Goal: Task Accomplishment & Management: Manage account settings

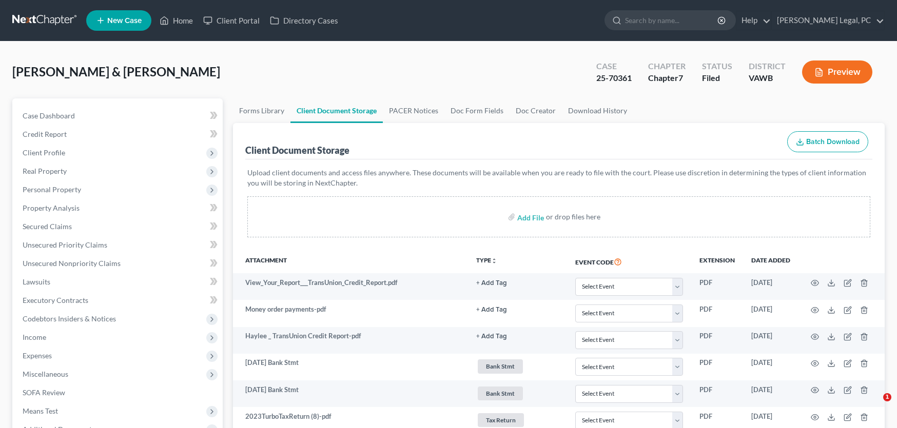
select select "0"
click at [33, 19] on link at bounding box center [45, 20] width 66 height 18
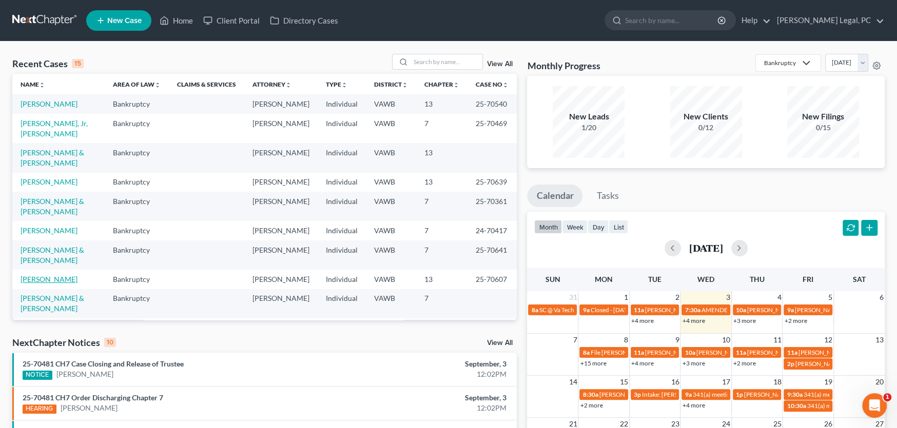
click at [35, 275] on link "[PERSON_NAME]" at bounding box center [49, 279] width 57 height 9
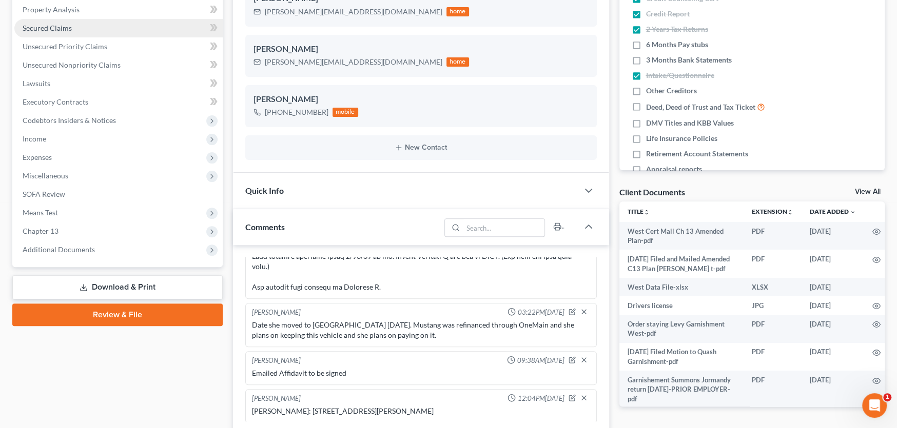
scroll to position [205, 0]
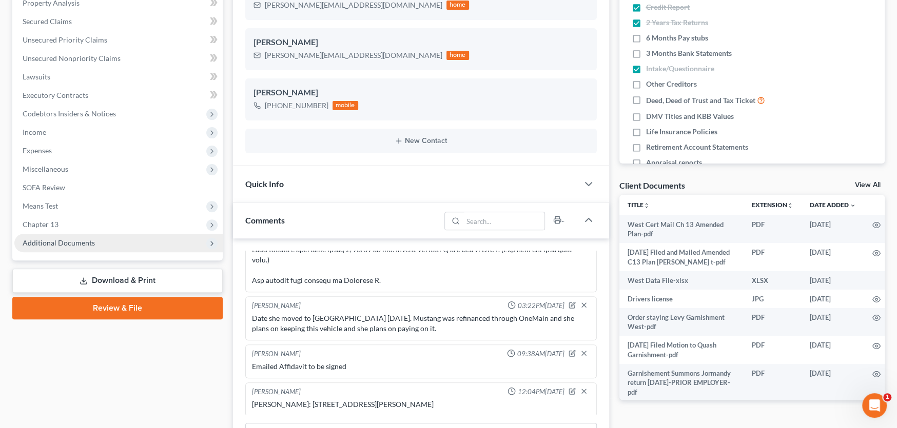
click at [75, 241] on span "Additional Documents" at bounding box center [59, 243] width 72 height 9
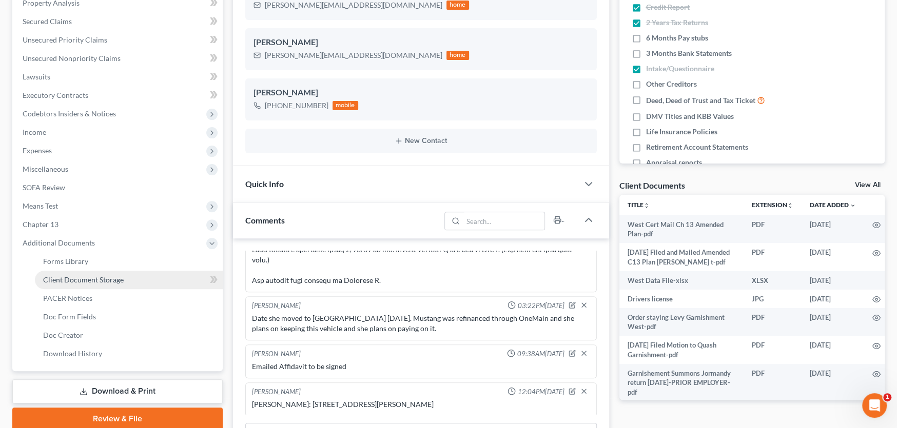
click at [75, 279] on span "Client Document Storage" at bounding box center [83, 280] width 81 height 9
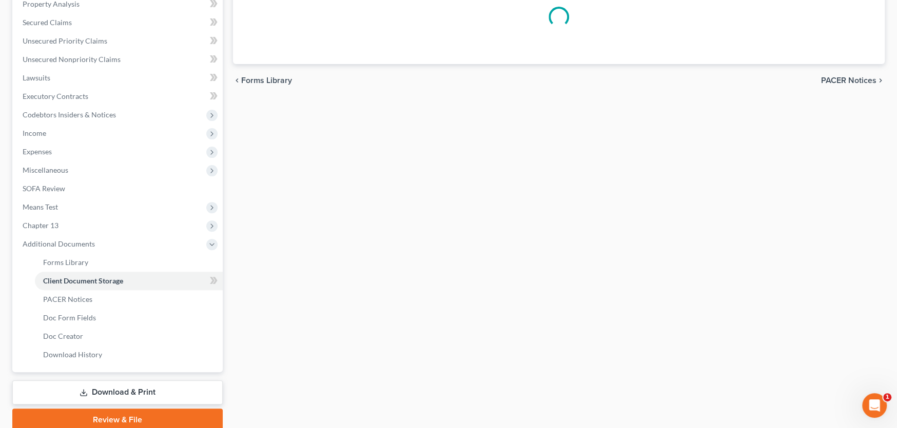
scroll to position [53, 0]
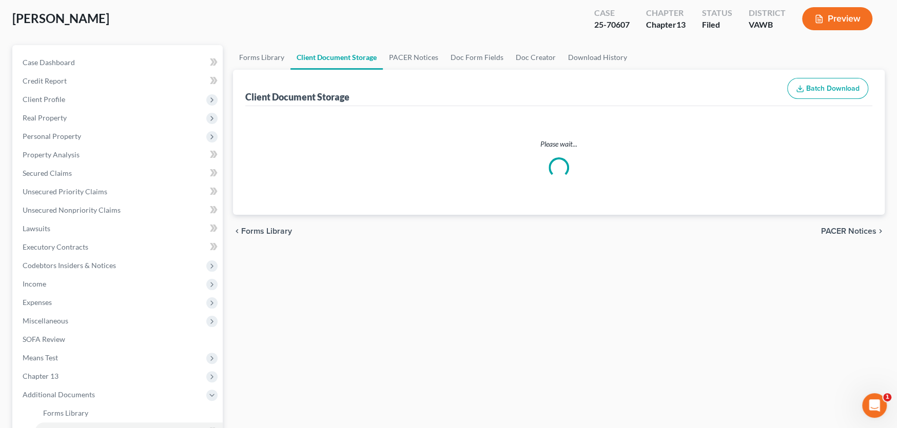
select select "0"
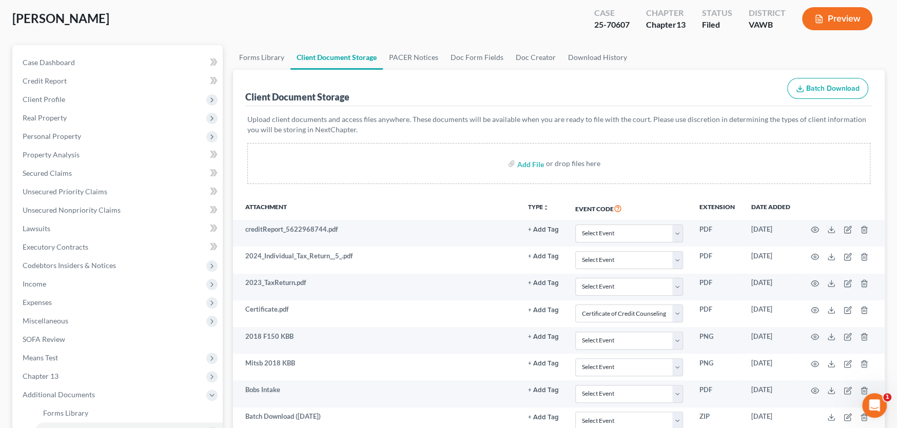
scroll to position [0, 0]
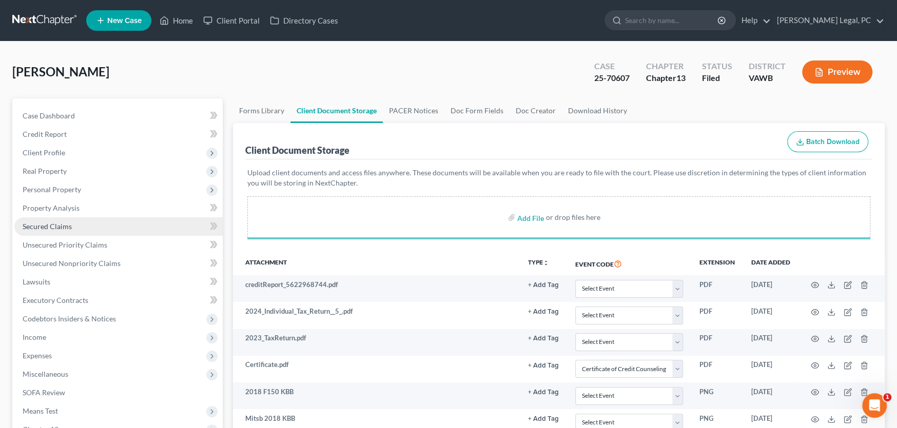
select select "0"
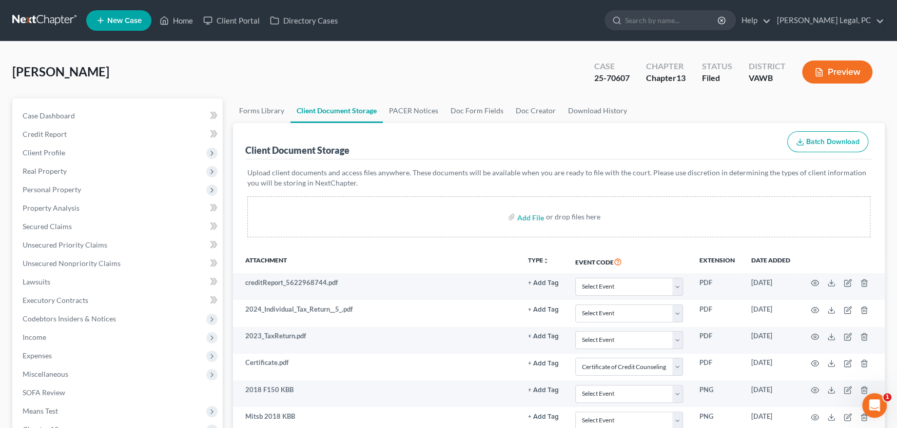
click at [35, 13] on link at bounding box center [45, 20] width 66 height 18
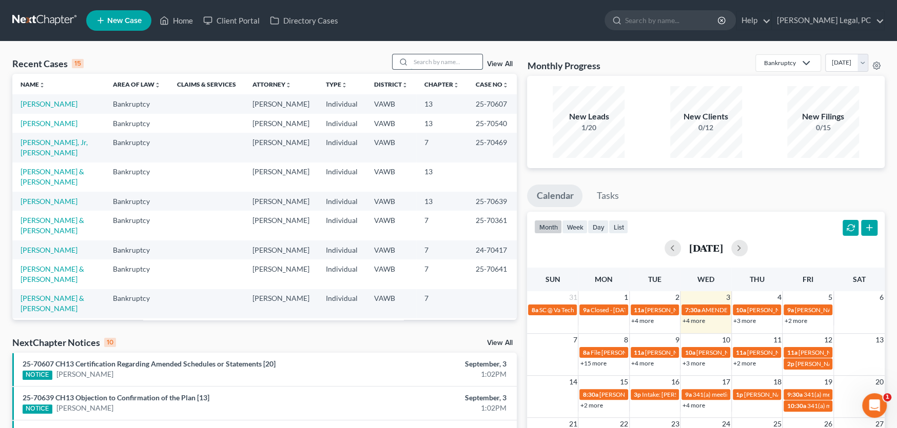
click at [455, 57] on input "search" at bounding box center [447, 61] width 72 height 15
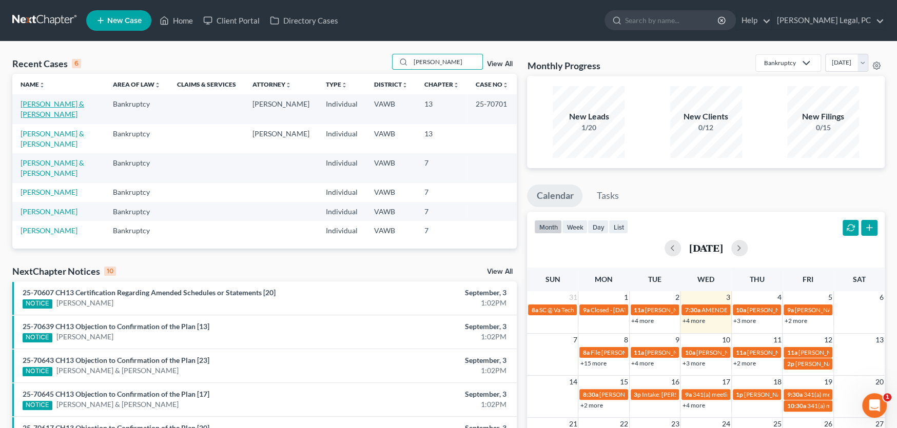
type input "holmes"
click at [57, 105] on link "[PERSON_NAME] & [PERSON_NAME]" at bounding box center [53, 109] width 64 height 19
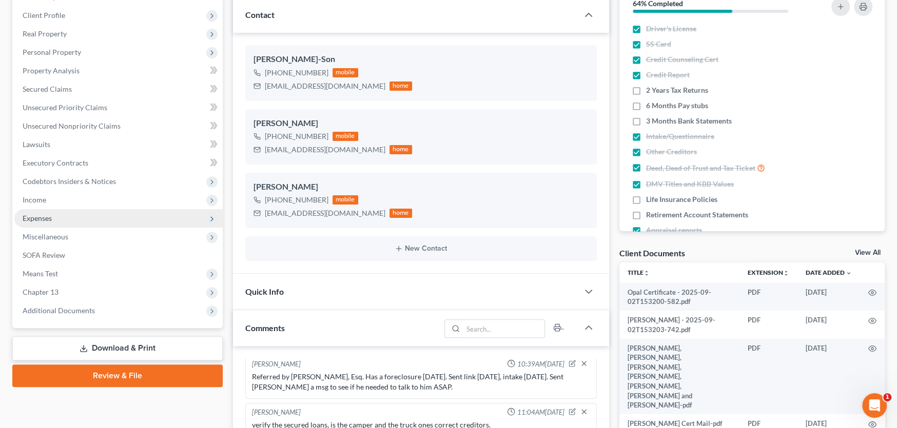
scroll to position [154, 0]
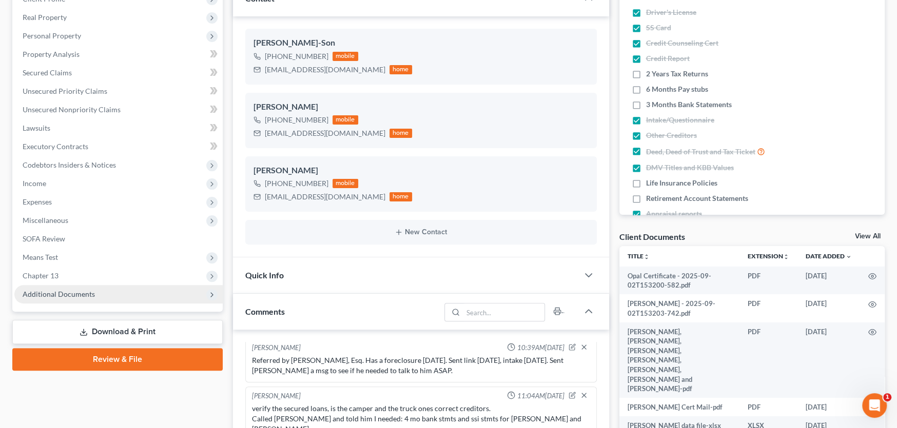
click at [59, 286] on span "Additional Documents" at bounding box center [118, 294] width 208 height 18
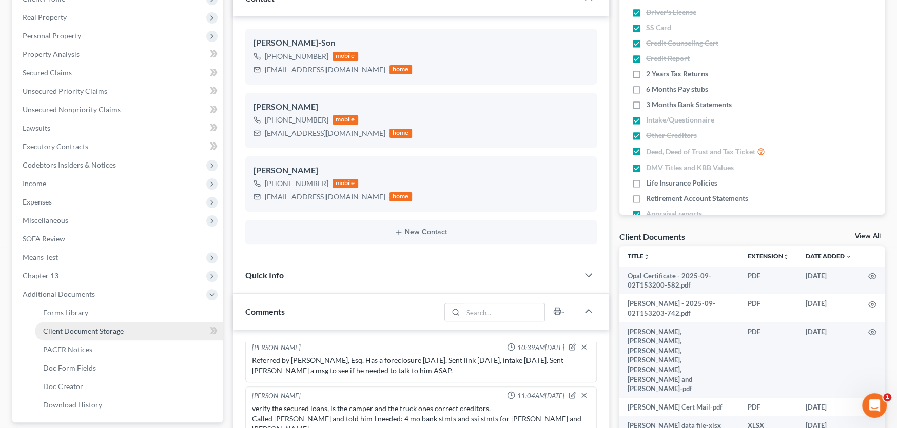
click at [75, 327] on span "Client Document Storage" at bounding box center [83, 331] width 81 height 9
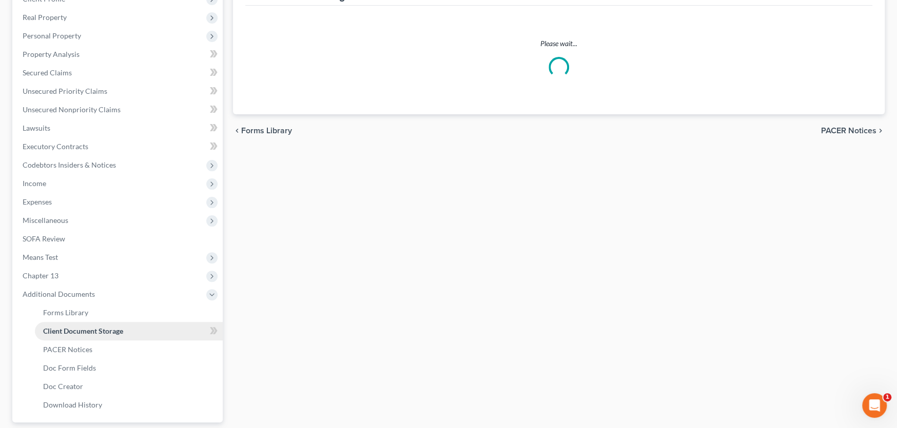
scroll to position [29, 0]
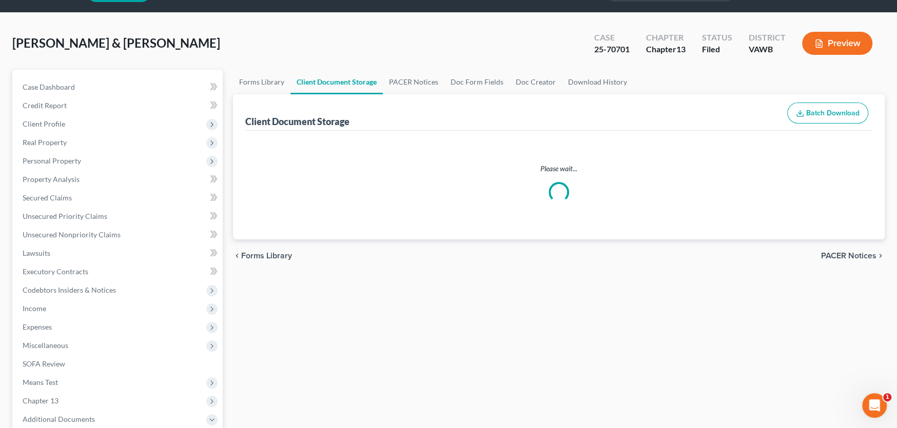
select select "0"
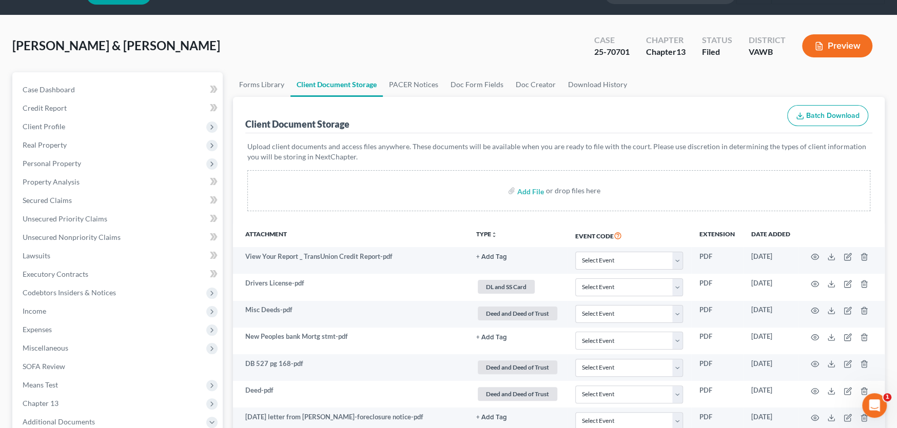
scroll to position [0, 0]
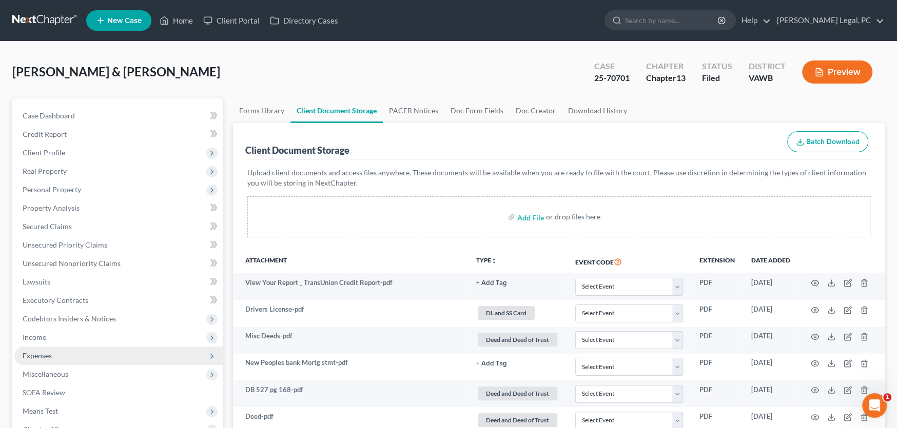
select select "0"
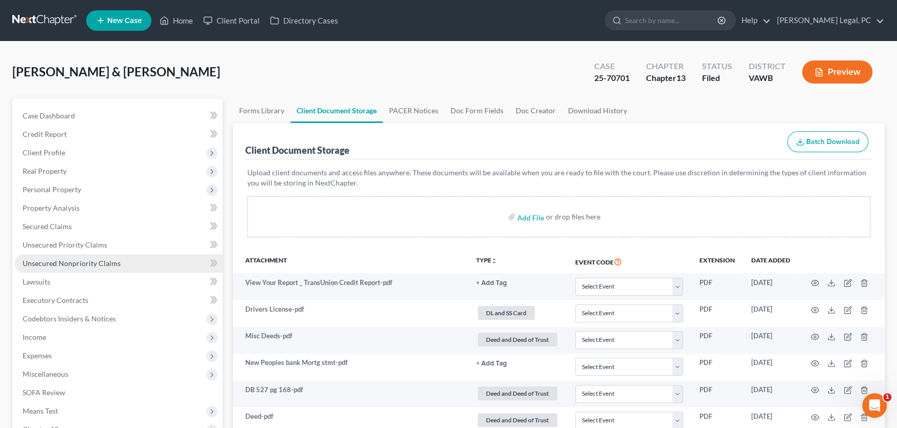
click at [96, 263] on span "Unsecured Nonpriority Claims" at bounding box center [72, 263] width 98 height 9
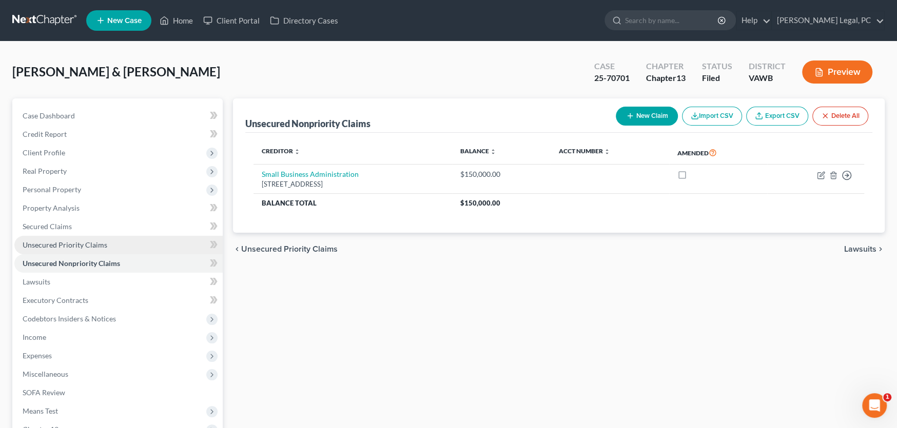
click at [80, 245] on span "Unsecured Priority Claims" at bounding box center [65, 245] width 85 height 9
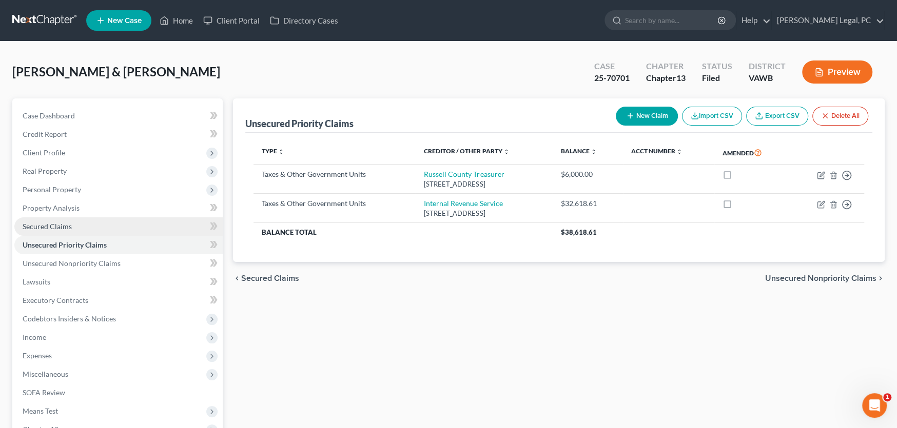
click at [57, 228] on span "Secured Claims" at bounding box center [47, 226] width 49 height 9
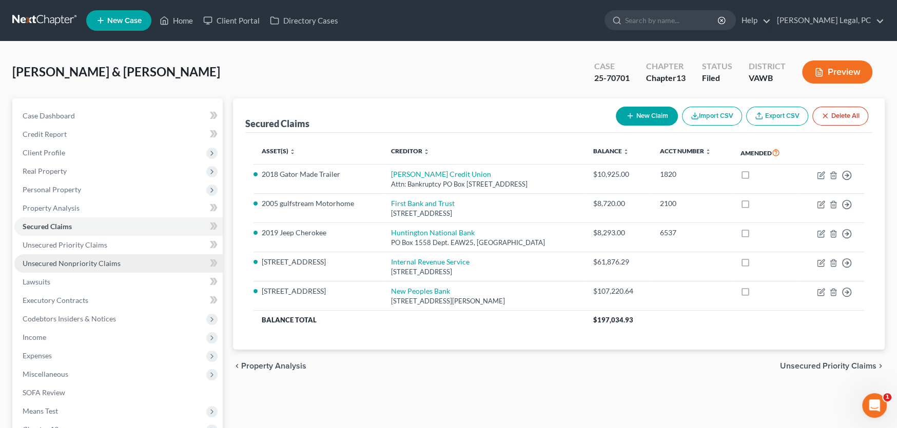
click at [63, 265] on span "Unsecured Nonpriority Claims" at bounding box center [72, 263] width 98 height 9
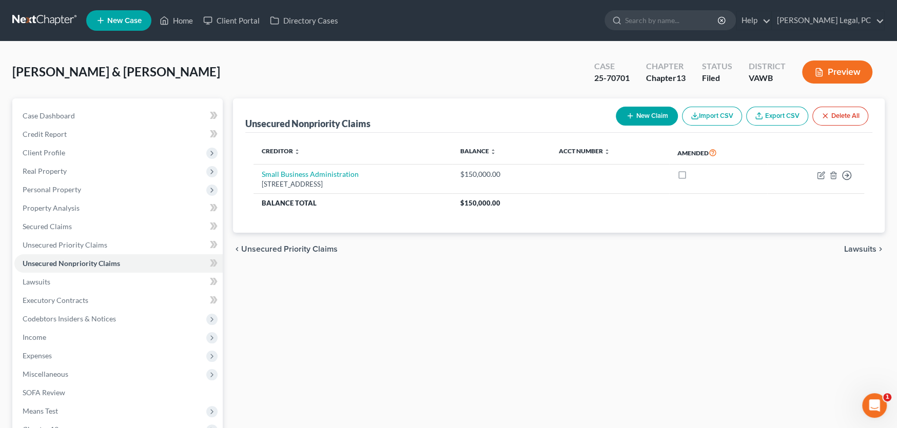
click at [36, 16] on link at bounding box center [45, 20] width 66 height 18
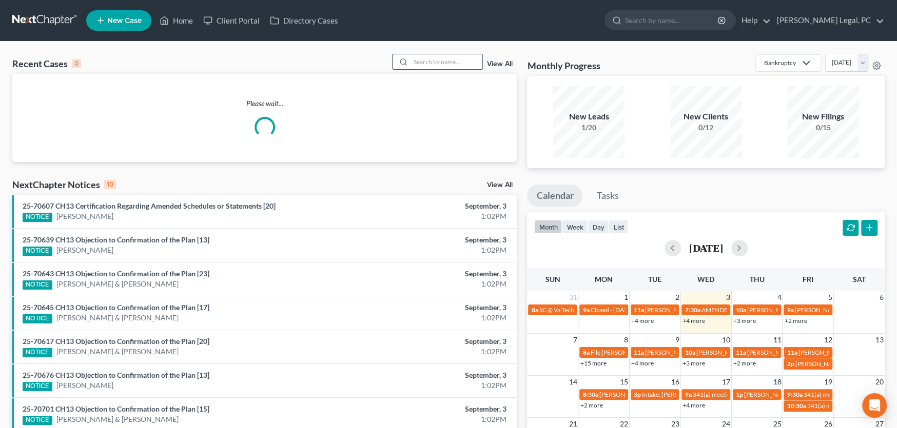
click at [425, 55] on input "search" at bounding box center [447, 61] width 72 height 15
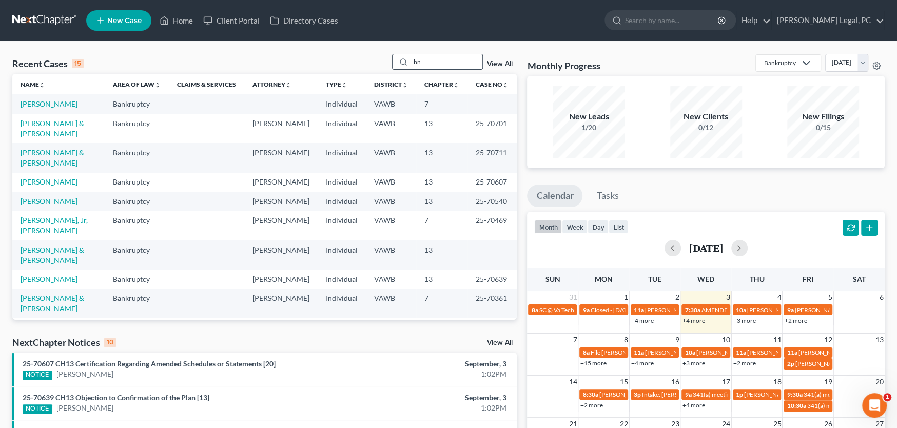
type input "b"
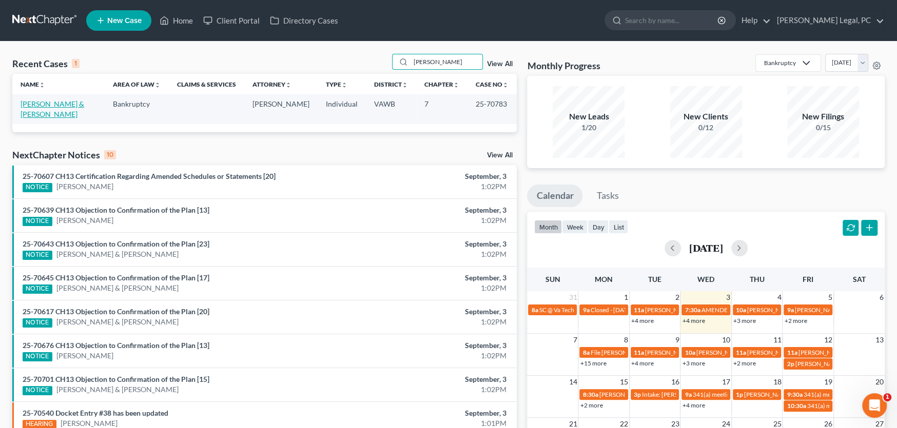
type input "[PERSON_NAME]"
click at [61, 106] on link "[PERSON_NAME] & [PERSON_NAME]" at bounding box center [53, 109] width 64 height 19
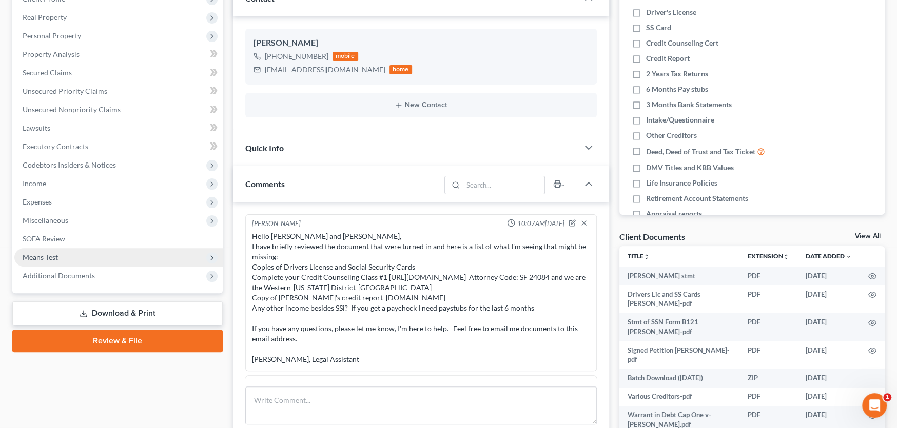
scroll to position [518, 0]
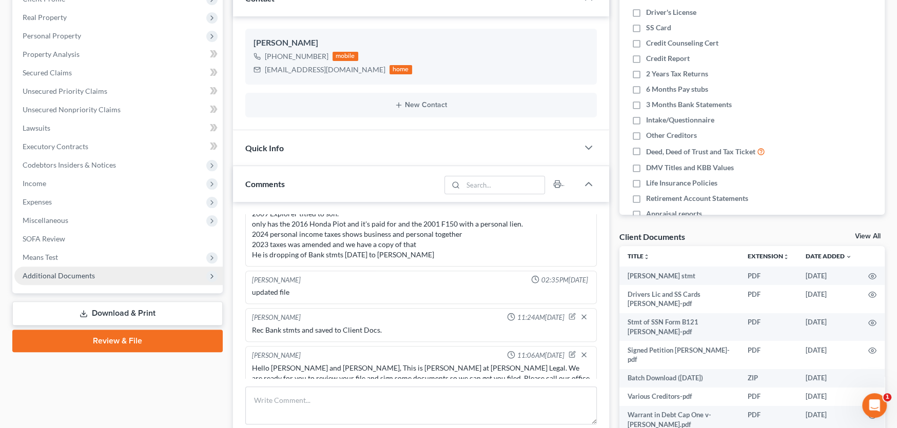
click at [68, 273] on span "Additional Documents" at bounding box center [59, 275] width 72 height 9
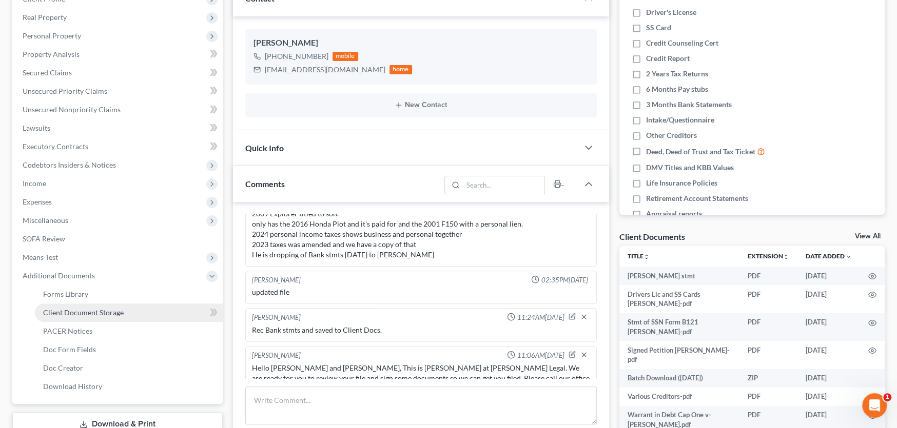
click at [77, 308] on span "Client Document Storage" at bounding box center [83, 312] width 81 height 9
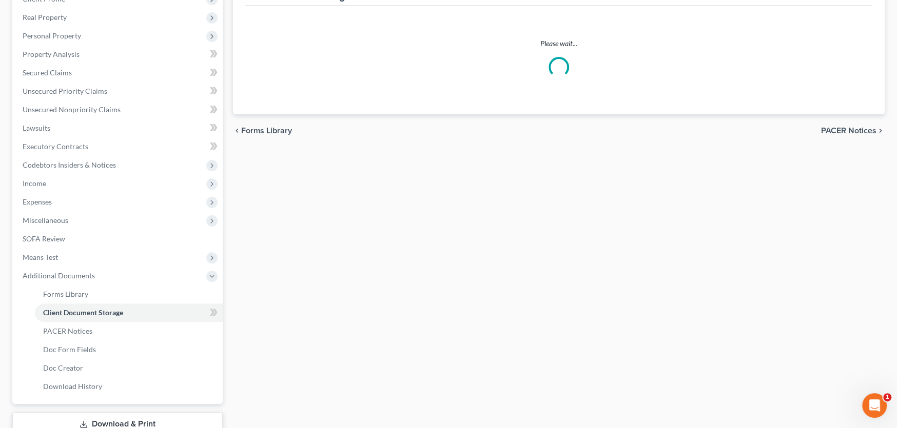
scroll to position [40, 0]
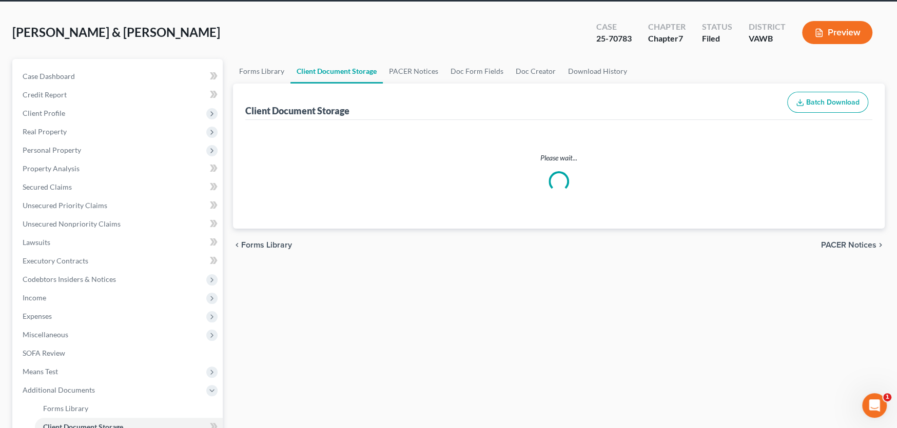
select select "0"
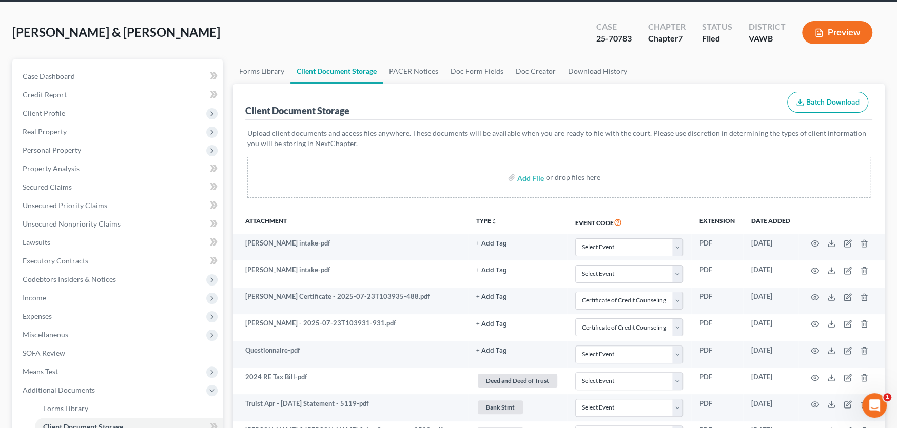
scroll to position [0, 0]
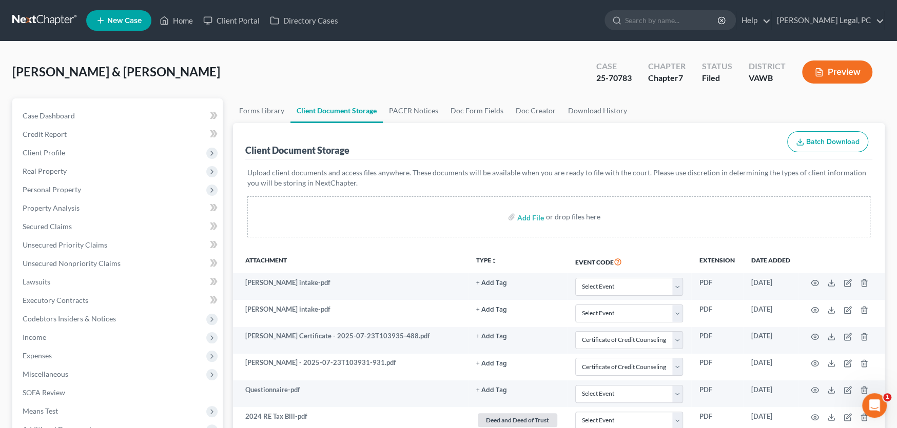
select select "0"
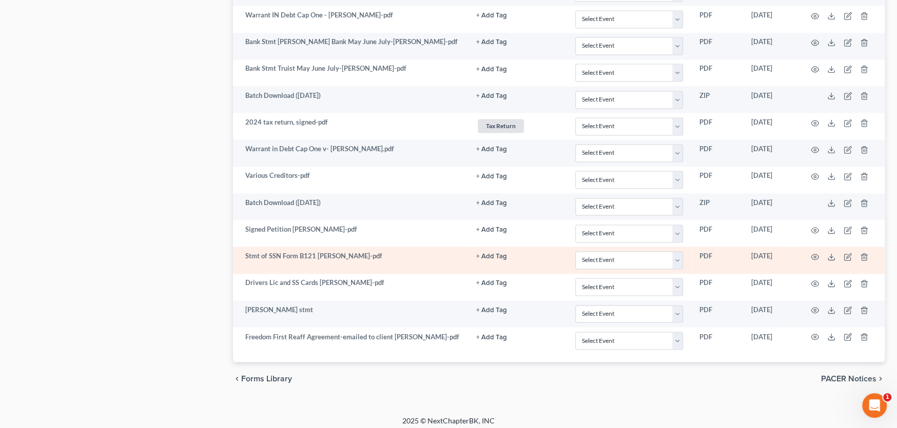
select select "0"
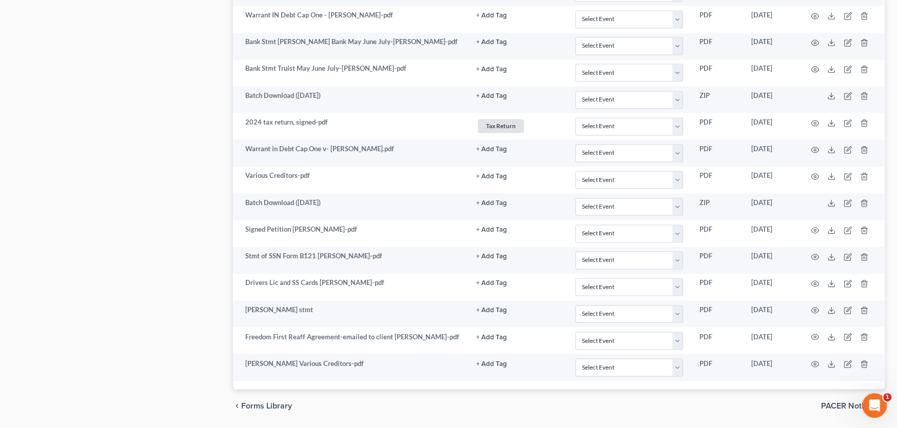
scroll to position [1207, 0]
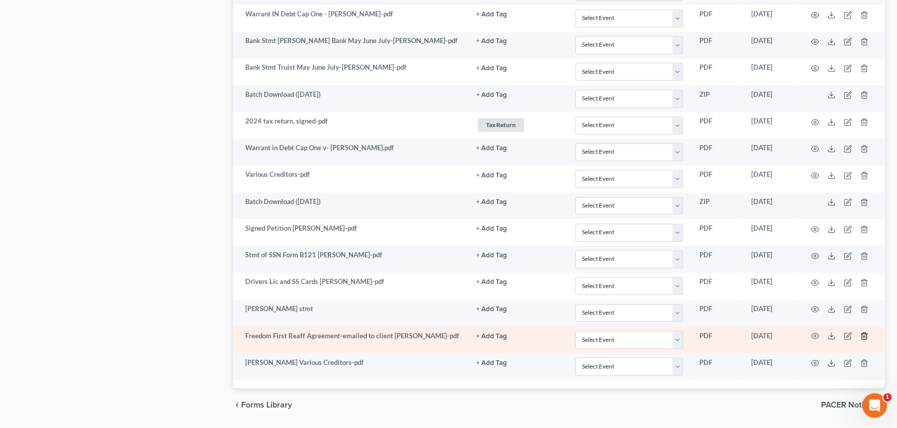
click at [863, 332] on icon "button" at bounding box center [864, 336] width 8 height 8
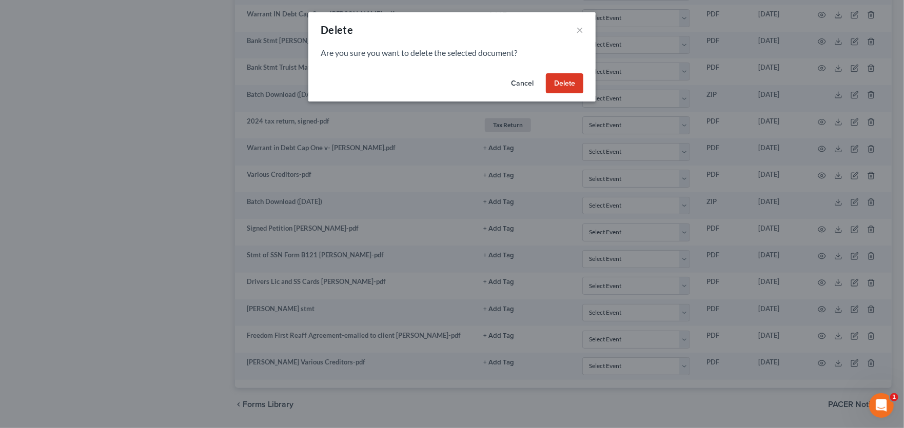
click at [566, 89] on button "Delete" at bounding box center [564, 83] width 37 height 21
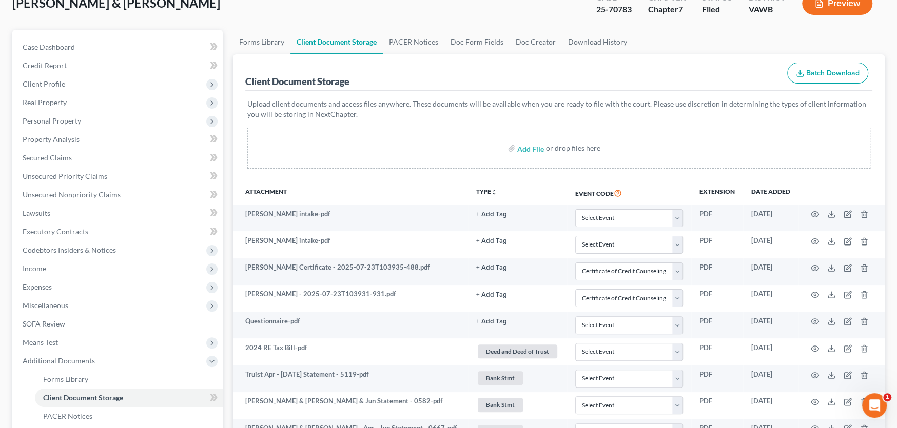
scroll to position [0, 0]
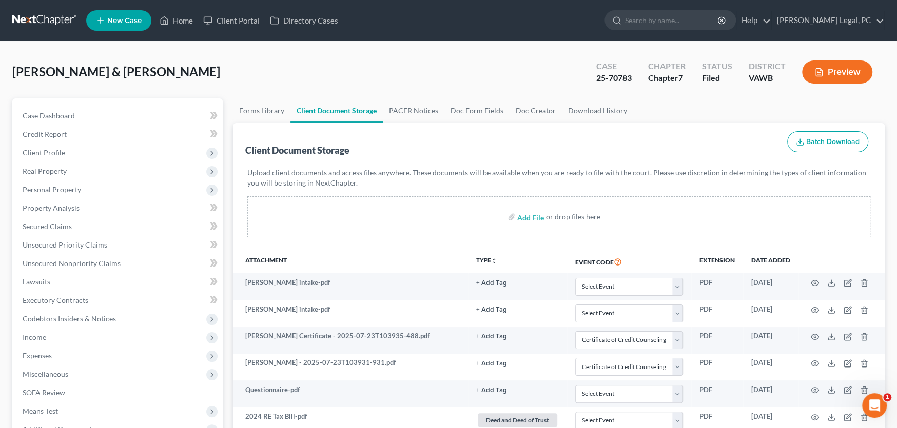
click at [43, 17] on link at bounding box center [45, 20] width 66 height 18
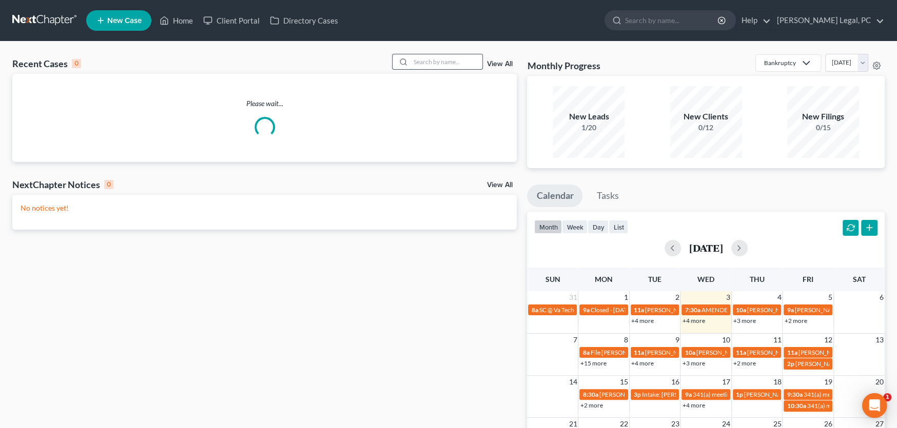
click at [413, 60] on input "search" at bounding box center [447, 61] width 72 height 15
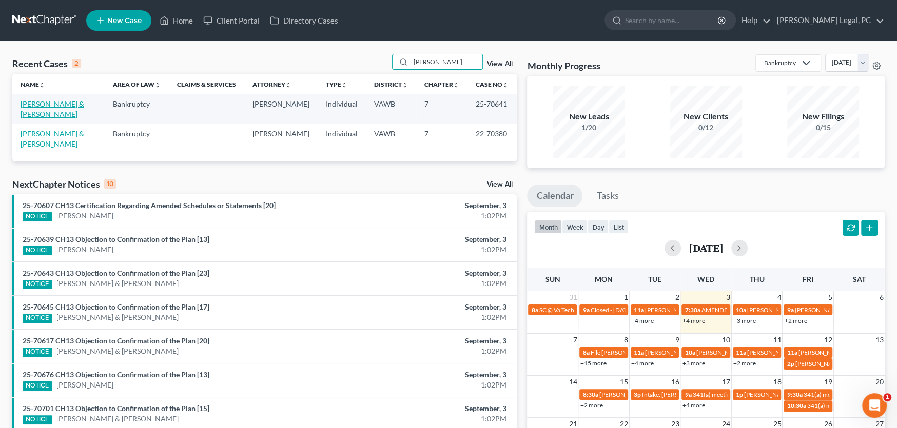
type input "[PERSON_NAME]"
click at [72, 104] on link "[PERSON_NAME] & [PERSON_NAME]" at bounding box center [53, 109] width 64 height 19
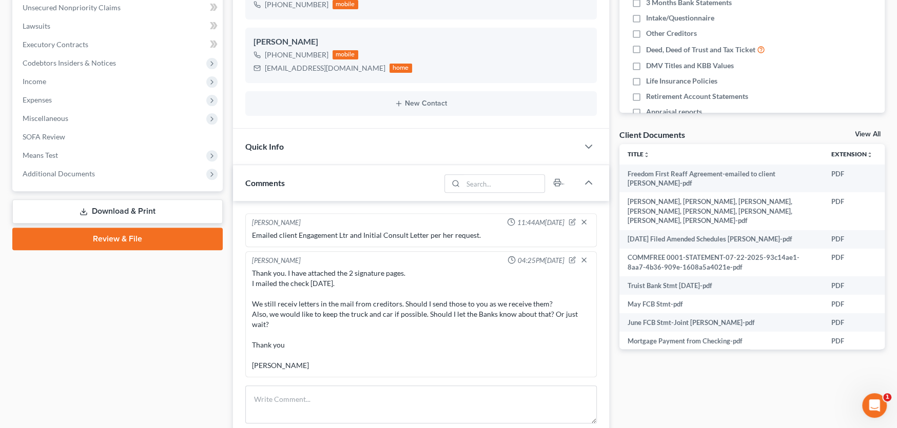
scroll to position [1021, 0]
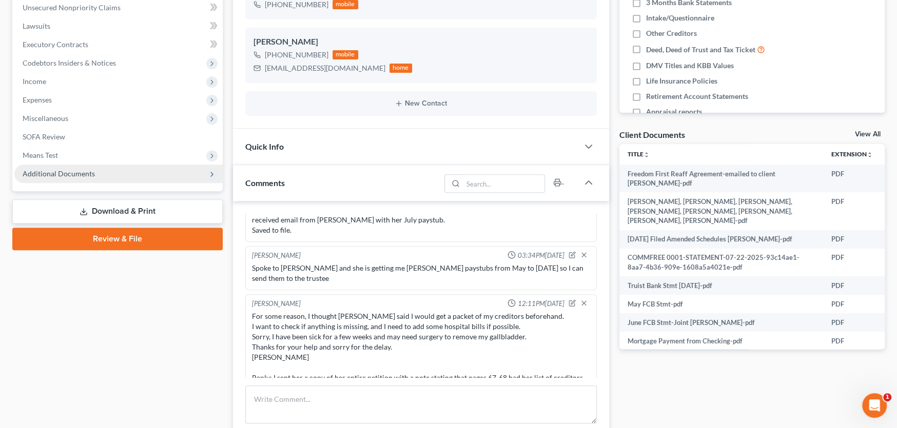
click at [68, 172] on span "Additional Documents" at bounding box center [59, 173] width 72 height 9
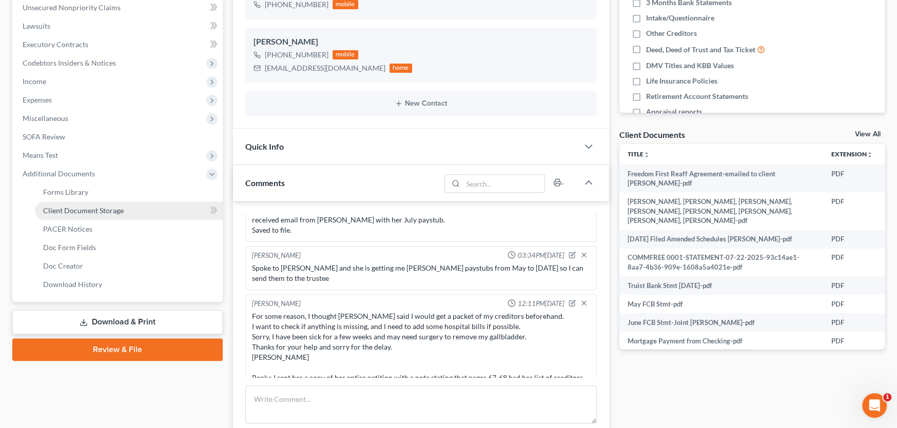
click at [58, 207] on span "Client Document Storage" at bounding box center [83, 210] width 81 height 9
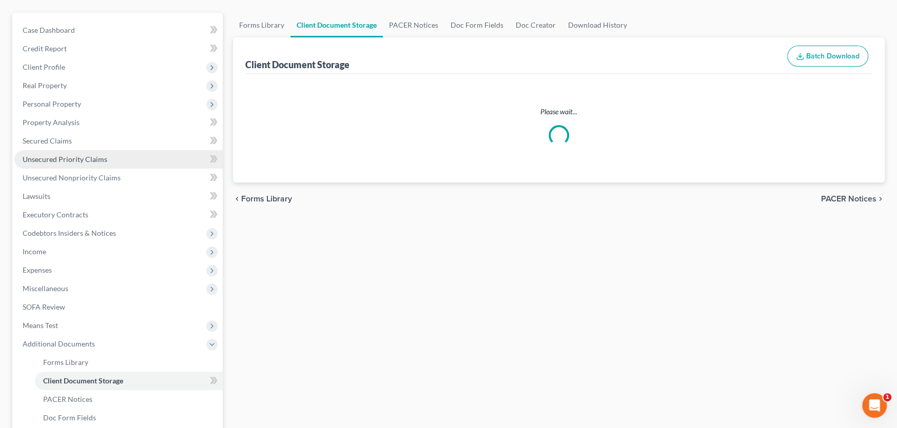
scroll to position [13, 0]
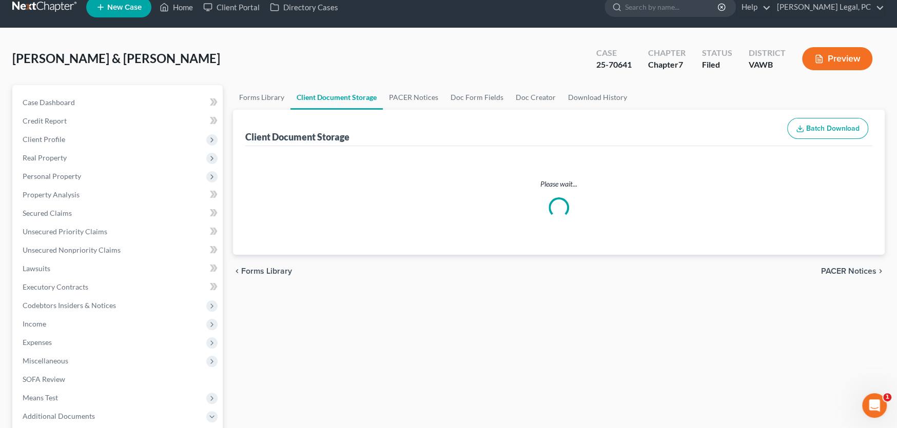
select select "0"
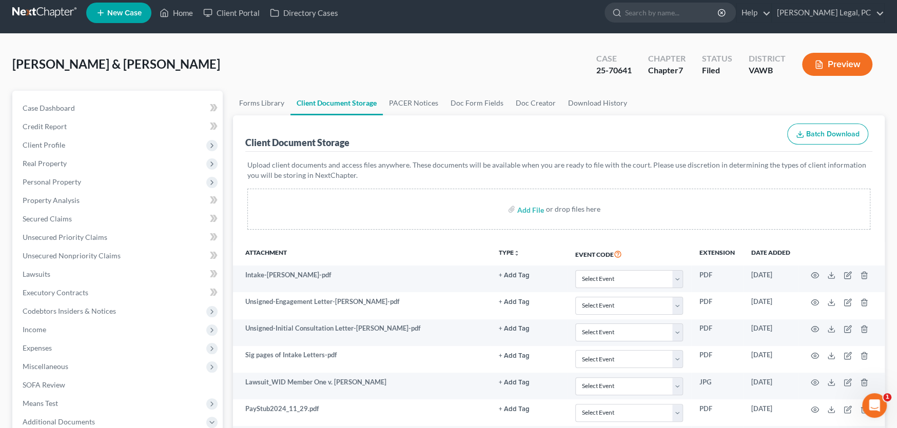
scroll to position [0, 0]
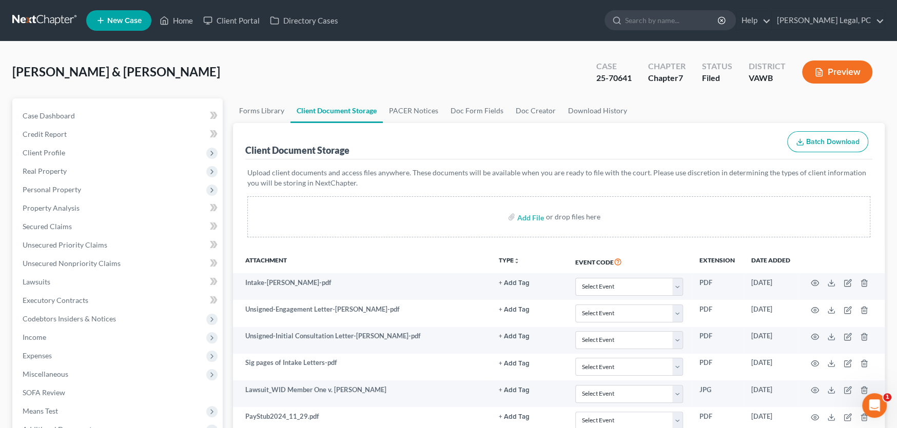
click at [54, 19] on link at bounding box center [45, 20] width 66 height 18
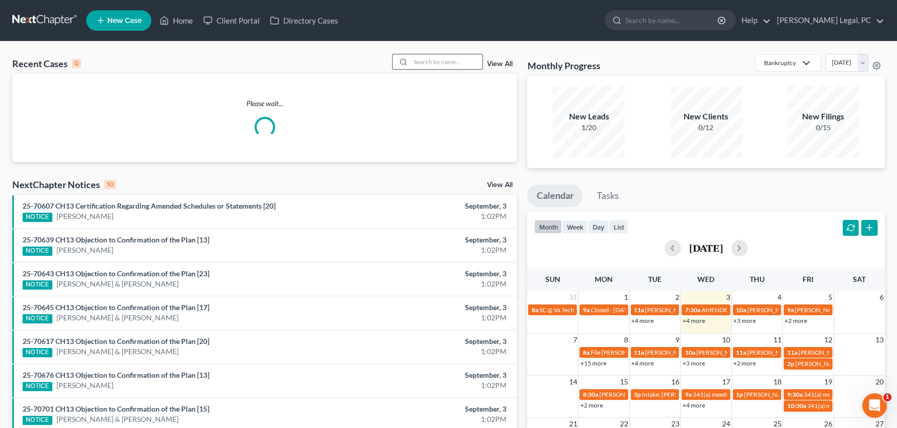
click at [420, 64] on input "search" at bounding box center [447, 61] width 72 height 15
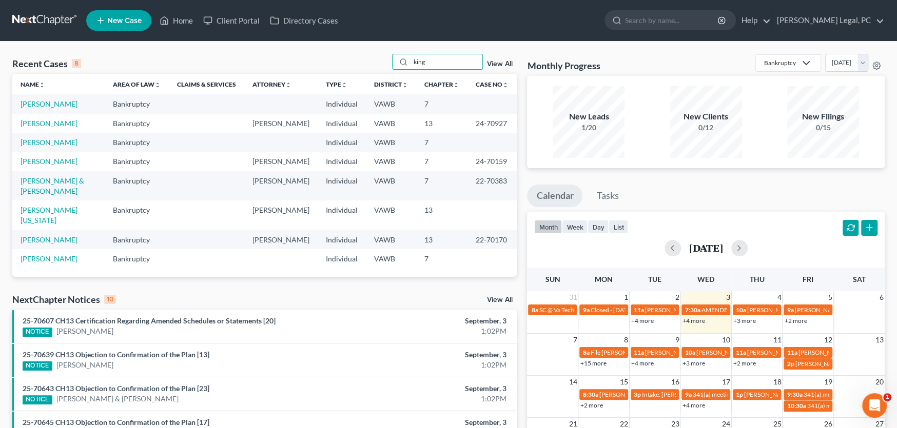
type input "king"
click at [39, 109] on td "[PERSON_NAME]" at bounding box center [58, 103] width 92 height 19
click at [40, 103] on link "[PERSON_NAME]" at bounding box center [49, 104] width 57 height 9
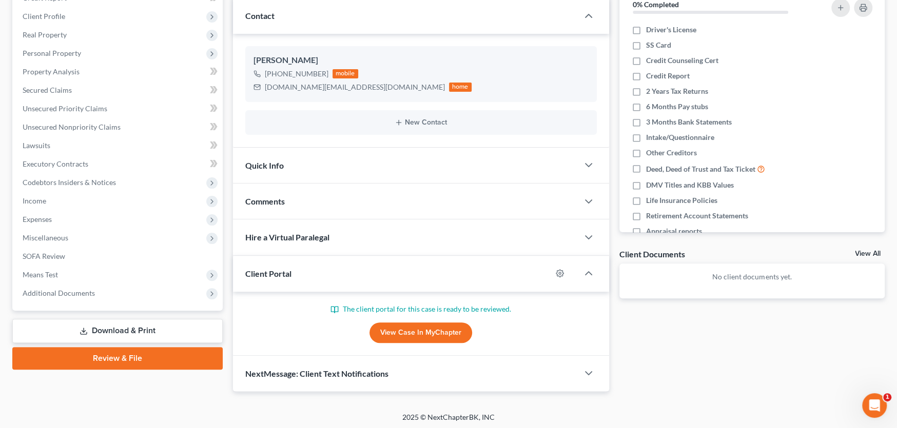
scroll to position [138, 0]
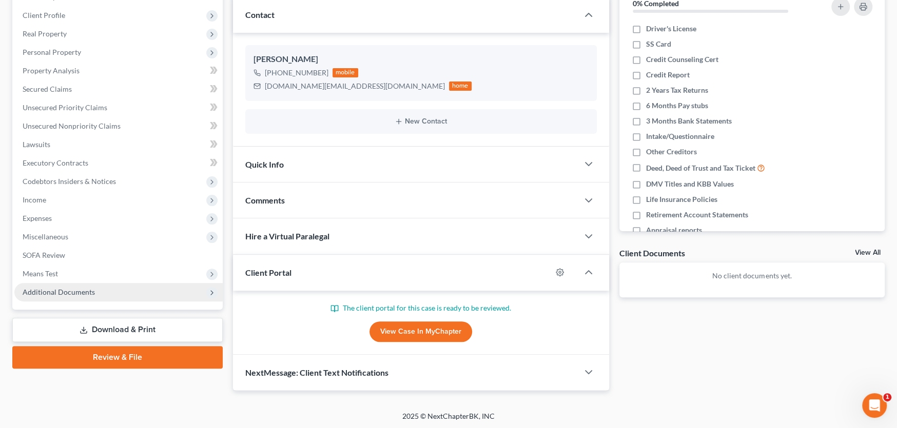
click at [54, 289] on span "Additional Documents" at bounding box center [59, 292] width 72 height 9
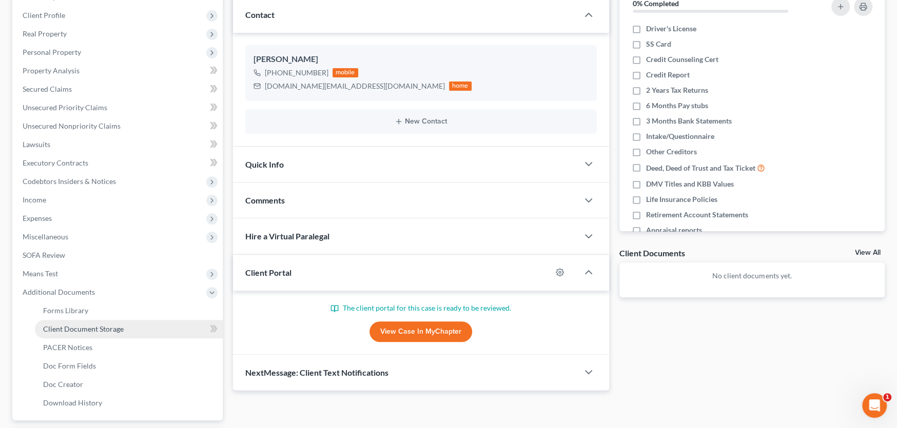
click at [69, 325] on span "Client Document Storage" at bounding box center [83, 329] width 81 height 9
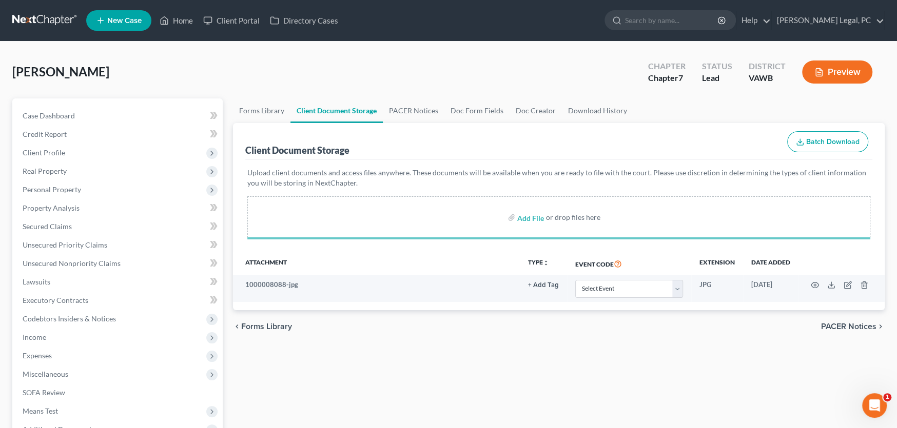
drag, startPoint x: 580, startPoint y: 328, endPoint x: 593, endPoint y: 329, distance: 12.8
click at [580, 329] on div "chevron_left Forms Library PACER Notices chevron_right" at bounding box center [559, 326] width 652 height 33
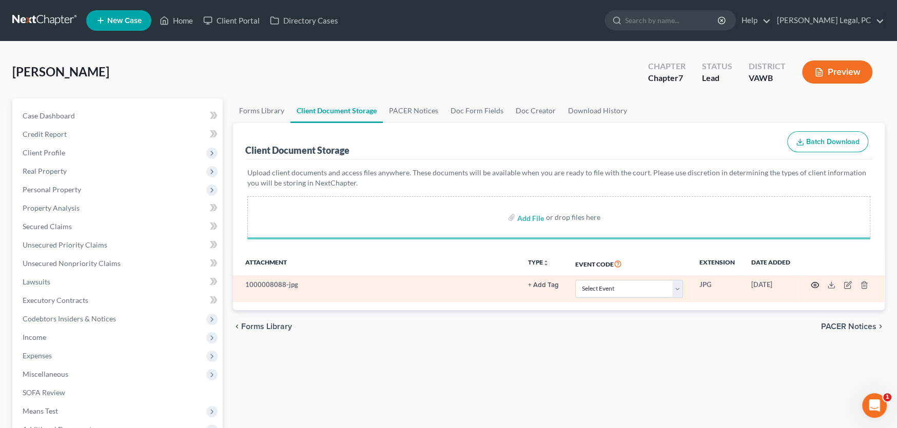
click at [815, 283] on icon "button" at bounding box center [815, 285] width 8 height 8
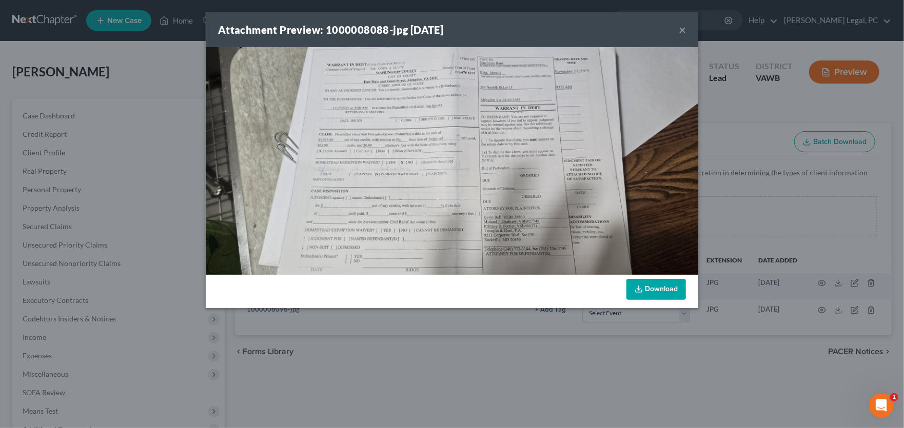
click at [531, 88] on img at bounding box center [452, 161] width 493 height 228
click at [680, 29] on button "×" at bounding box center [682, 30] width 7 height 12
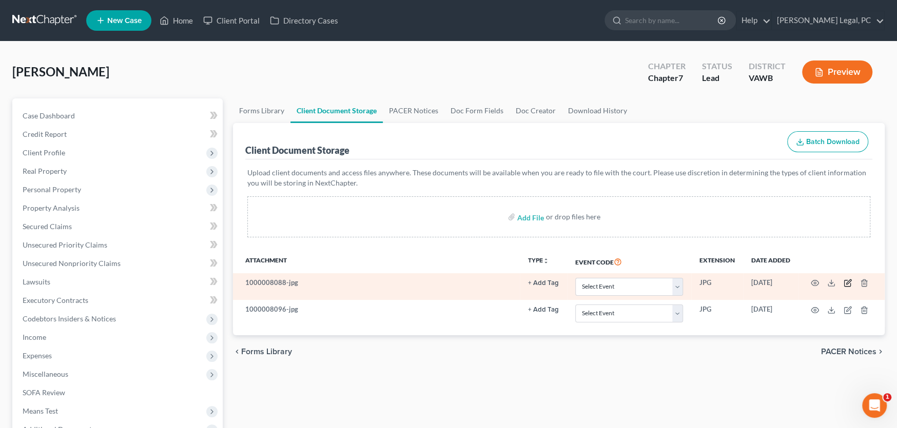
click at [847, 281] on icon "button" at bounding box center [848, 283] width 8 height 8
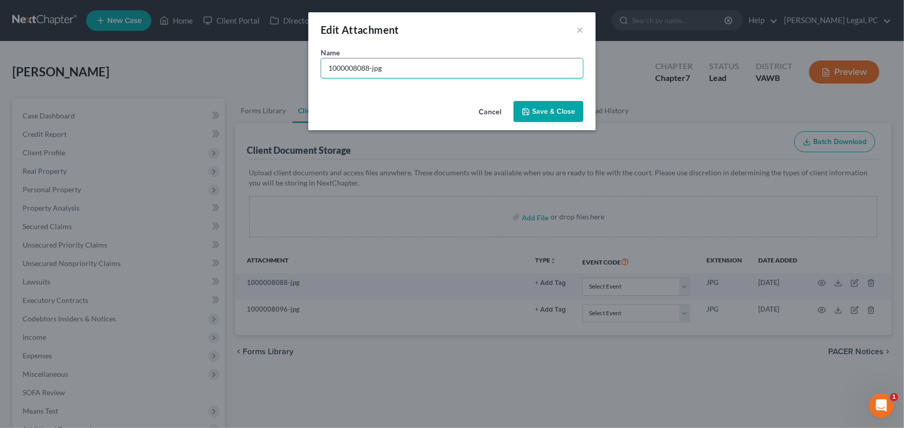
drag, startPoint x: 347, startPoint y: 62, endPoint x: 218, endPoint y: 55, distance: 130.0
click at [221, 54] on div "Edit Attachment × Name * 1000008088-jpg Cancel Save & Close" at bounding box center [452, 214] width 904 height 428
type input "Warrant in Debt-Sync Bank V. King, Marcus"
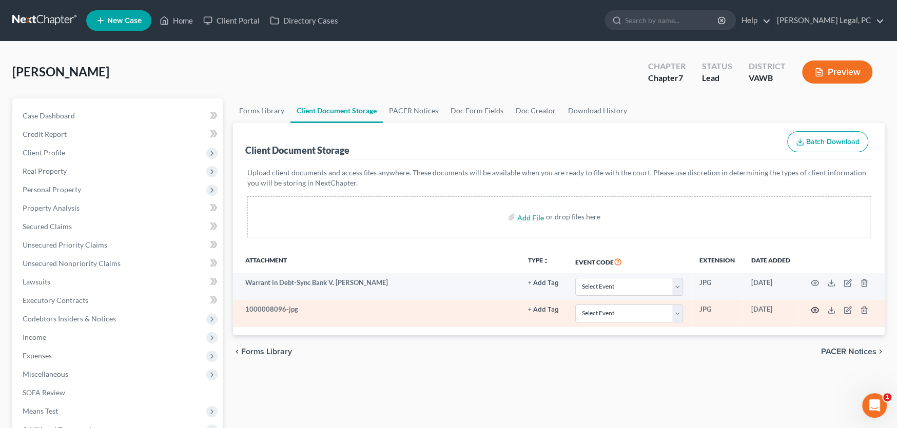
click at [818, 310] on icon "button" at bounding box center [815, 310] width 8 height 8
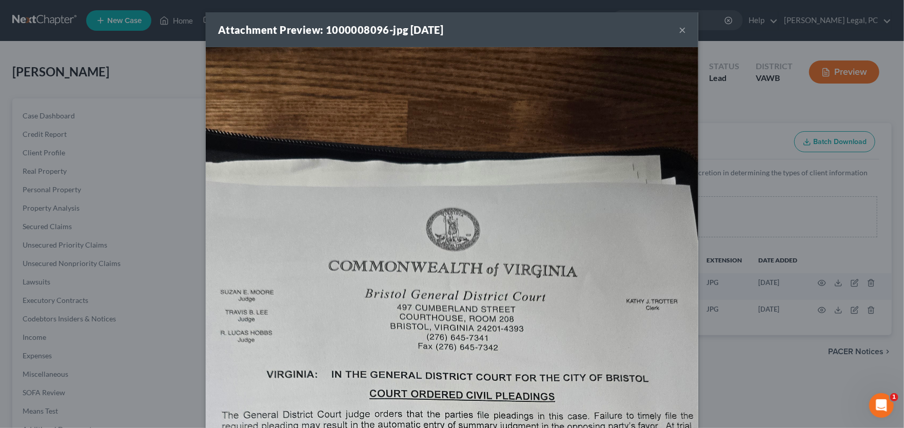
click at [679, 29] on button "×" at bounding box center [682, 30] width 7 height 12
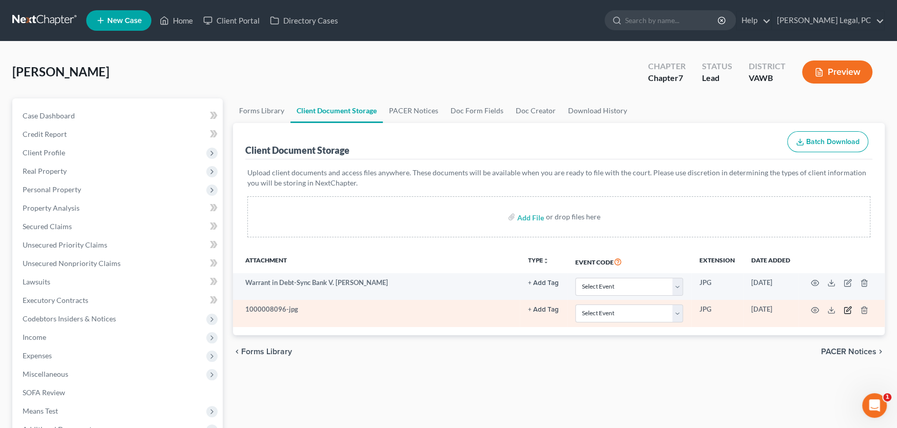
click at [848, 311] on icon "button" at bounding box center [848, 310] width 8 height 8
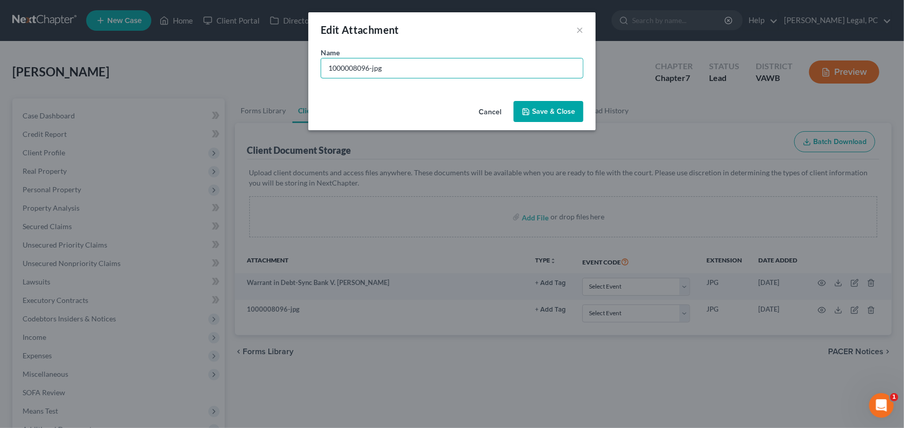
drag, startPoint x: 424, startPoint y: 68, endPoint x: 186, endPoint y: 70, distance: 237.6
click at [189, 69] on div "Edit Attachment × Name * 1000008096-jpg Cancel Save & Close" at bounding box center [452, 214] width 904 height 428
drag, startPoint x: 471, startPoint y: 66, endPoint x: 285, endPoint y: 68, distance: 186.3
click at [285, 68] on div "Edit Attachment × Name * Bill of particulars Court 10-2-25 Cancel Save & Close" at bounding box center [452, 214] width 904 height 428
type input "Bill of particulars Court 10-2-25"
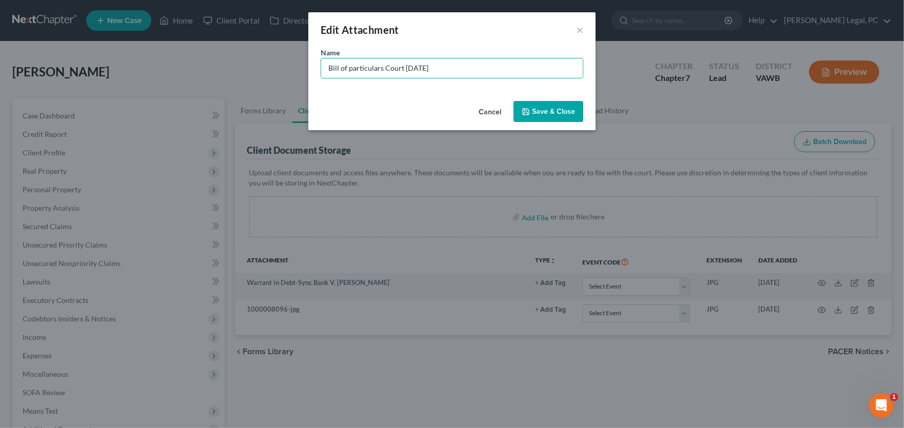
click at [343, 100] on div "Cancel Save & Close" at bounding box center [451, 114] width 287 height 34
click at [541, 120] on button "Save & Close" at bounding box center [549, 112] width 70 height 22
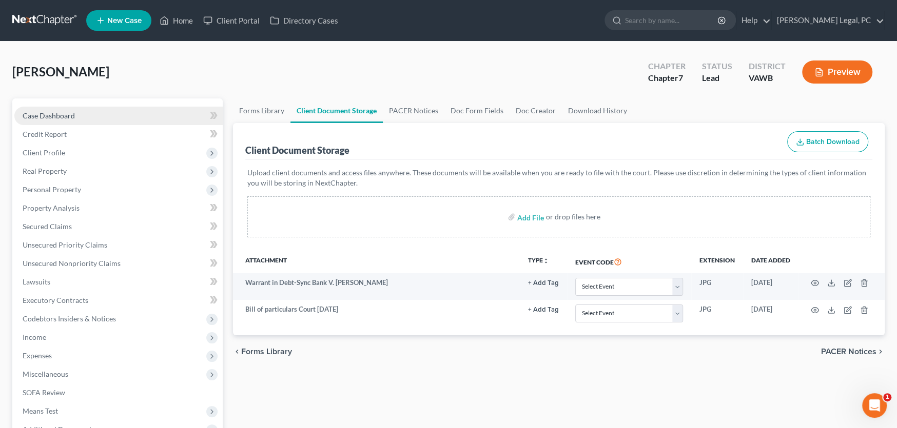
click at [42, 114] on span "Case Dashboard" at bounding box center [49, 115] width 52 height 9
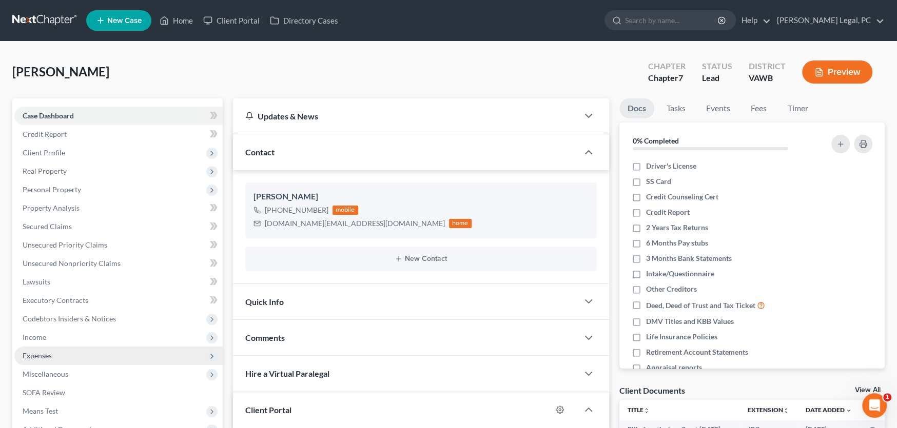
scroll to position [138, 0]
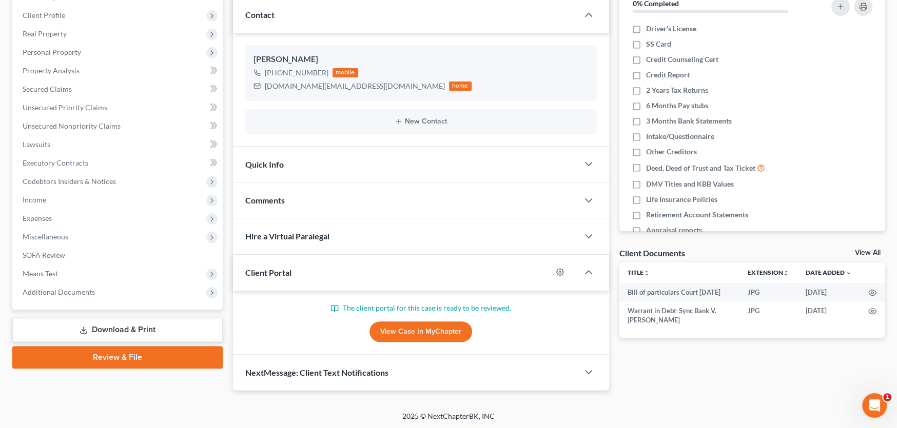
click at [278, 203] on span "Comments" at bounding box center [265, 201] width 40 height 10
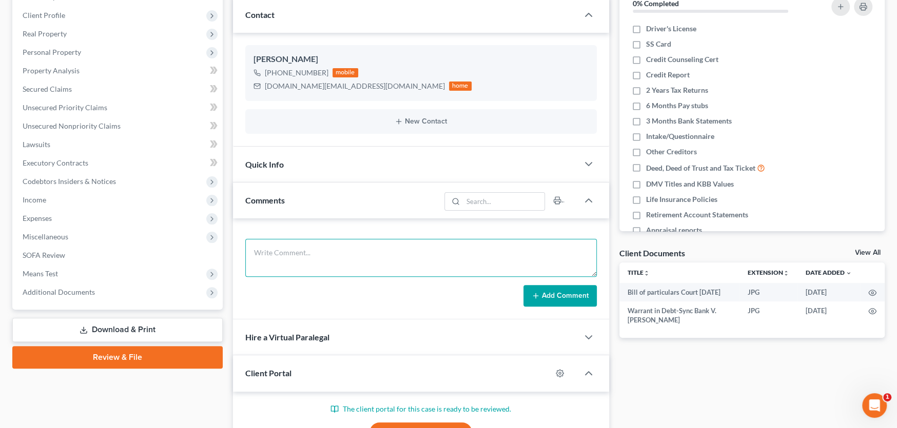
click at [272, 257] on textarea at bounding box center [420, 258] width 351 height 38
paste textarea "Bill of particulars Court 10-2-25"
type textarea "Bill of particulars Court 10-2-25"
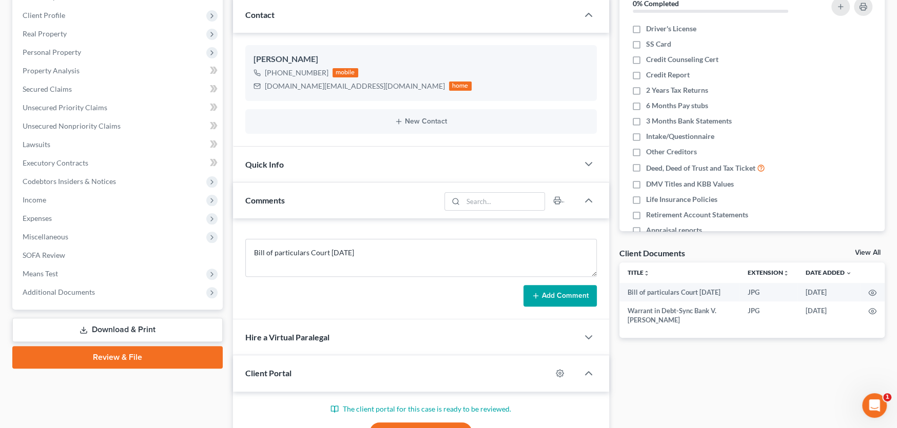
click at [574, 295] on button "Add Comment" at bounding box center [559, 296] width 73 height 22
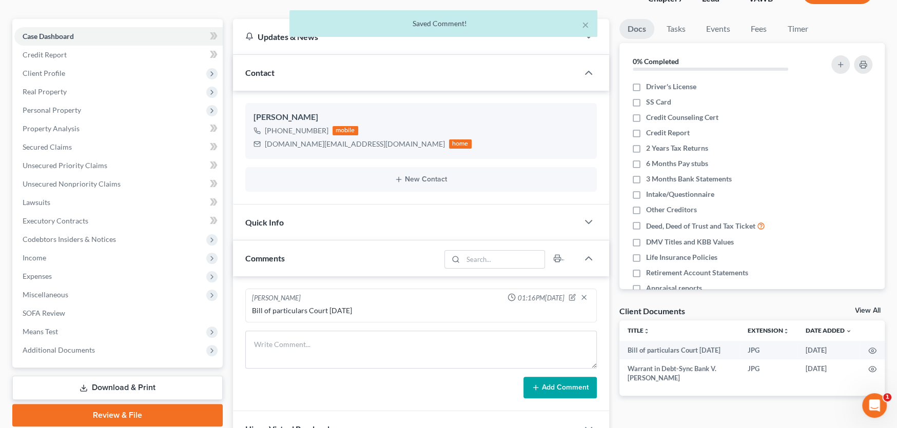
scroll to position [0, 0]
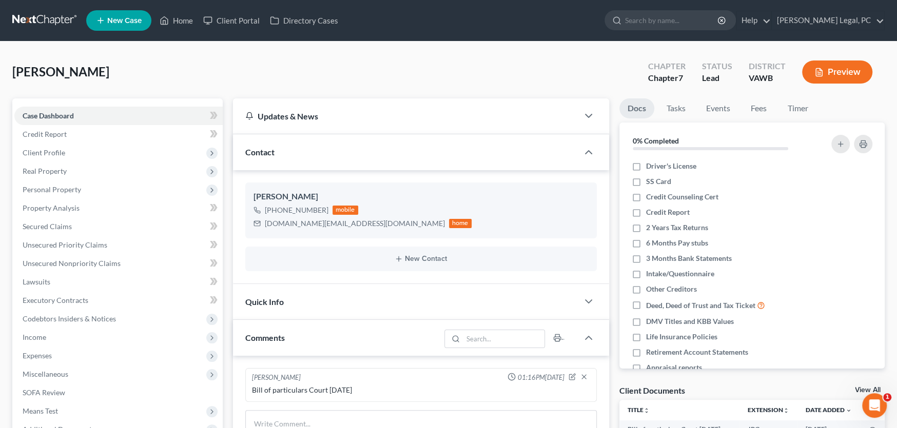
click at [41, 12] on link at bounding box center [45, 20] width 66 height 18
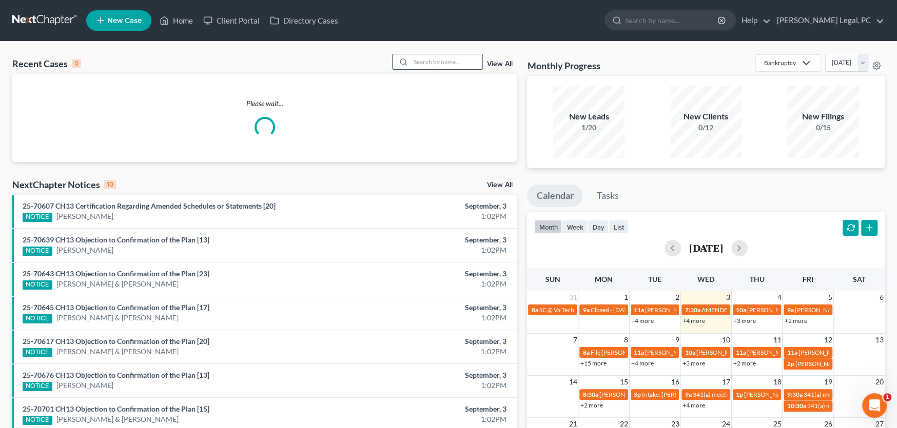
click at [423, 65] on input "search" at bounding box center [447, 61] width 72 height 15
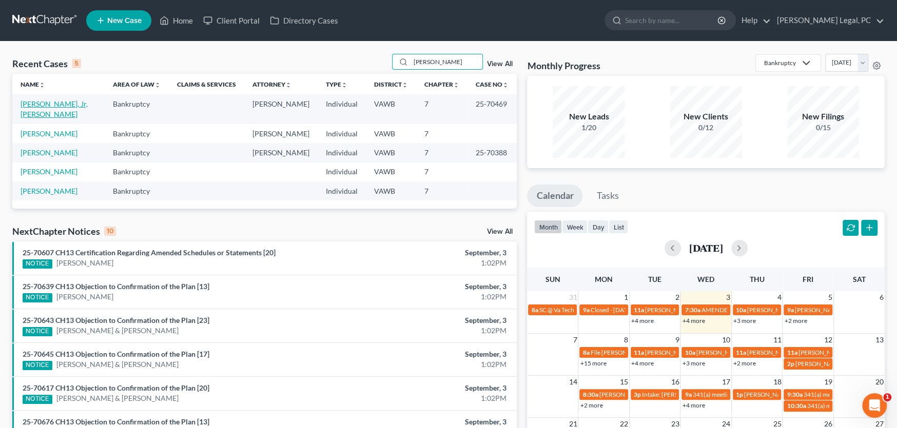
type input "[PERSON_NAME]"
click at [64, 105] on link "[PERSON_NAME], Jr, [PERSON_NAME]" at bounding box center [54, 109] width 67 height 19
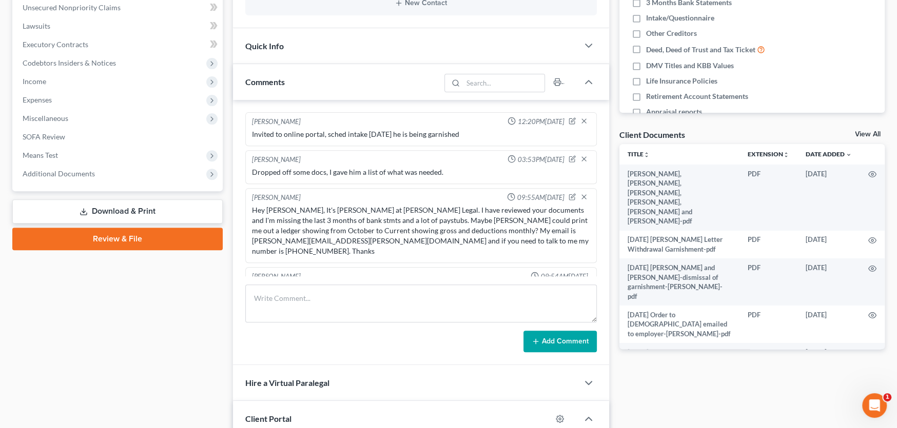
scroll to position [333, 0]
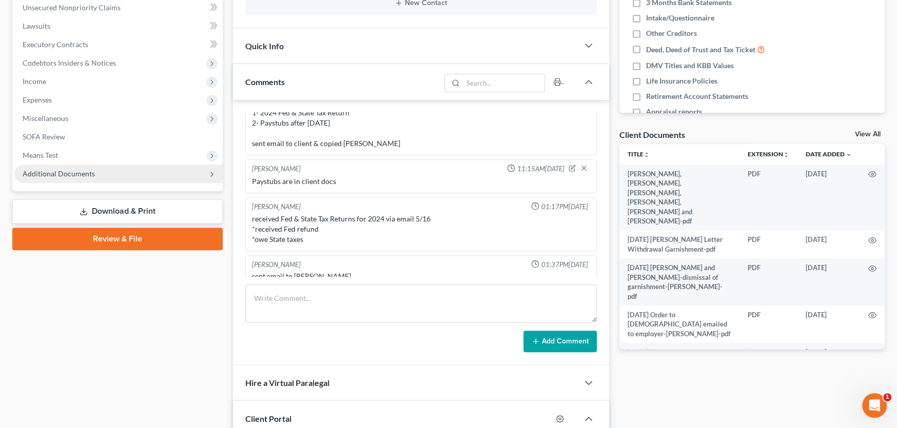
click at [72, 175] on span "Additional Documents" at bounding box center [59, 173] width 72 height 9
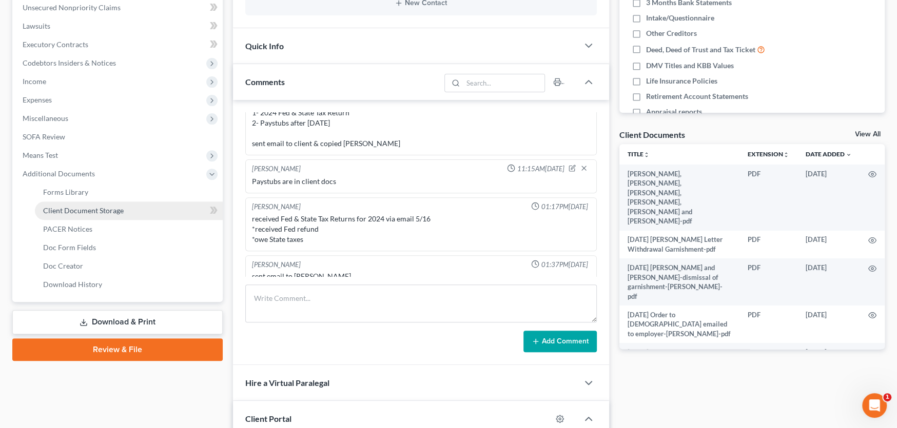
click at [74, 210] on span "Client Document Storage" at bounding box center [83, 210] width 81 height 9
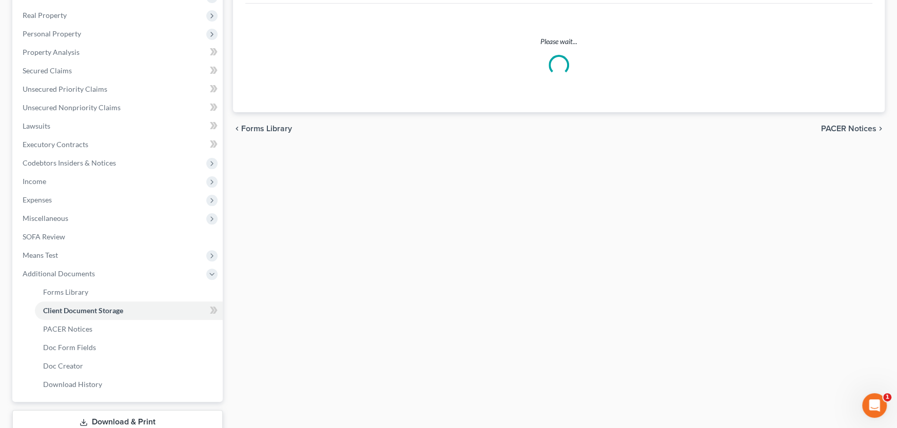
scroll to position [40, 0]
select select "0"
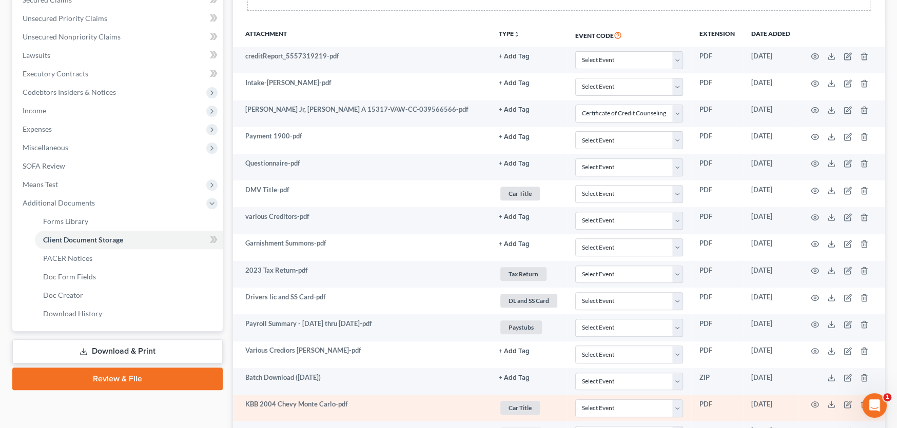
scroll to position [208, 0]
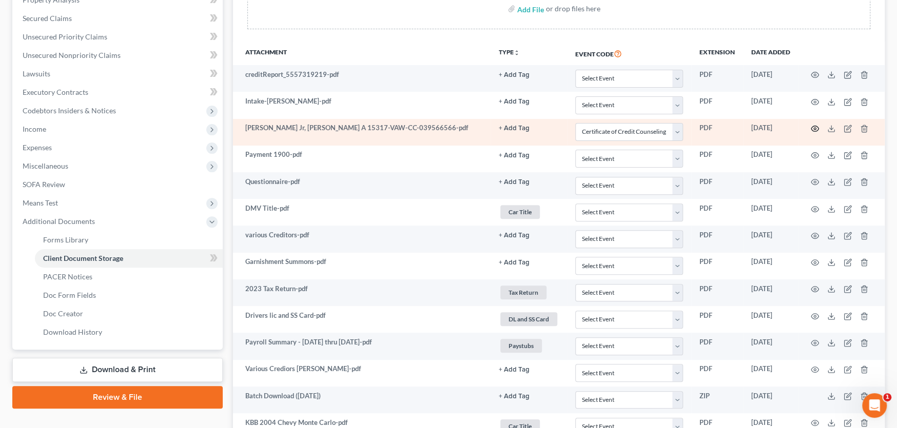
click at [812, 127] on icon "button" at bounding box center [815, 129] width 8 height 8
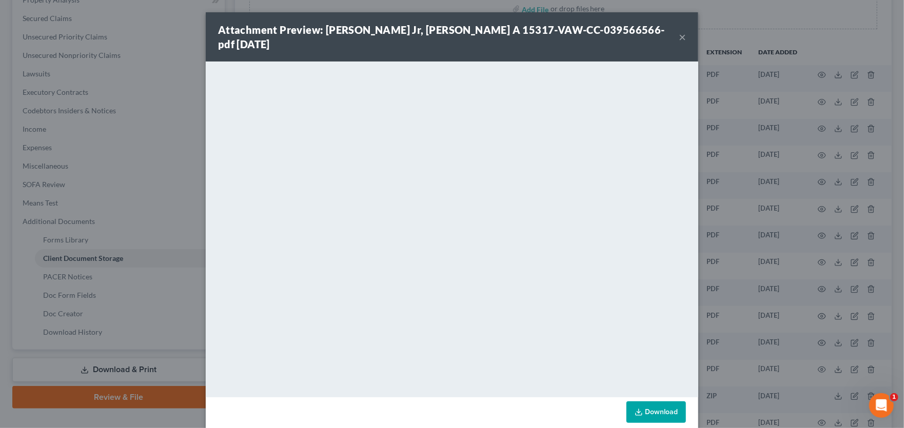
click at [683, 25] on div "Attachment Preview: Sawyers Jr, David A 15317-VAW-CC-039566566-pdf 04/21/2025 ×" at bounding box center [452, 36] width 493 height 49
click at [679, 31] on button "×" at bounding box center [682, 37] width 7 height 12
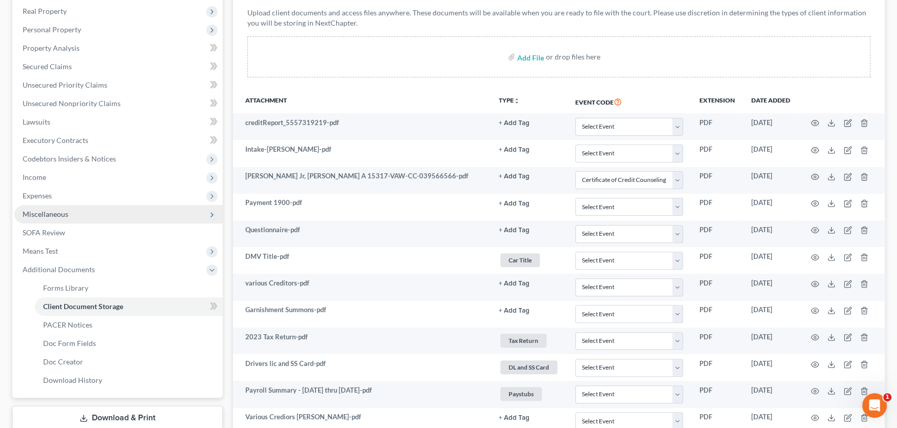
scroll to position [54, 0]
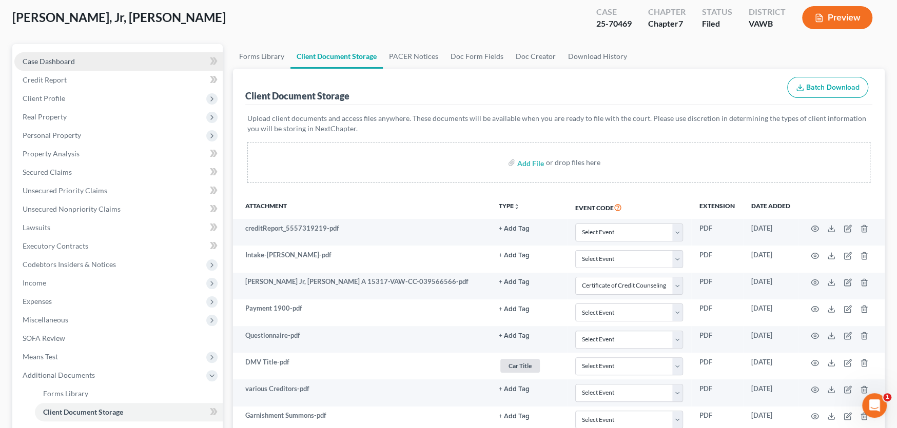
click at [35, 60] on span "Case Dashboard" at bounding box center [49, 61] width 52 height 9
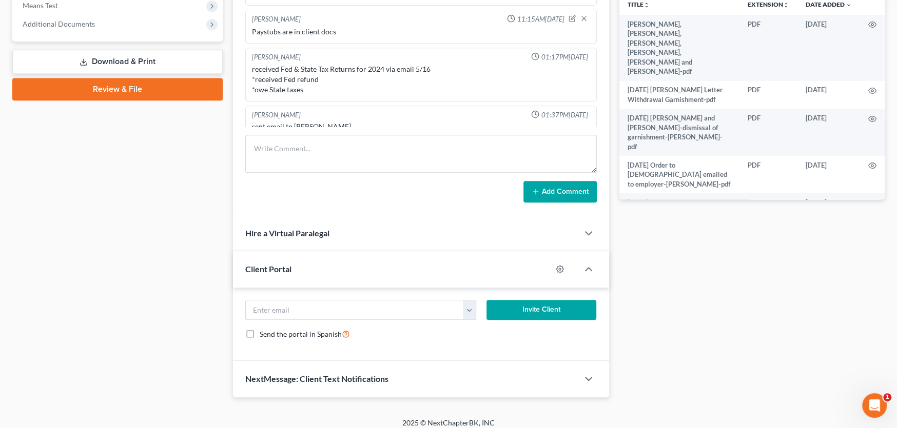
scroll to position [412, 0]
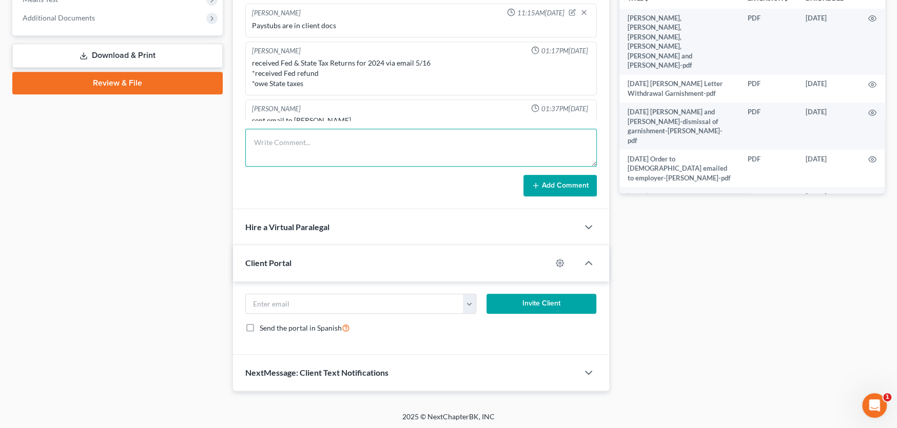
click at [291, 141] on textarea at bounding box center [420, 148] width 351 height 38
type textarea "Sent email to take his 2nd course ASAP"
click at [538, 192] on button "Add Comment" at bounding box center [559, 186] width 73 height 22
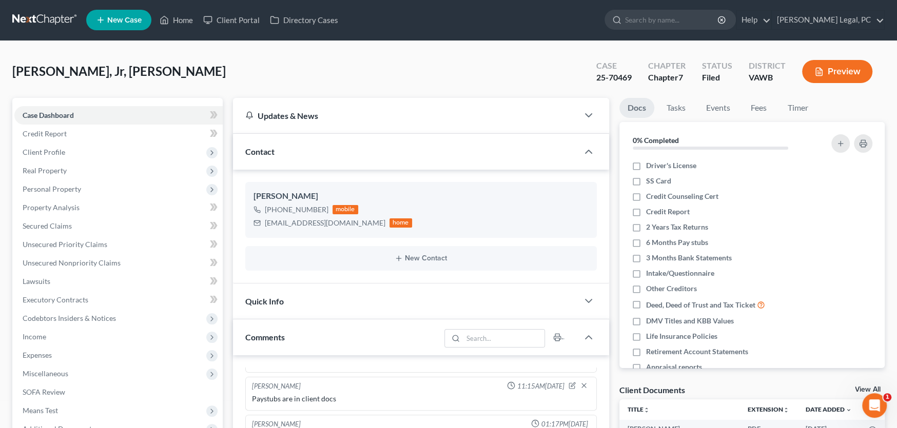
scroll to position [0, 0]
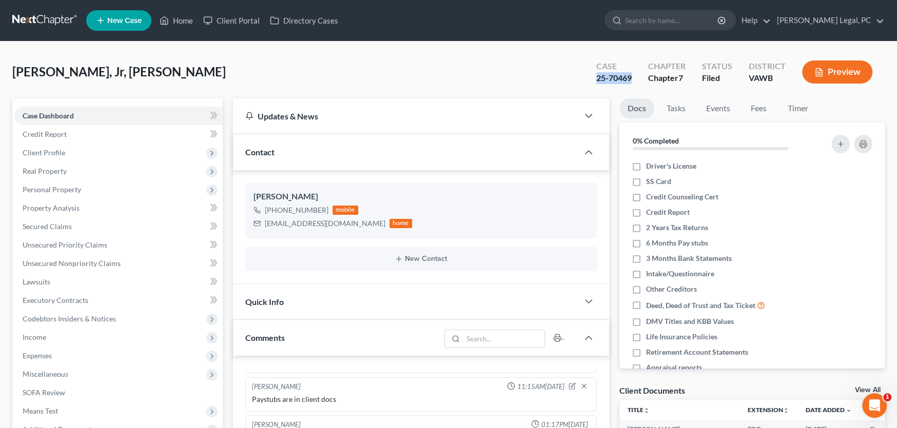
drag, startPoint x: 632, startPoint y: 80, endPoint x: 590, endPoint y: 81, distance: 41.6
click at [590, 81] on div "Case 25-70469" at bounding box center [614, 73] width 52 height 30
copy div "25-70469"
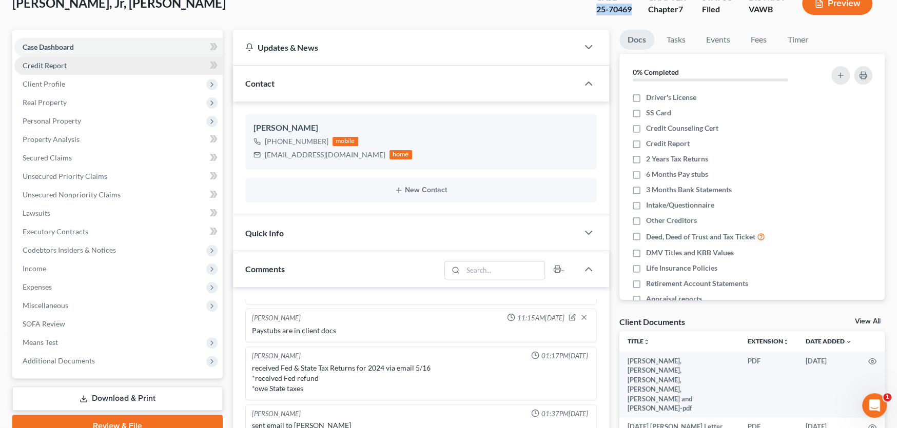
scroll to position [256, 0]
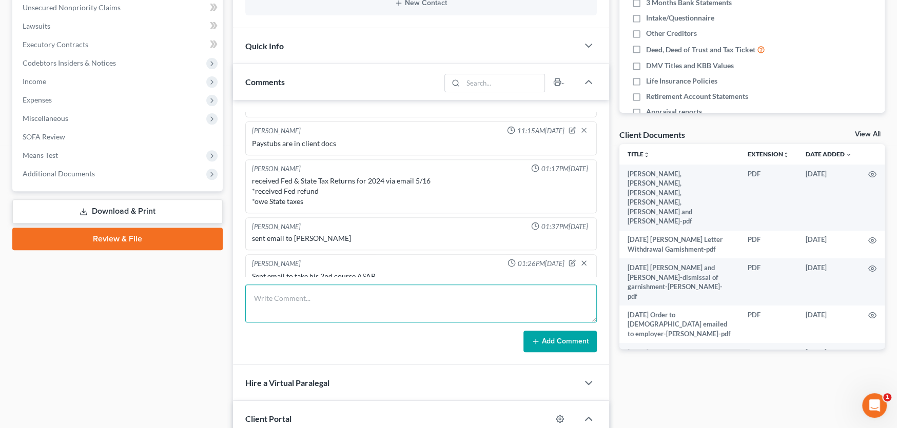
click at [313, 308] on textarea at bounding box center [420, 304] width 351 height 38
paste textarea "Rachel Dalton Wed, Sep 03 at 1:28 PM Hey David, It's Rachel at Farthing Legal. …"
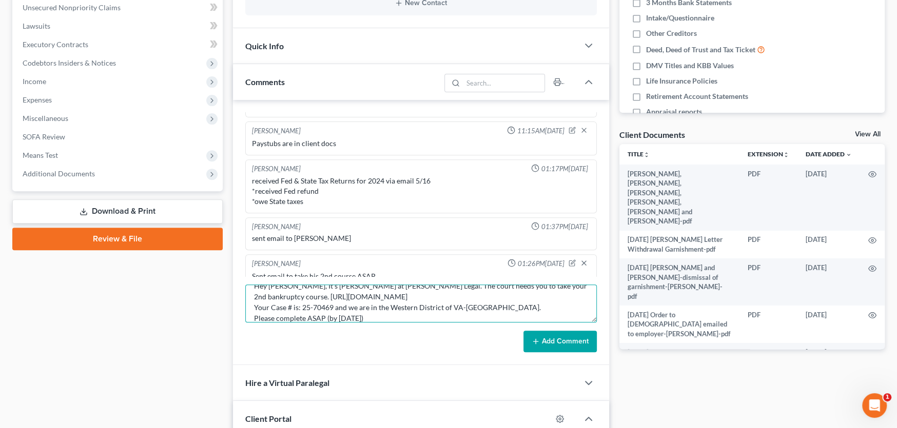
type textarea "Rachel Dalton Wed, Sep 03 at 1:28 PM Hey David, It's Rachel at Farthing Legal. …"
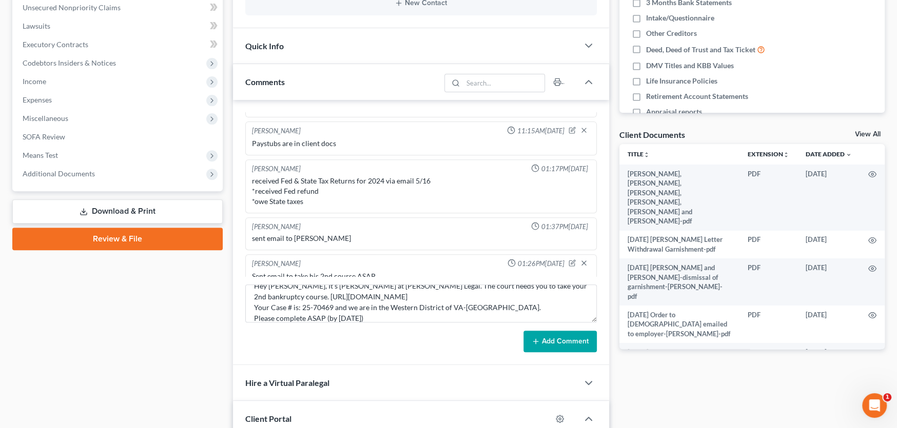
click at [545, 342] on button "Add Comment" at bounding box center [559, 342] width 73 height 22
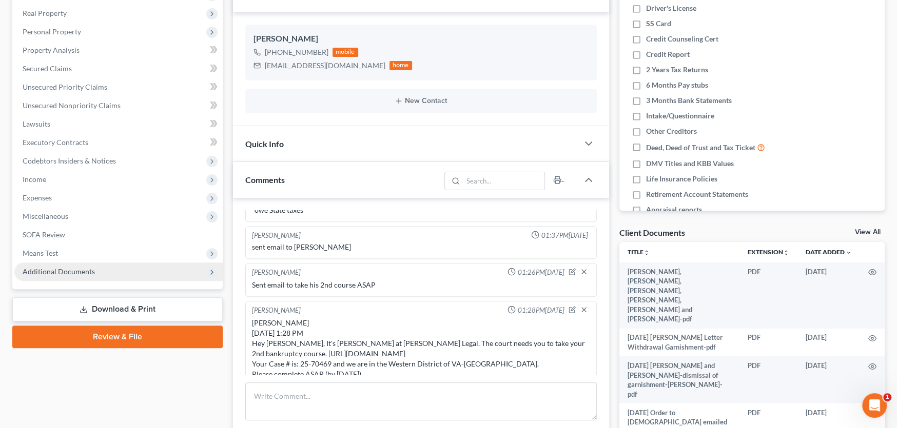
scroll to position [0, 0]
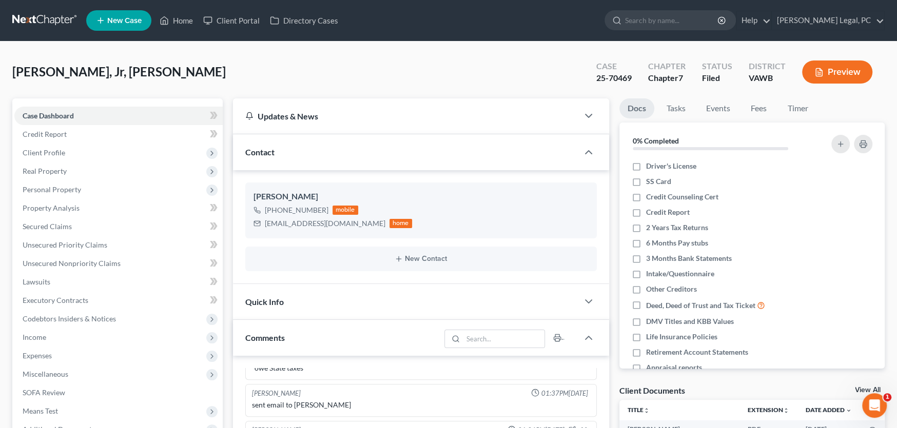
click at [57, 17] on link at bounding box center [45, 20] width 66 height 18
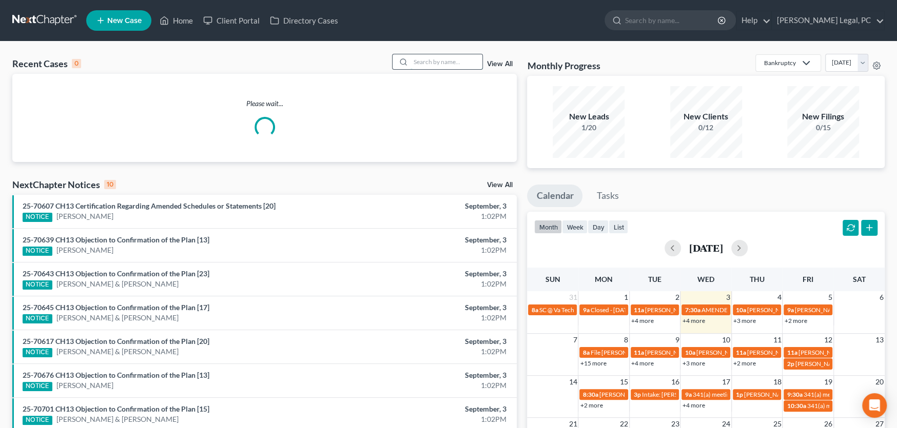
click at [447, 60] on input "search" at bounding box center [447, 61] width 72 height 15
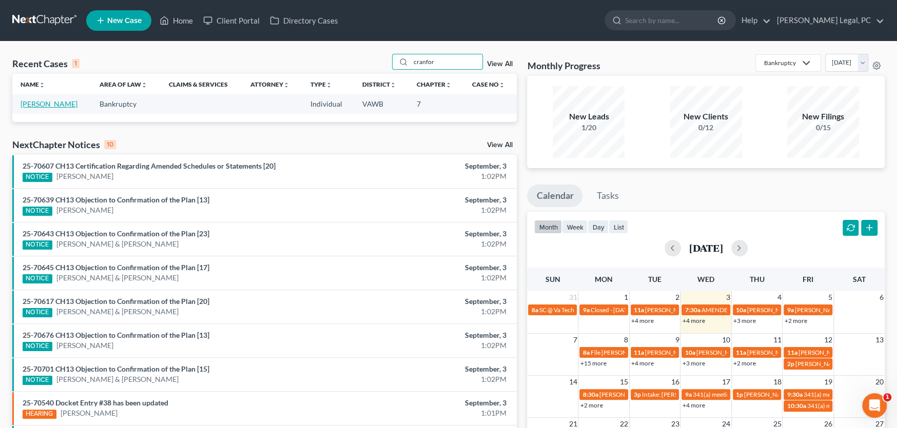
type input "cranfor"
click at [45, 103] on link "[PERSON_NAME]" at bounding box center [49, 104] width 57 height 9
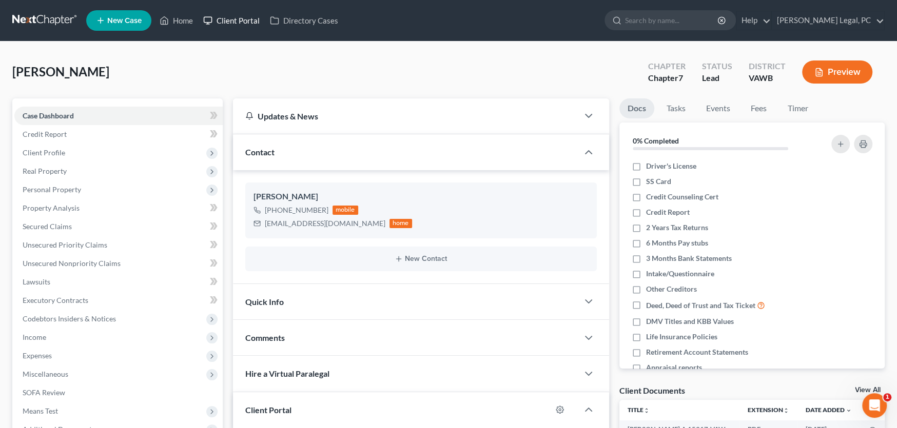
click at [229, 21] on link "Client Portal" at bounding box center [231, 20] width 67 height 18
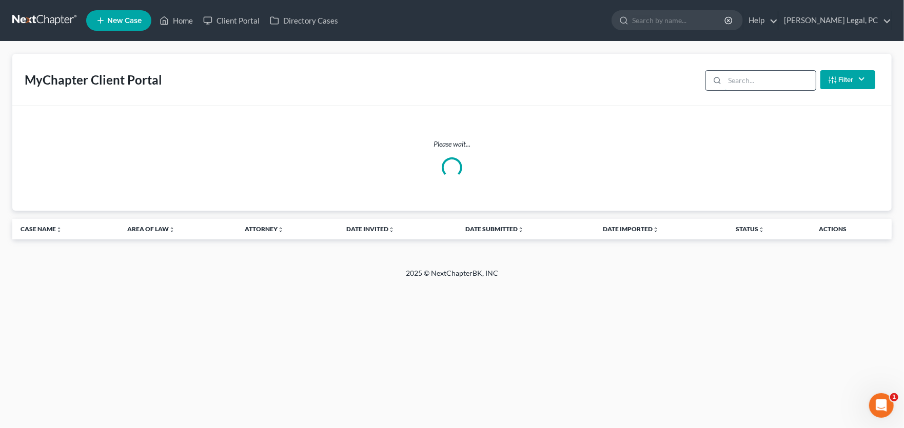
click at [735, 81] on input "search" at bounding box center [770, 80] width 91 height 19
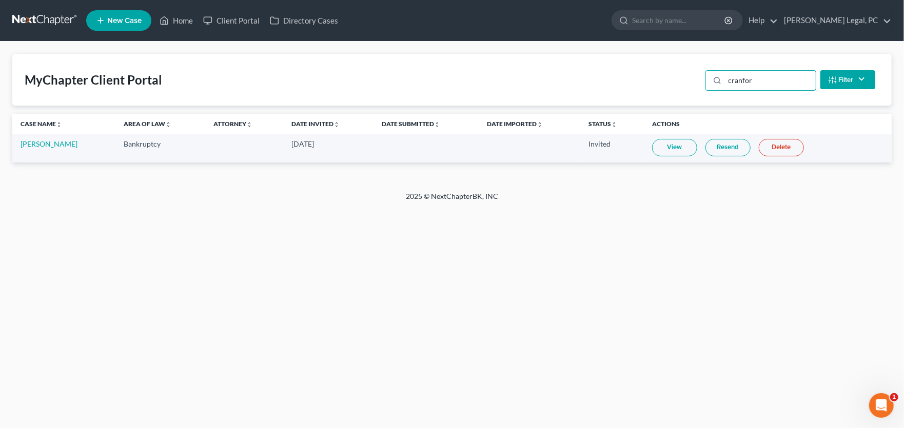
type input "cranfor"
click at [670, 150] on link "View" at bounding box center [674, 147] width 45 height 17
click at [29, 144] on link "[PERSON_NAME]" at bounding box center [49, 144] width 57 height 9
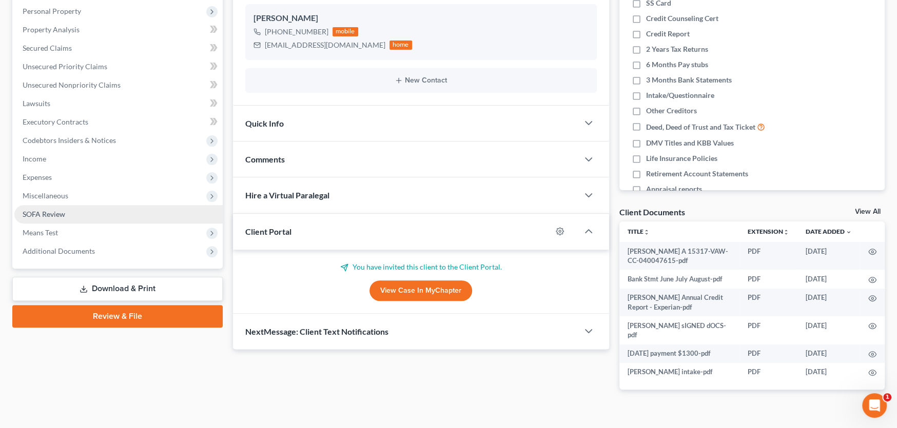
scroll to position [185, 0]
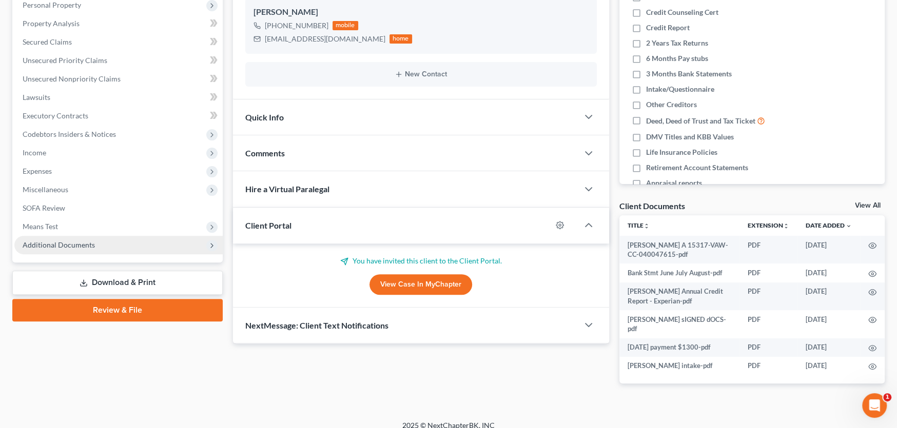
click at [80, 243] on span "Additional Documents" at bounding box center [59, 245] width 72 height 9
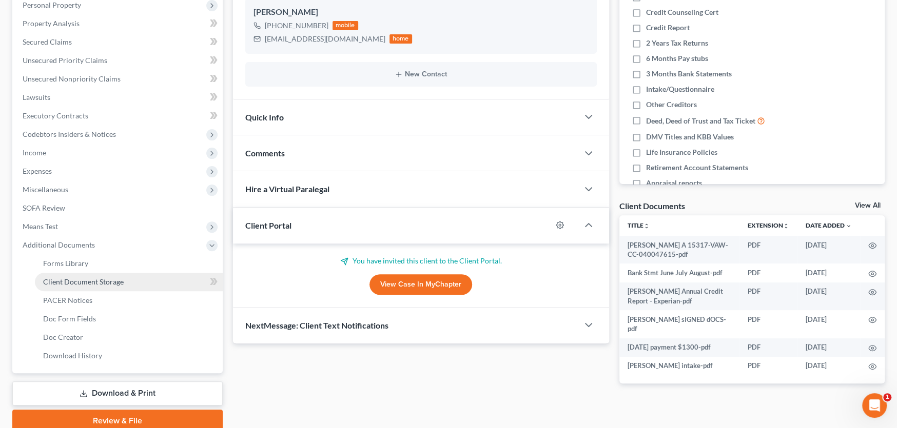
click at [84, 280] on span "Client Document Storage" at bounding box center [83, 282] width 81 height 9
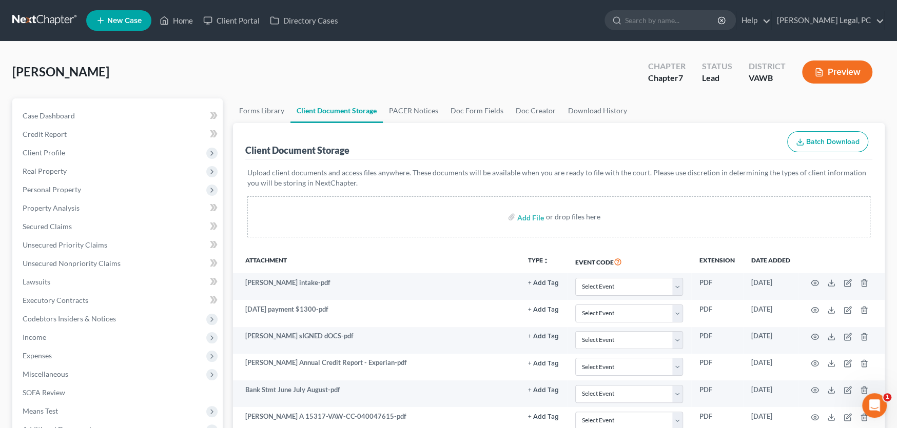
click at [57, 18] on link at bounding box center [45, 20] width 66 height 18
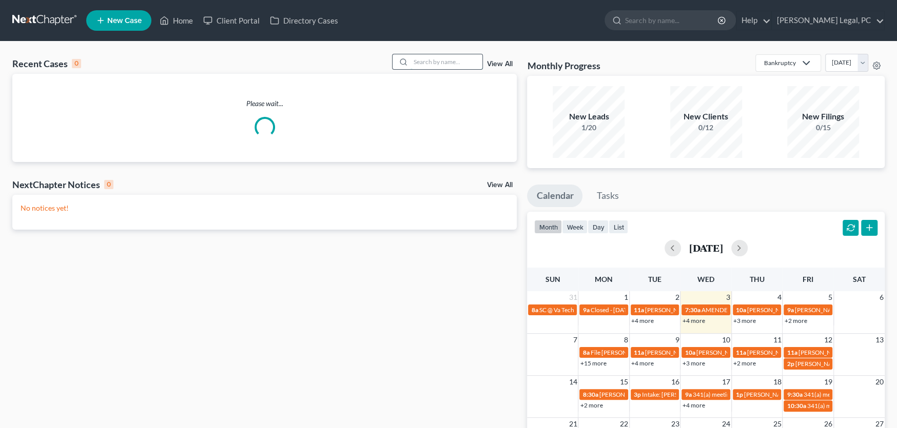
click at [416, 64] on input "search" at bounding box center [447, 61] width 72 height 15
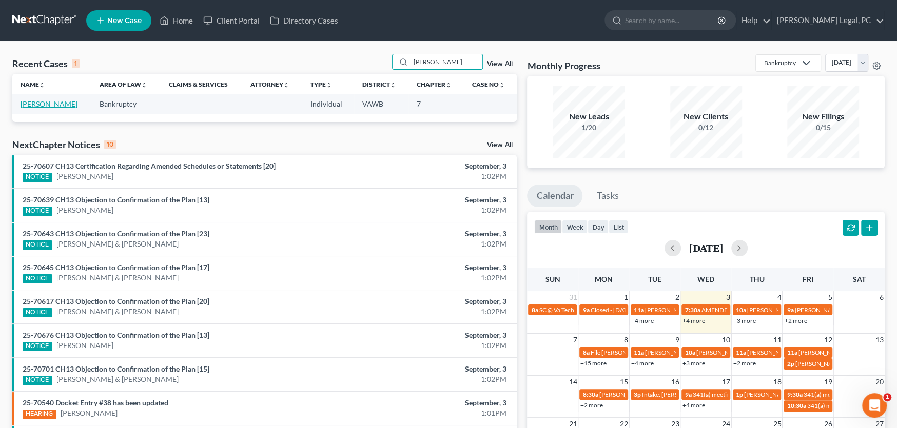
type input "[PERSON_NAME]"
click at [42, 108] on link "[PERSON_NAME]" at bounding box center [49, 104] width 57 height 9
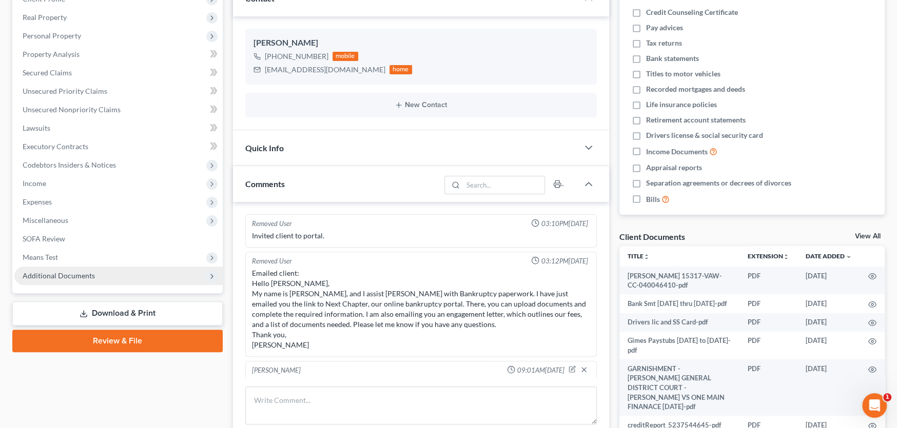
scroll to position [91, 0]
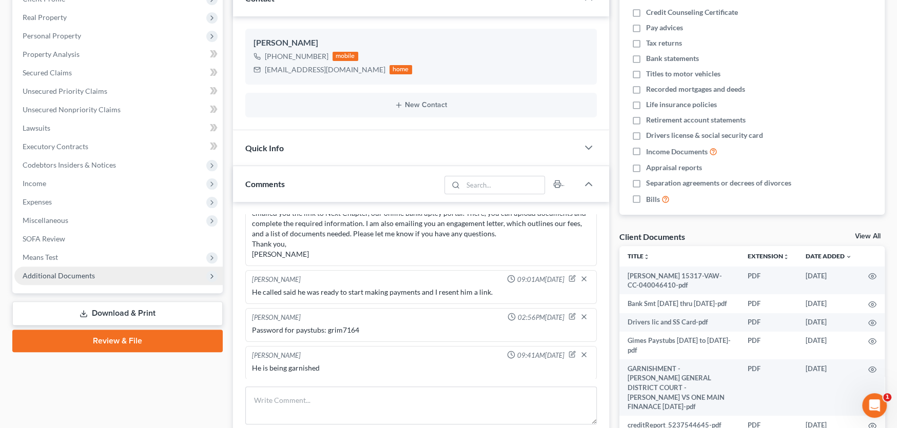
click at [45, 275] on span "Additional Documents" at bounding box center [59, 275] width 72 height 9
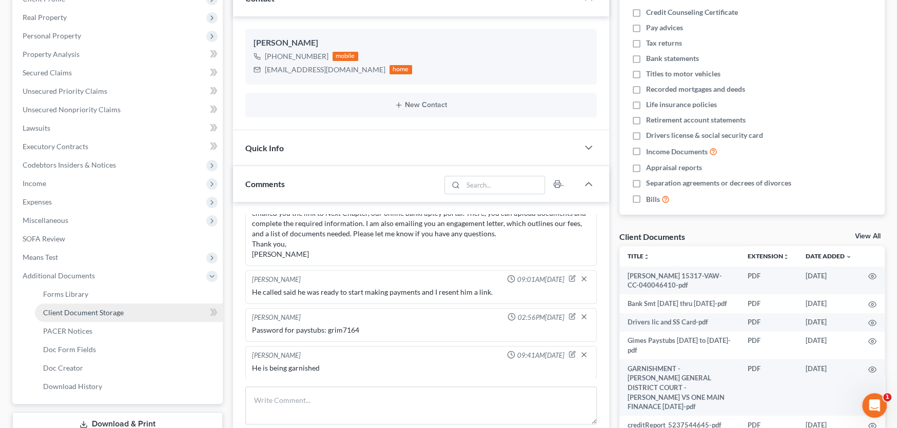
click at [80, 305] on link "Client Document Storage" at bounding box center [129, 313] width 188 height 18
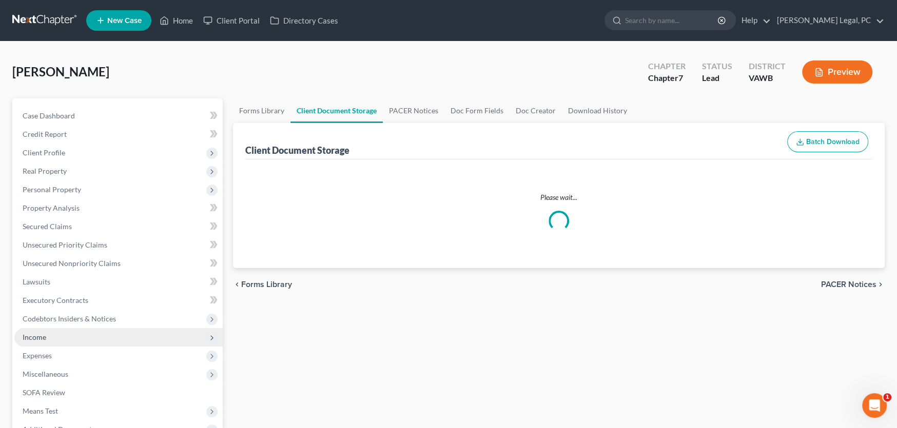
select select "0"
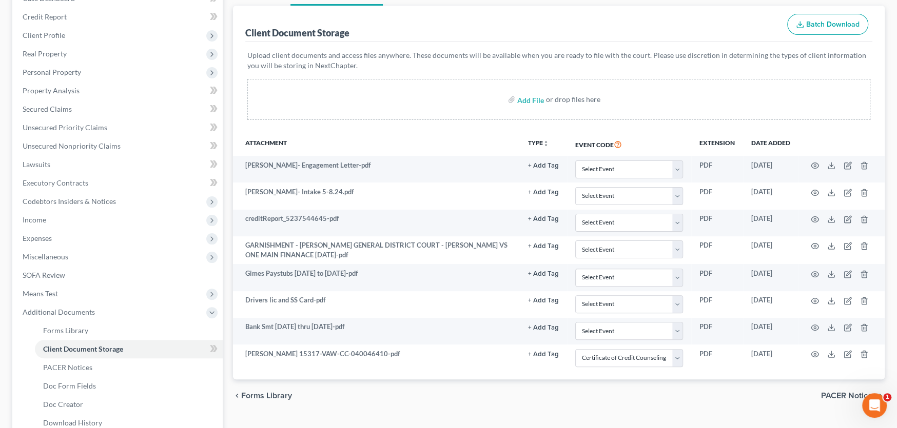
scroll to position [22, 0]
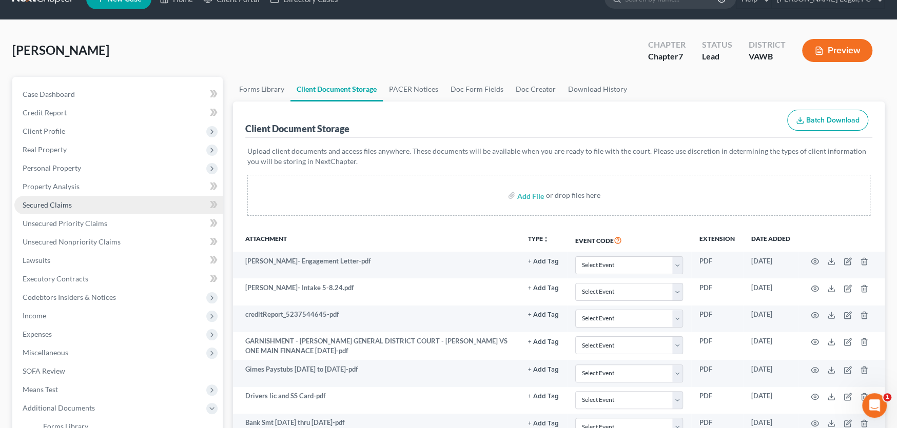
select select "0"
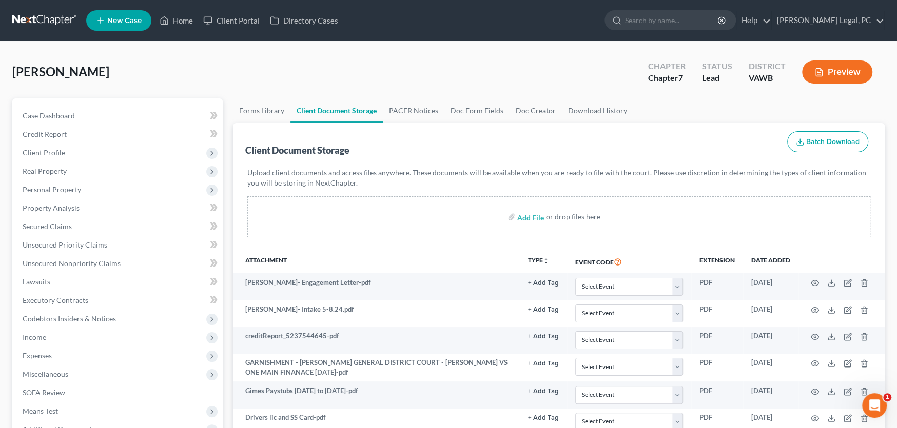
click at [45, 23] on link at bounding box center [45, 20] width 66 height 18
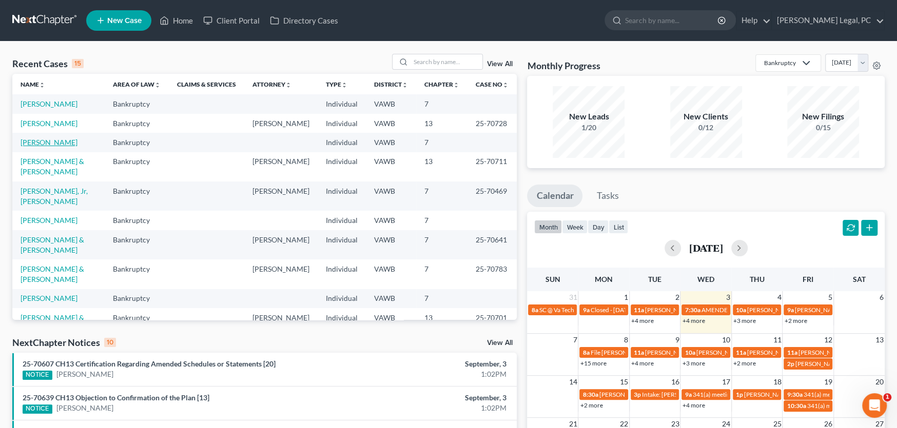
click at [28, 140] on link "[PERSON_NAME]" at bounding box center [49, 142] width 57 height 9
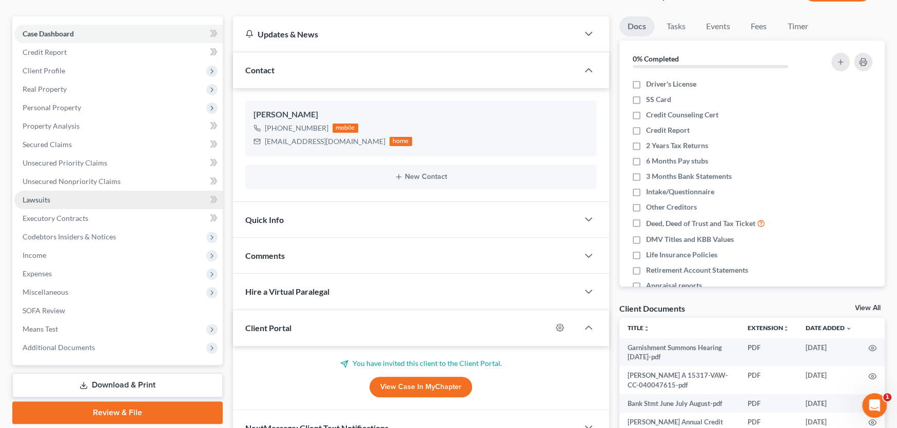
scroll to position [205, 0]
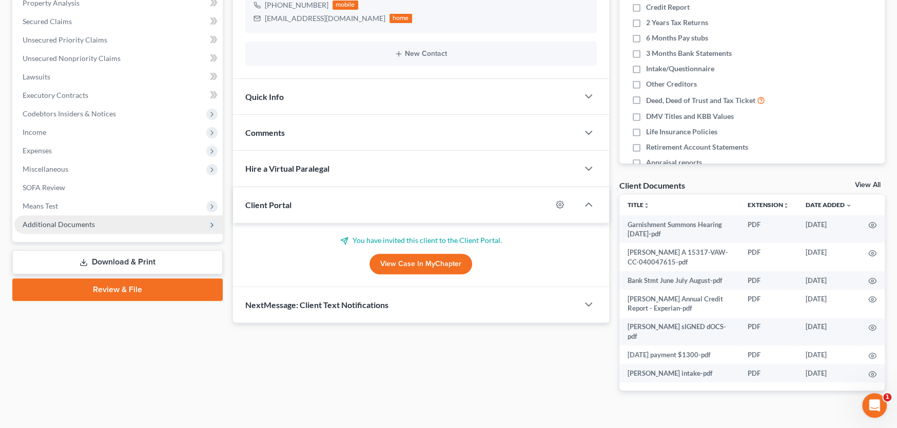
click at [74, 222] on span "Additional Documents" at bounding box center [59, 224] width 72 height 9
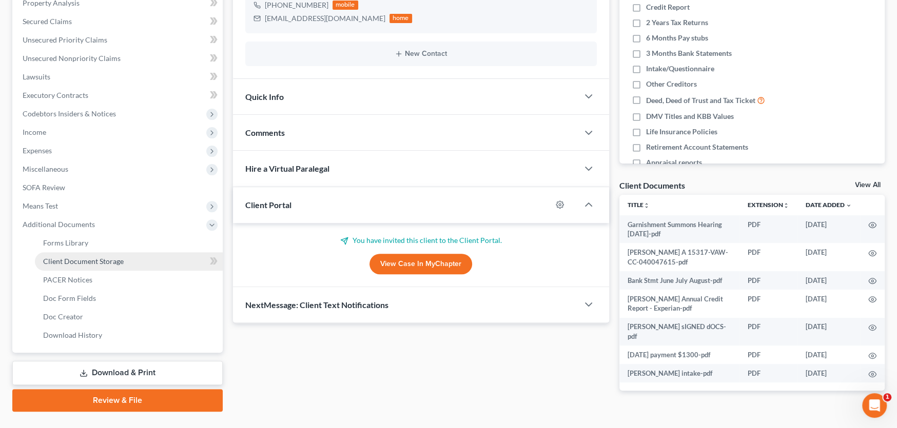
click at [79, 259] on span "Client Document Storage" at bounding box center [83, 261] width 81 height 9
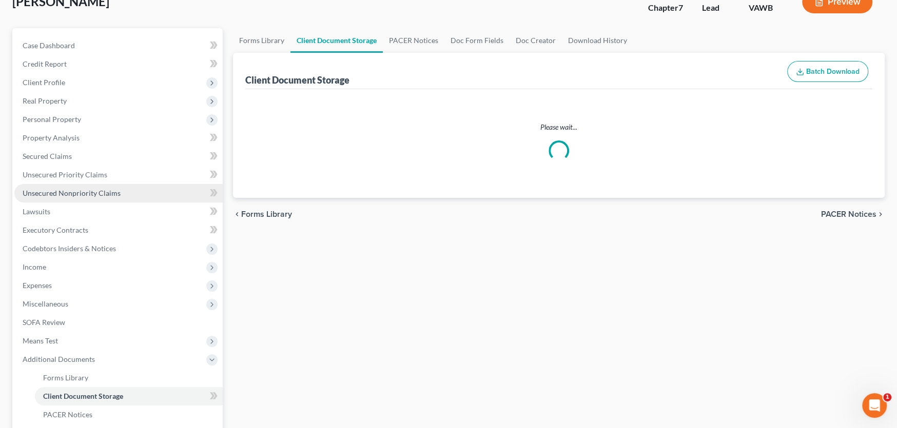
scroll to position [1, 0]
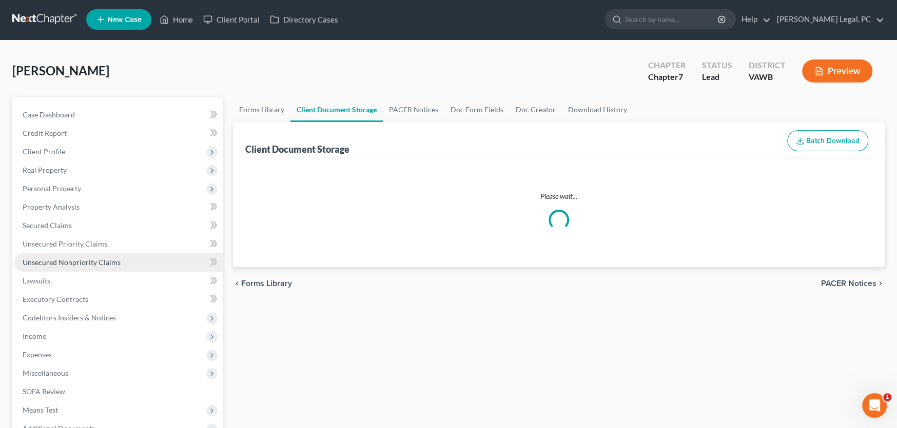
select select "0"
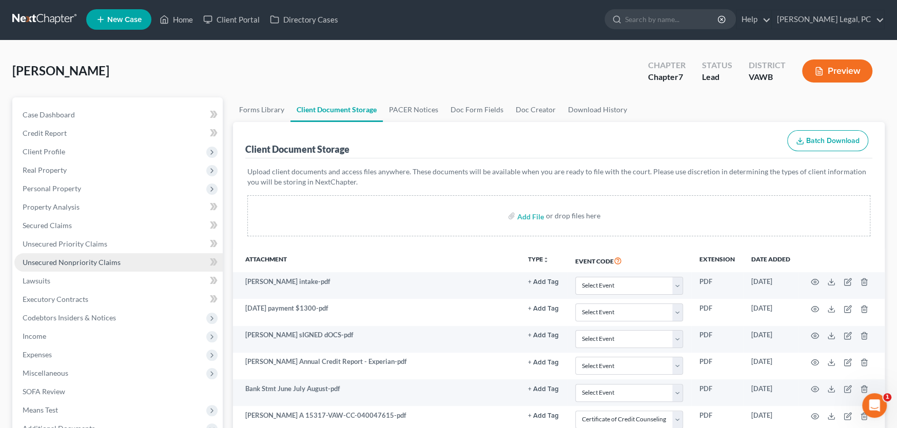
scroll to position [0, 0]
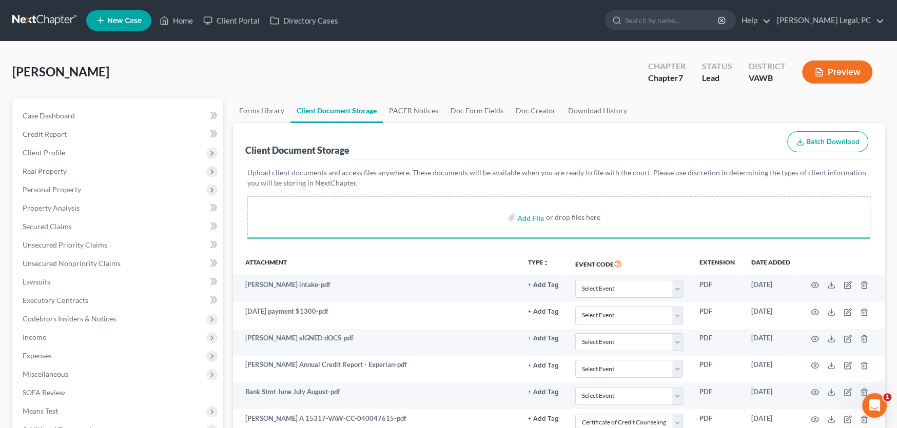
select select "0"
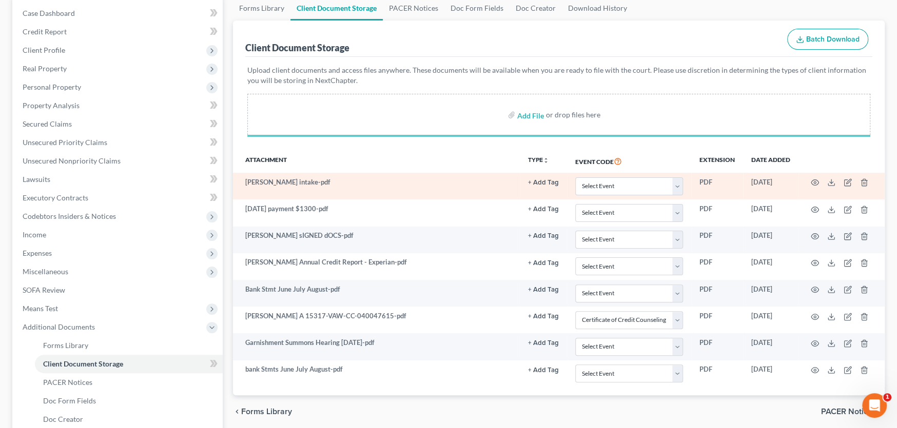
scroll to position [227, 0]
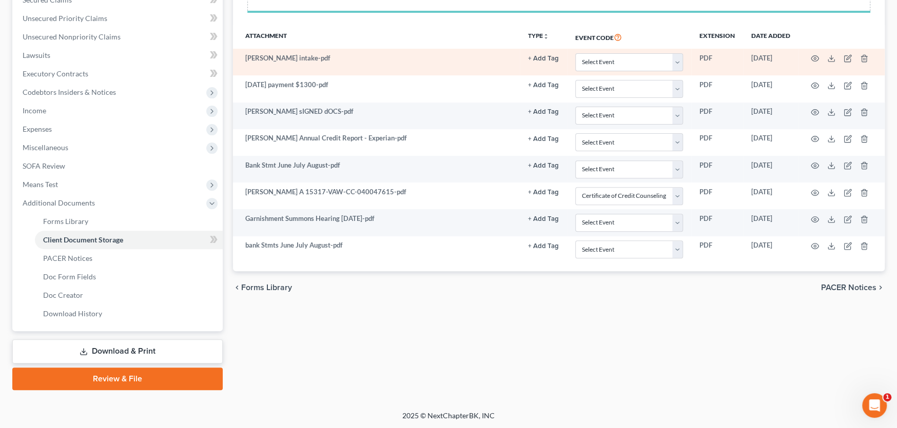
select select "0"
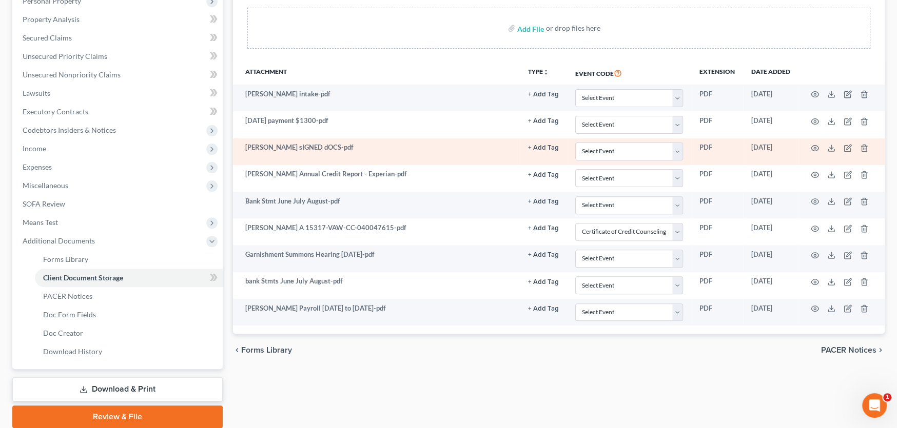
scroll to position [22, 0]
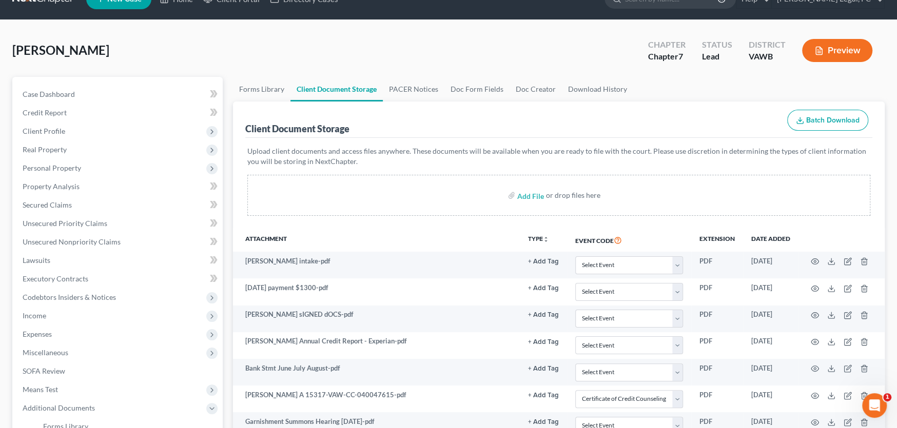
select select "0"
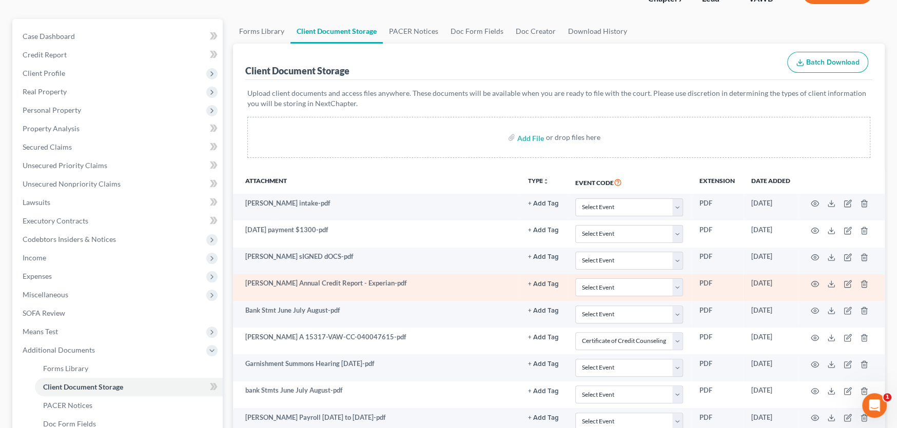
scroll to position [175, 0]
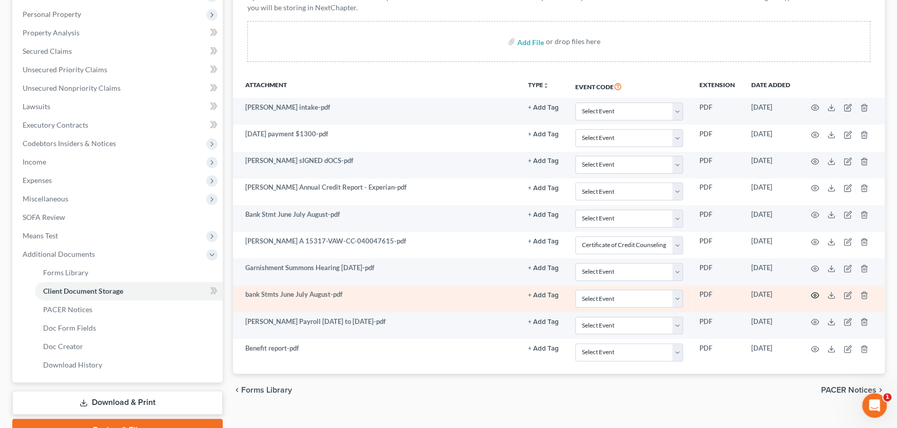
click at [815, 295] on circle "button" at bounding box center [815, 296] width 2 height 2
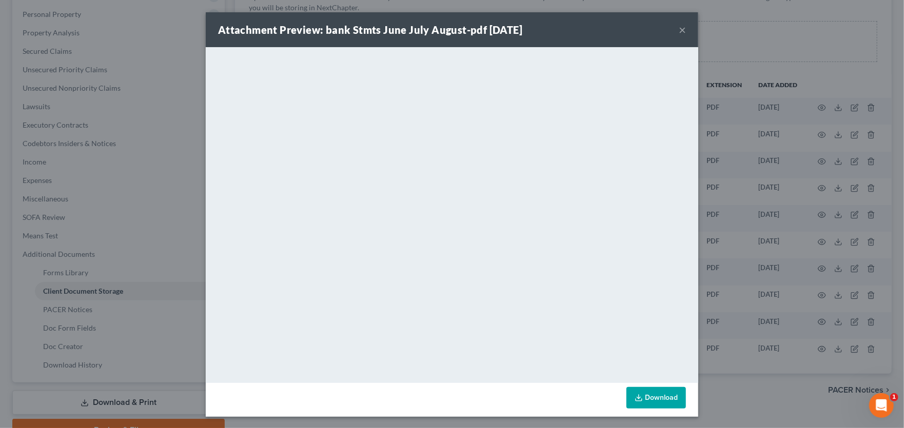
click at [679, 29] on button "×" at bounding box center [682, 30] width 7 height 12
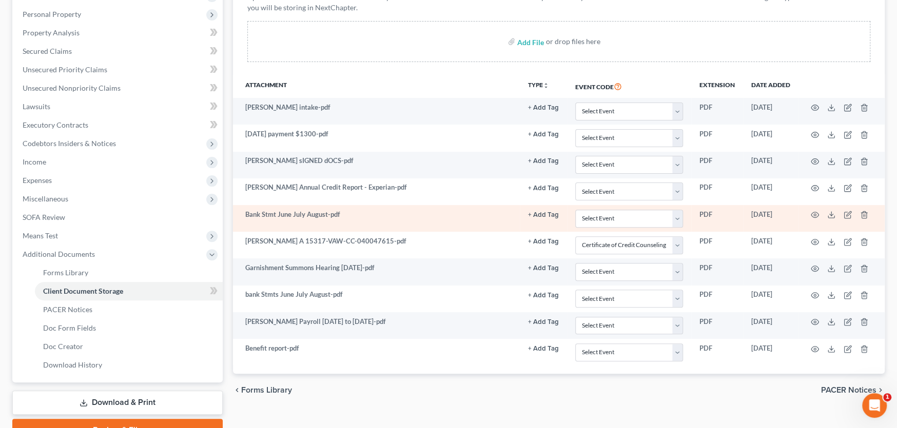
click at [468, 222] on td "Bank Stmt June July August-pdf" at bounding box center [376, 218] width 287 height 27
click at [436, 218] on td "Bank Stmt June July August-pdf" at bounding box center [376, 218] width 287 height 27
click at [813, 212] on icon "button" at bounding box center [815, 215] width 8 height 8
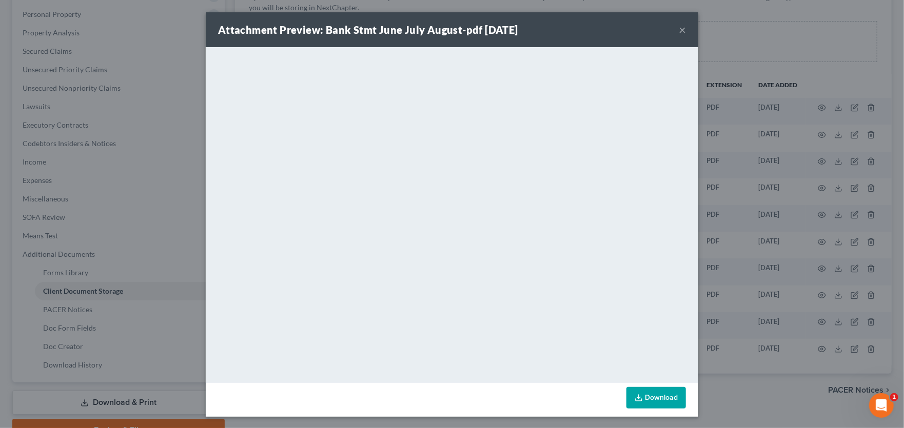
click at [679, 28] on button "×" at bounding box center [682, 30] width 7 height 12
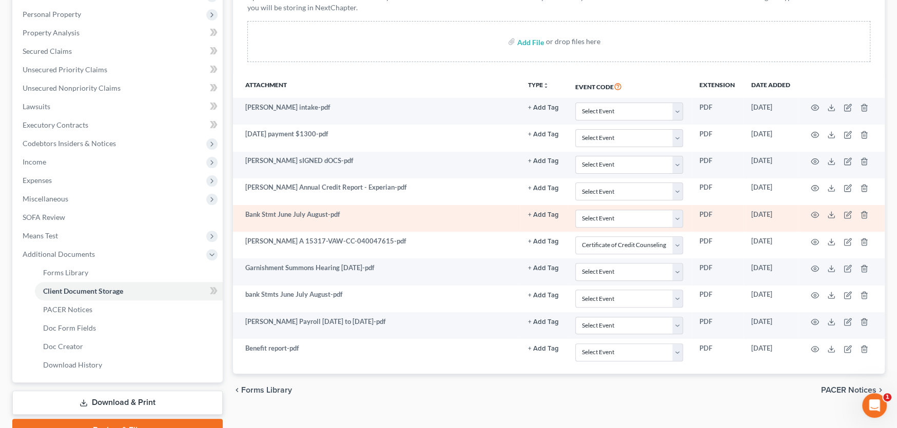
click at [819, 213] on td at bounding box center [841, 218] width 86 height 27
click at [816, 213] on icon "button" at bounding box center [815, 215] width 8 height 8
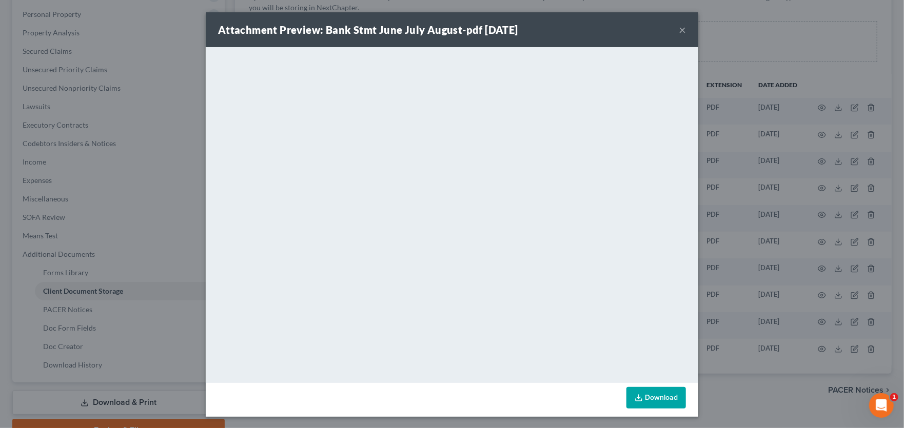
drag, startPoint x: 680, startPoint y: 29, endPoint x: 677, endPoint y: 34, distance: 6.0
click at [680, 30] on button "×" at bounding box center [682, 30] width 7 height 12
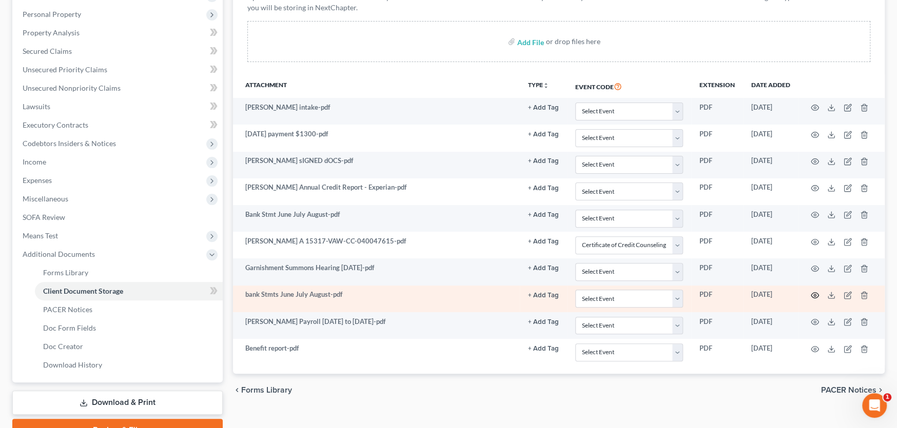
click at [815, 295] on circle "button" at bounding box center [815, 296] width 2 height 2
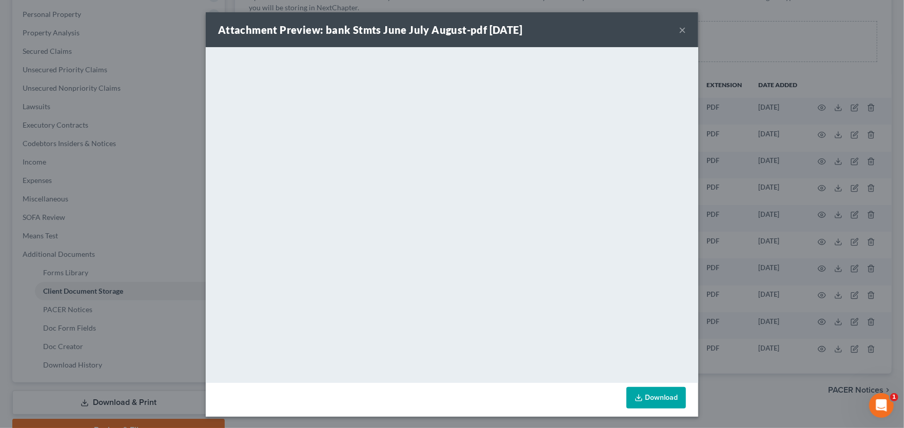
click at [679, 25] on button "×" at bounding box center [682, 30] width 7 height 12
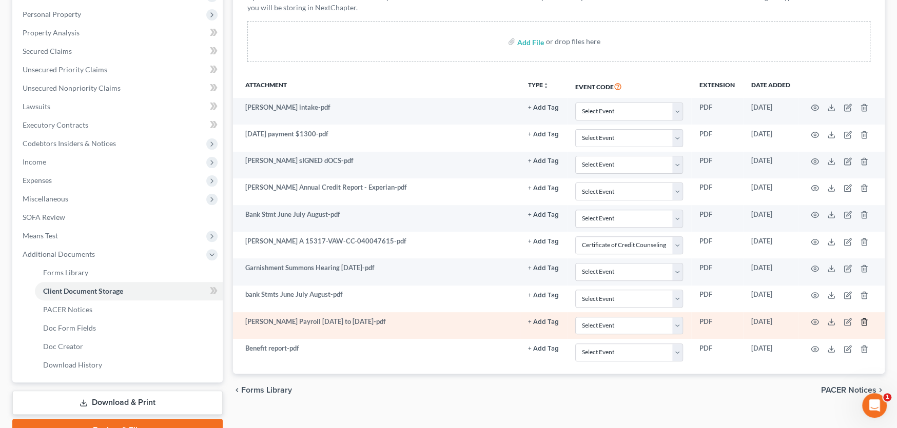
click at [863, 320] on polyline "button" at bounding box center [864, 320] width 6 height 0
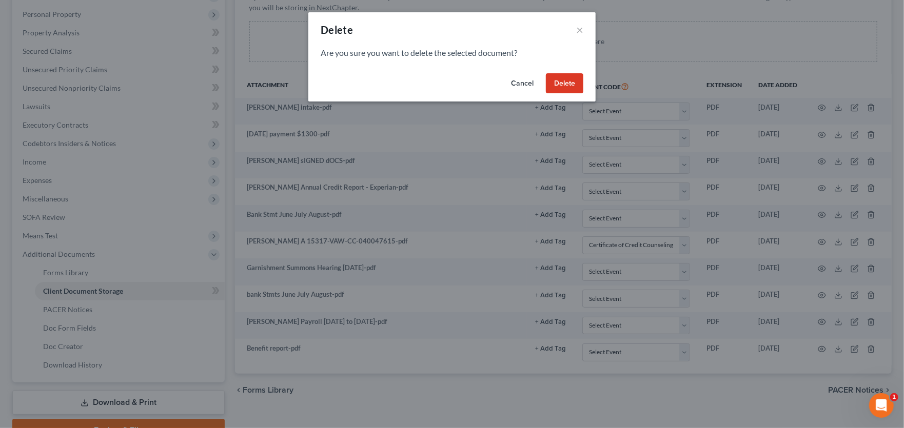
click at [576, 84] on button "Delete" at bounding box center [564, 83] width 37 height 21
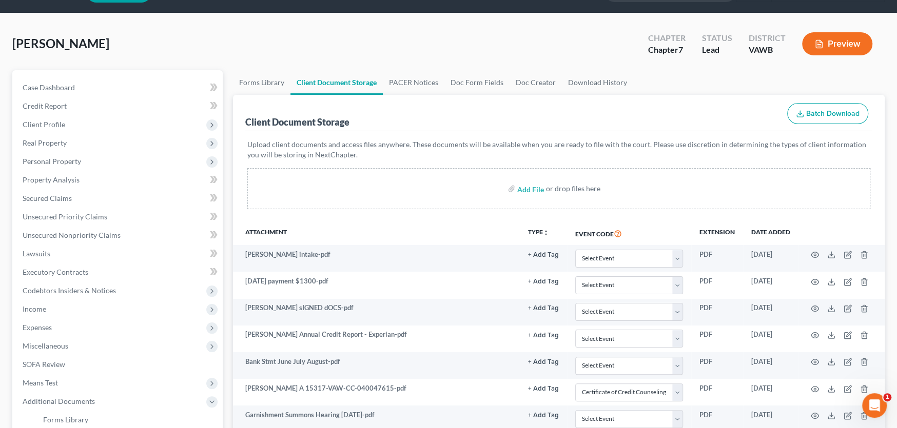
scroll to position [22, 0]
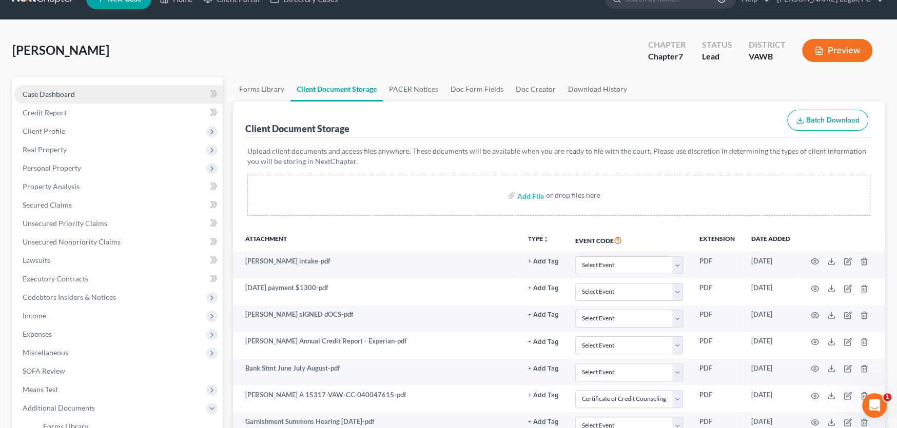
click at [40, 95] on span "Case Dashboard" at bounding box center [49, 94] width 52 height 9
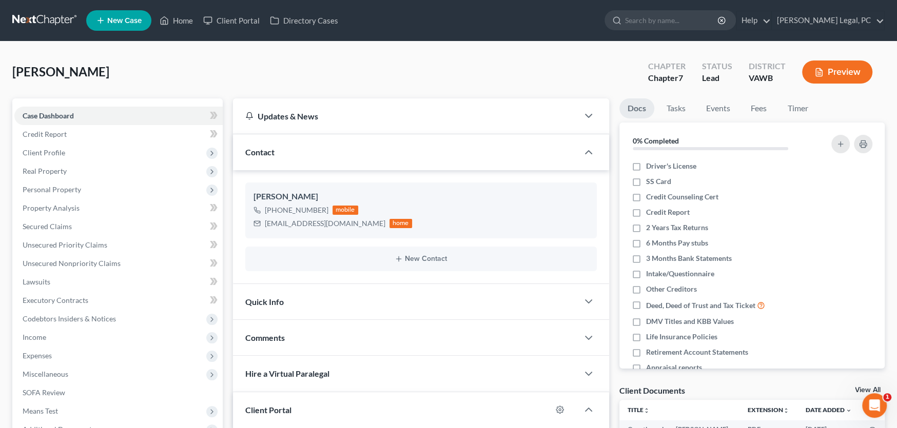
click at [36, 17] on link at bounding box center [45, 20] width 66 height 18
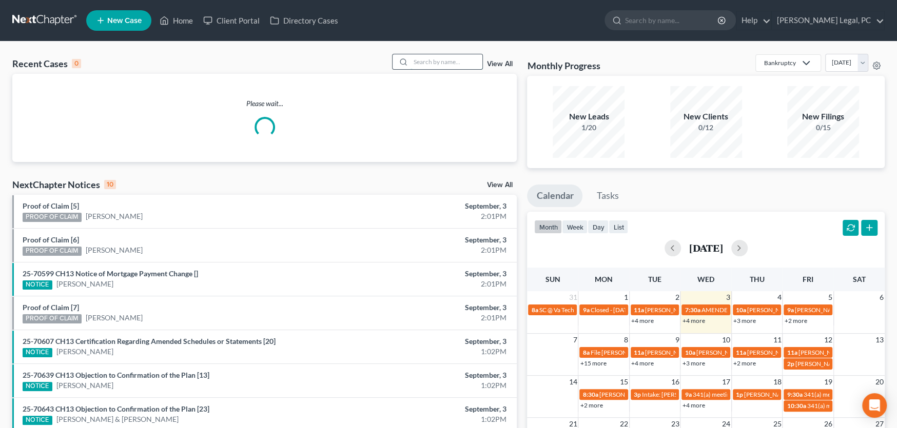
click at [433, 63] on input "search" at bounding box center [447, 61] width 72 height 15
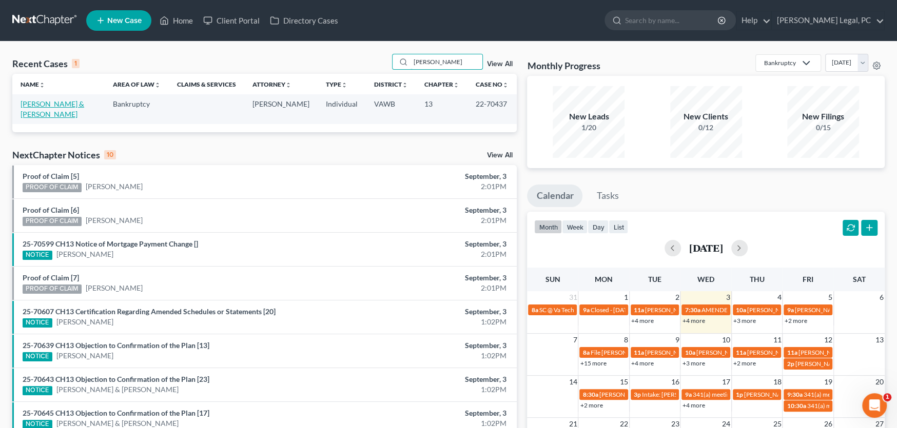
type input "[PERSON_NAME]"
click at [53, 103] on link "[PERSON_NAME] & [PERSON_NAME]" at bounding box center [53, 109] width 64 height 19
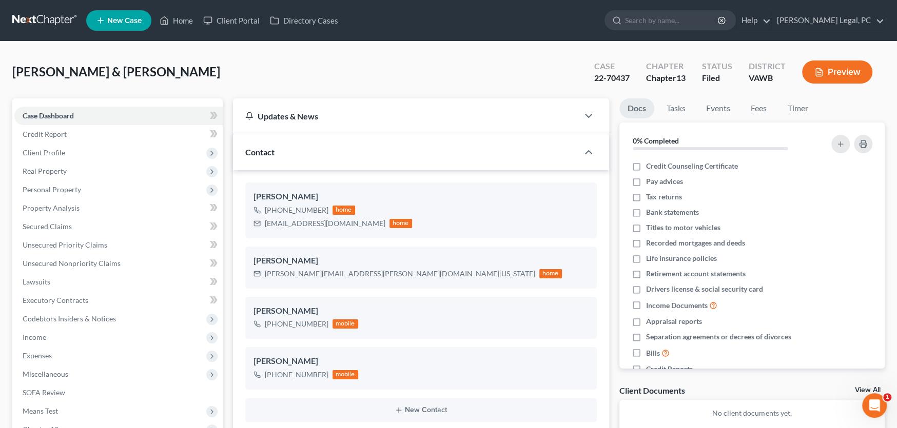
scroll to position [256, 0]
click at [307, 330] on div "[PERSON_NAME] [PHONE_NUMBER] mobile" at bounding box center [420, 318] width 351 height 42
click at [572, 228] on icon "button" at bounding box center [573, 229] width 5 height 5
select select "1"
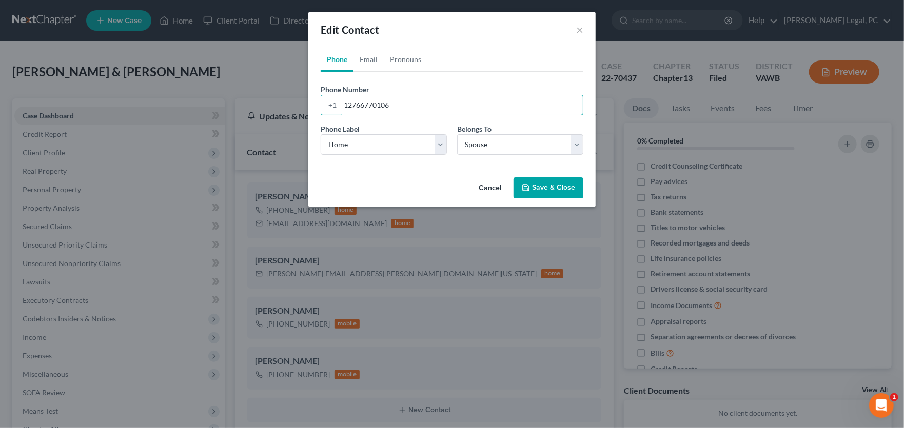
drag, startPoint x: 407, startPoint y: 103, endPoint x: 231, endPoint y: 105, distance: 176.5
click at [263, 105] on div "Edit Contact × Phone Email Pronouns Phone Number * [PHONE_NUMBER] Ext. Phone La…" at bounding box center [452, 214] width 904 height 428
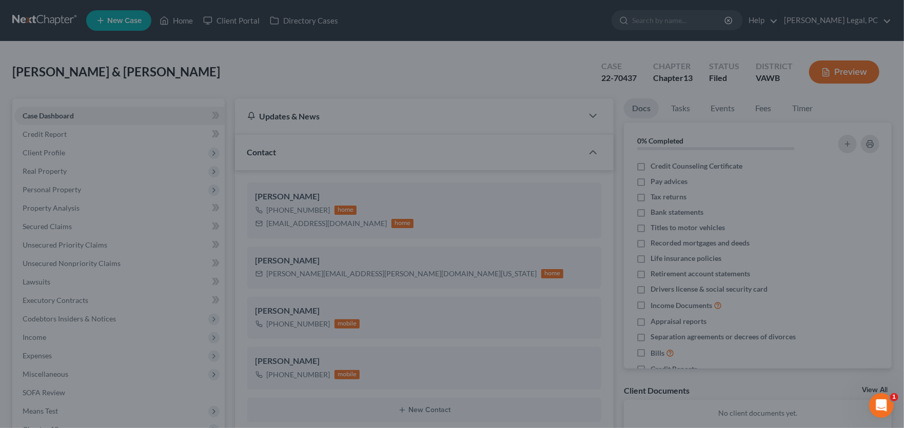
click at [231, 105] on div "Edit Contact × Phone Email Pronouns Phone Number * +1 12766770106 Ext. Phone La…" at bounding box center [452, 214] width 904 height 428
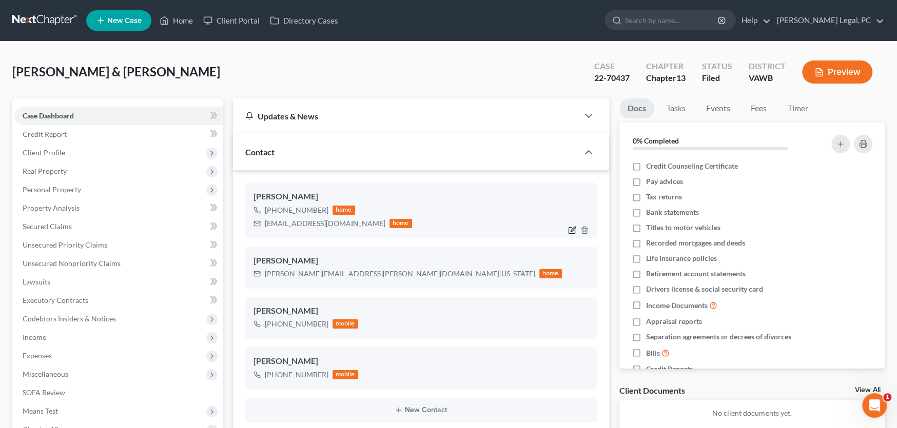
click at [569, 227] on icon "button" at bounding box center [572, 230] width 8 height 8
select select "1"
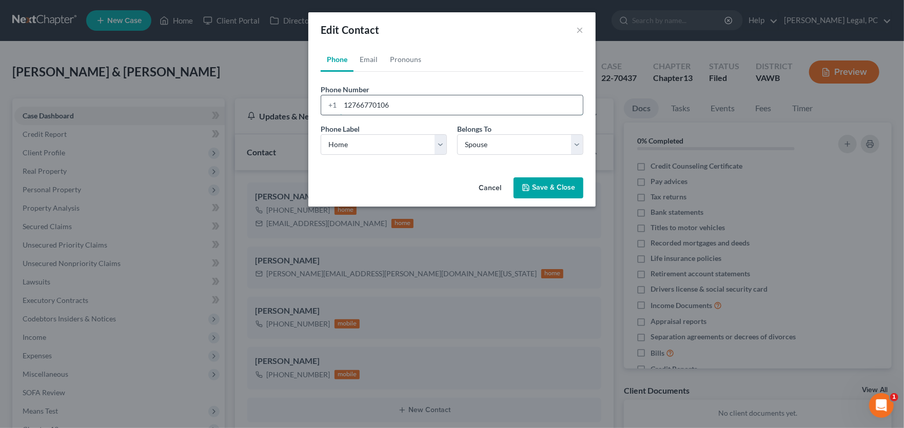
click at [399, 102] on input "12766770106" at bounding box center [461, 104] width 243 height 19
drag, startPoint x: 390, startPoint y: 104, endPoint x: 312, endPoint y: 106, distance: 78.5
click at [312, 106] on div "Phone Email Pronouns Phone Number * +1 12766770106 Ext. Phone Label * Select Mo…" at bounding box center [451, 110] width 287 height 126
type input "2767595475"
click at [565, 185] on button "Save & Close" at bounding box center [549, 189] width 70 height 22
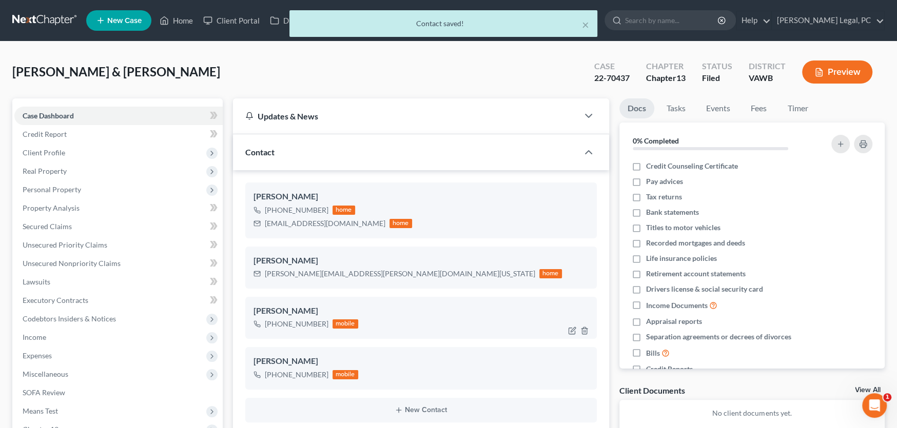
click at [467, 325] on div "+1 (276) 780-4460 mobile" at bounding box center [420, 324] width 335 height 13
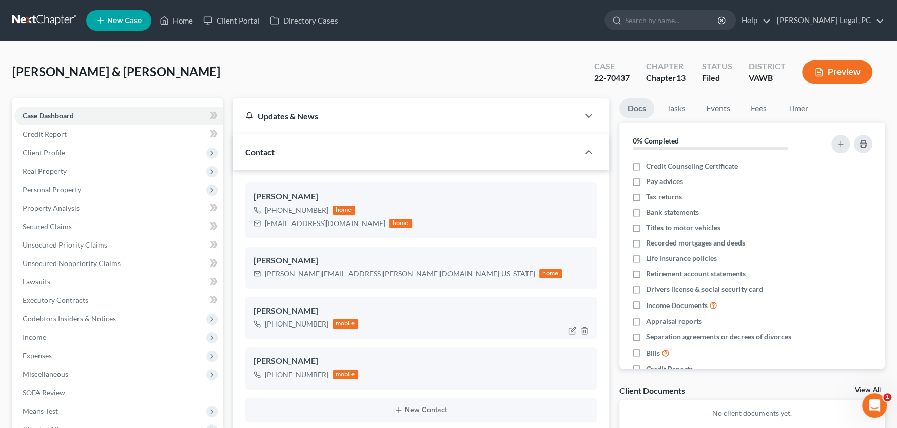
click at [417, 318] on div "+1 (276) 780-4460 mobile" at bounding box center [420, 324] width 335 height 13
drag, startPoint x: 149, startPoint y: 69, endPoint x: -25, endPoint y: 74, distance: 174.0
drag, startPoint x: 345, startPoint y: 223, endPoint x: 249, endPoint y: 197, distance: 100.0
click at [249, 197] on div "Nancy Doss +1 (276) 759-5475 home nancydoss00@gmail.com home" at bounding box center [420, 210] width 351 height 55
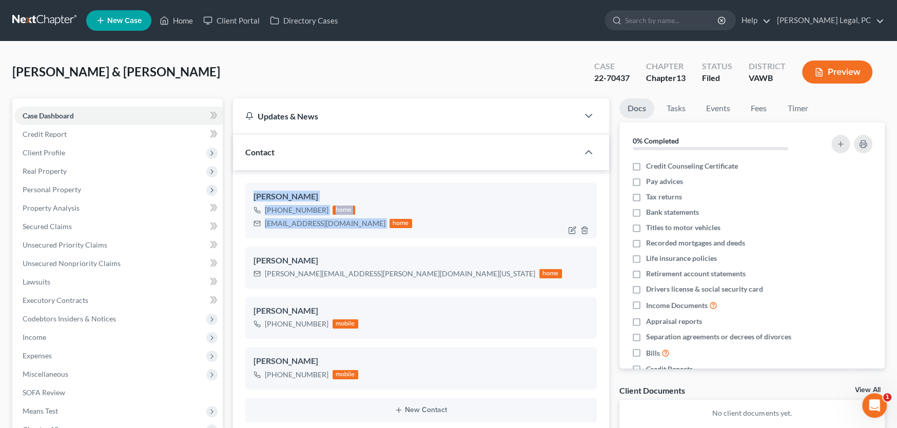
copy div "Nancy Doss +1 (276) 759-5475 home nancydoss00@gmail.com"
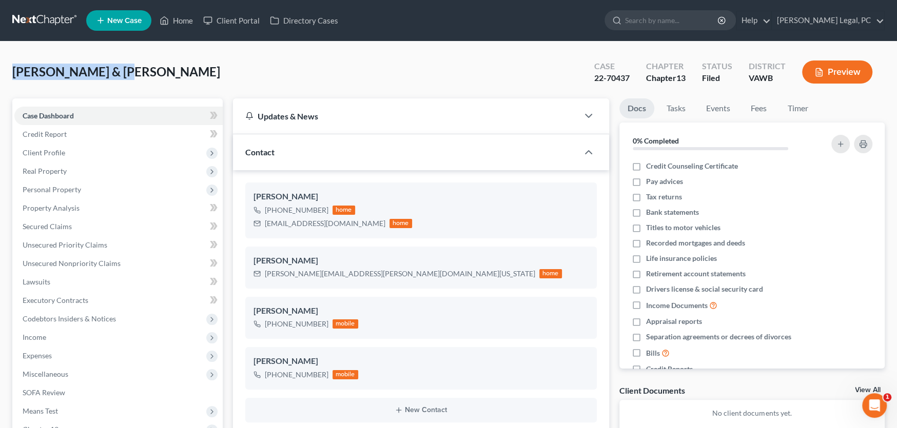
drag, startPoint x: 151, startPoint y: 71, endPoint x: -36, endPoint y: 75, distance: 187.3
copy span "[PERSON_NAME] & [PERSON_NAME]"
click at [42, 14] on link at bounding box center [45, 20] width 66 height 18
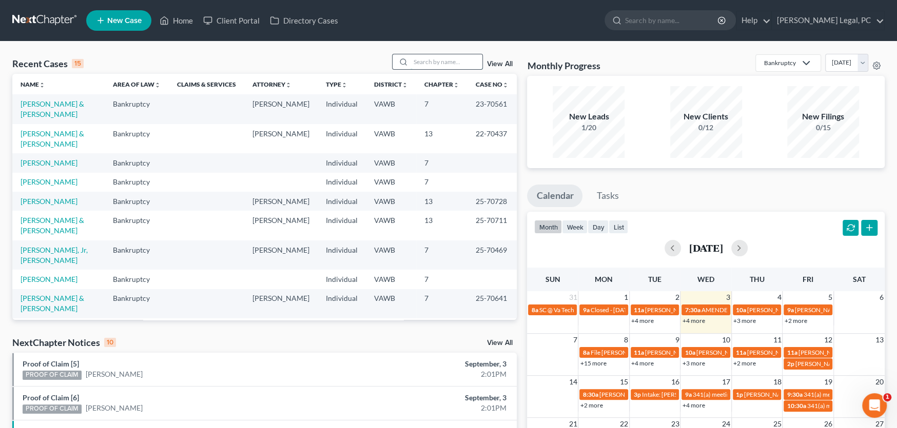
click at [444, 62] on input "search" at bounding box center [447, 61] width 72 height 15
click at [441, 62] on input "search" at bounding box center [447, 61] width 72 height 15
click at [440, 62] on input "search" at bounding box center [447, 61] width 72 height 15
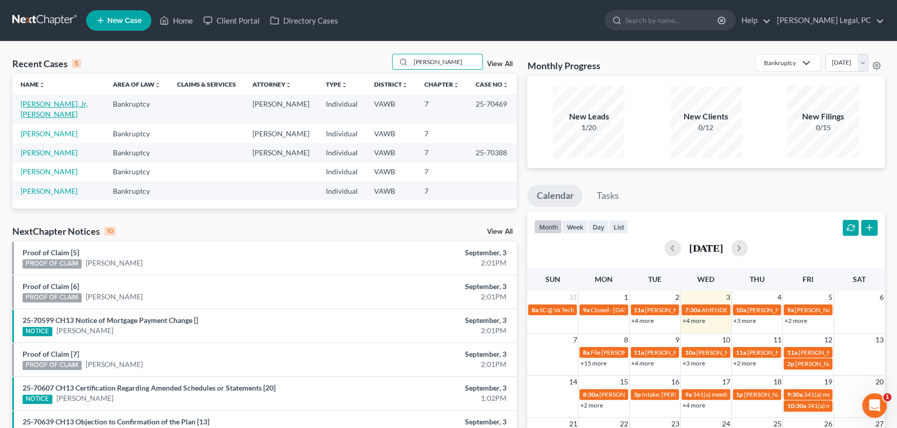
type input "[PERSON_NAME]"
click at [52, 102] on link "[PERSON_NAME], Jr, [PERSON_NAME]" at bounding box center [54, 109] width 67 height 19
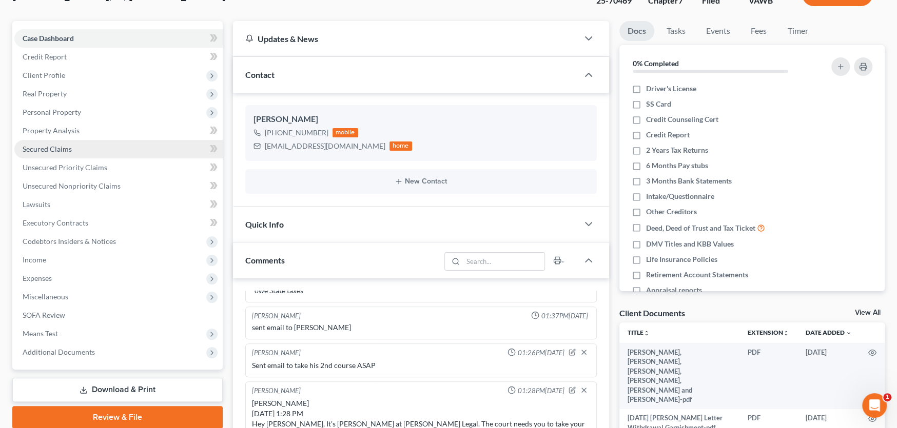
scroll to position [103, 0]
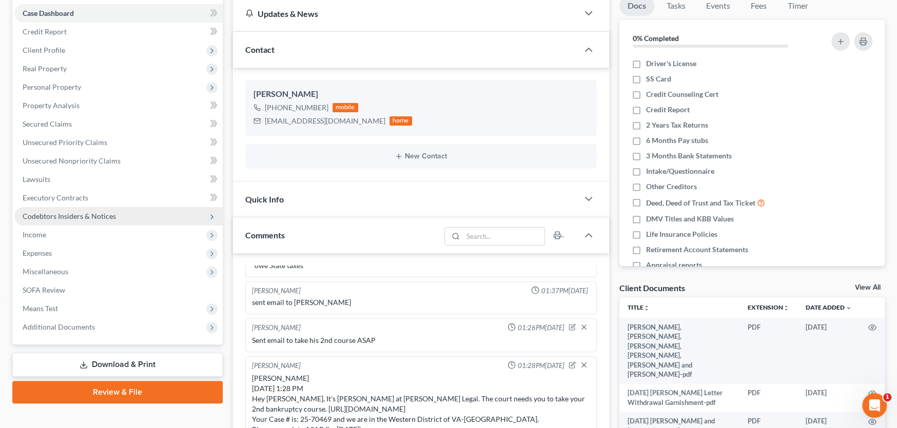
click at [55, 212] on span "Codebtors Insiders & Notices" at bounding box center [69, 216] width 93 height 9
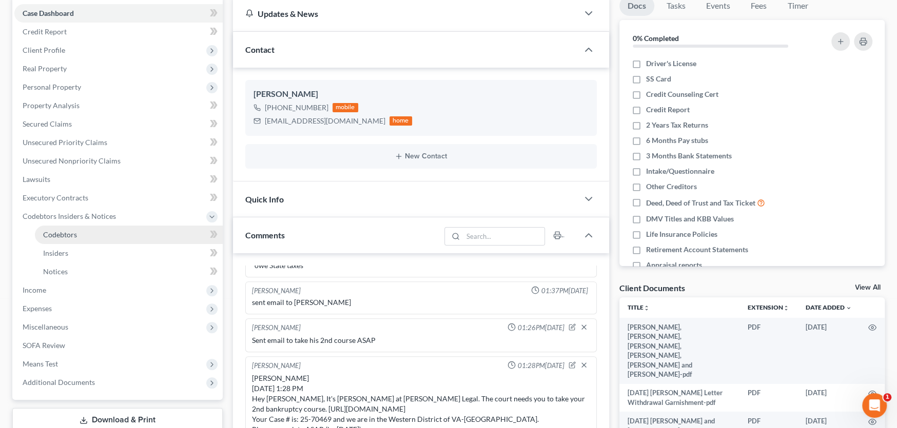
click at [60, 233] on span "Codebtors" at bounding box center [60, 234] width 34 height 9
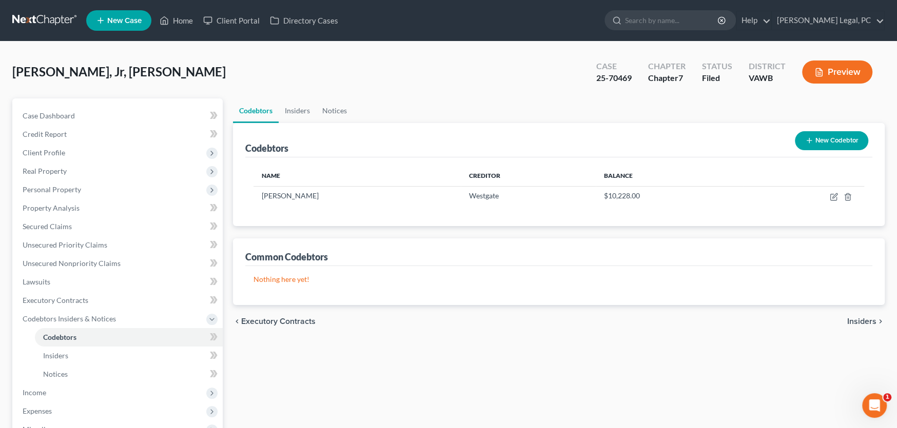
click at [51, 16] on link at bounding box center [45, 20] width 66 height 18
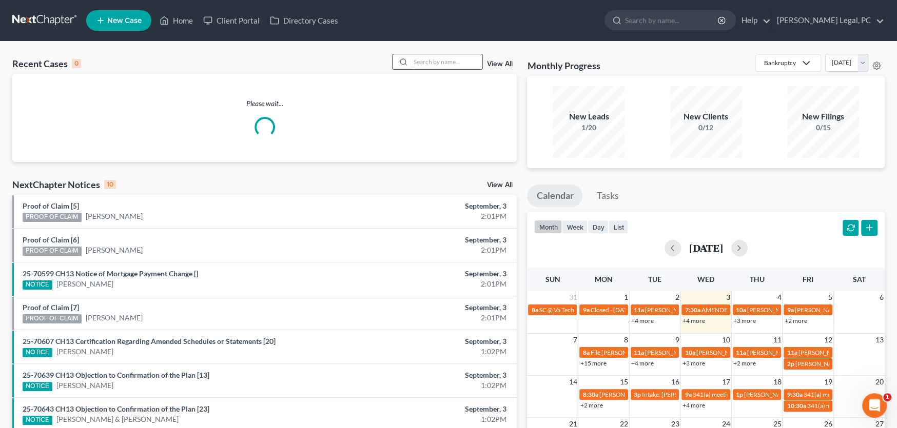
click at [418, 58] on input "search" at bounding box center [447, 61] width 72 height 15
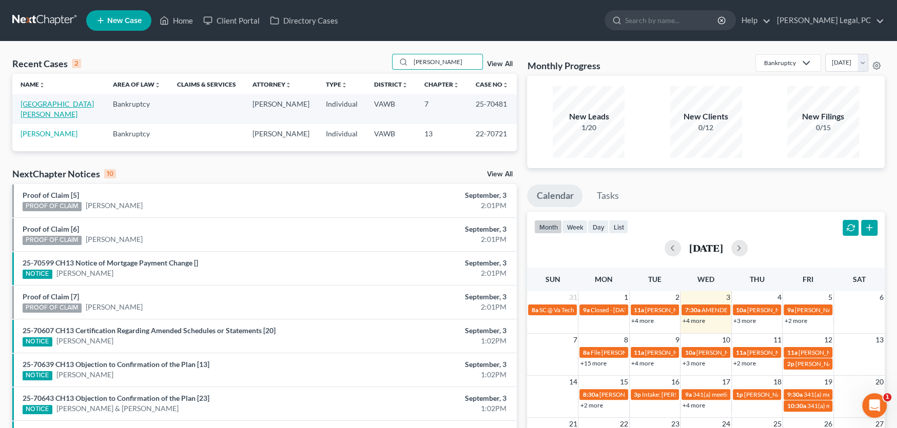
type input "[PERSON_NAME]"
click at [31, 102] on link "[GEOGRAPHIC_DATA][PERSON_NAME]" at bounding box center [57, 109] width 73 height 19
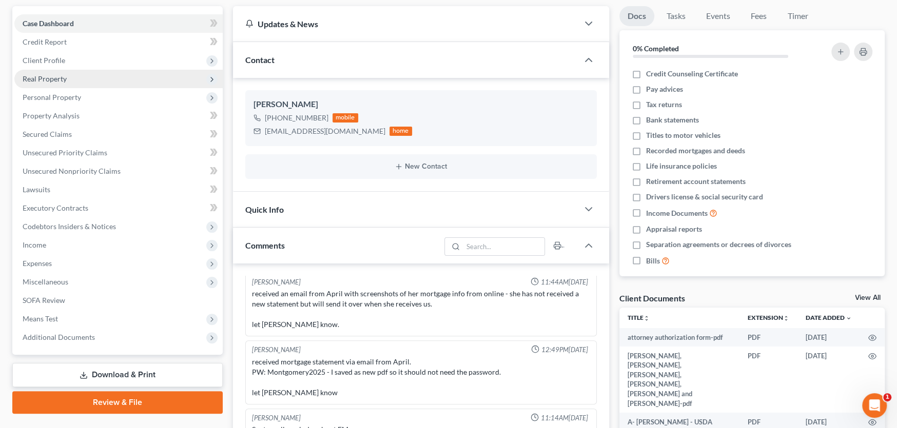
scroll to position [154, 0]
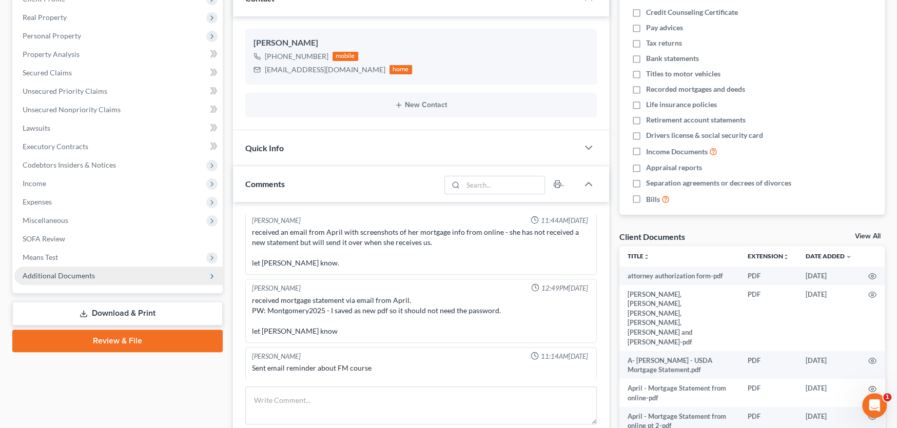
click at [82, 279] on span "Additional Documents" at bounding box center [59, 275] width 72 height 9
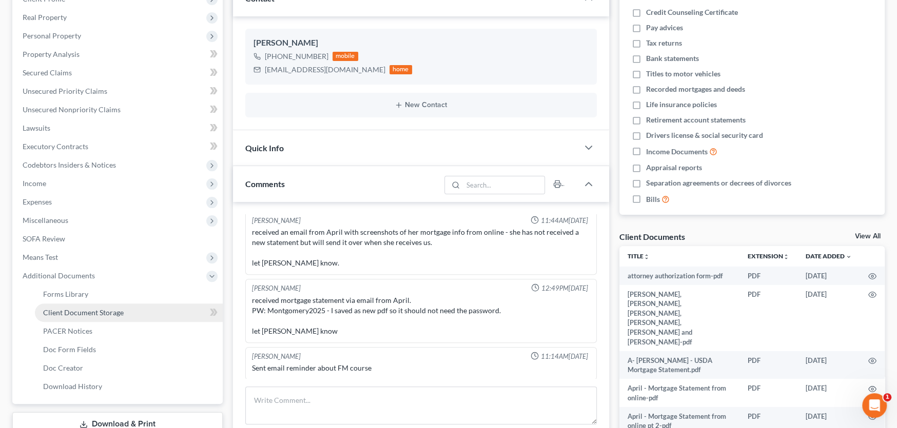
click at [83, 315] on span "Client Document Storage" at bounding box center [83, 312] width 81 height 9
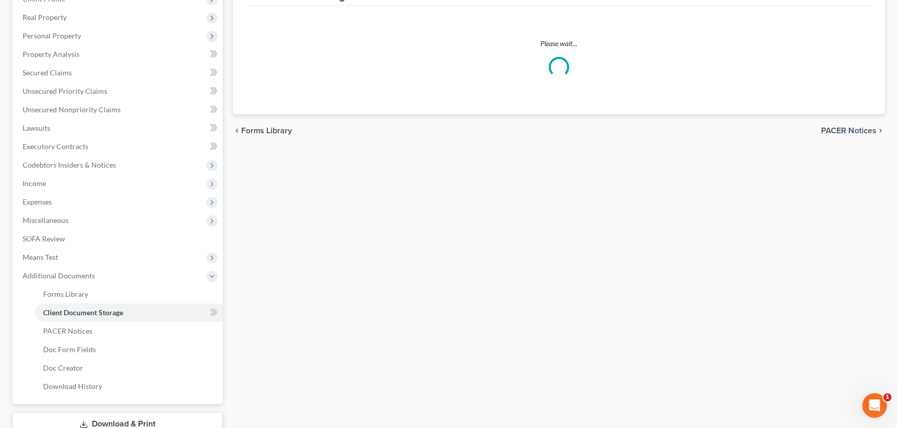
scroll to position [40, 0]
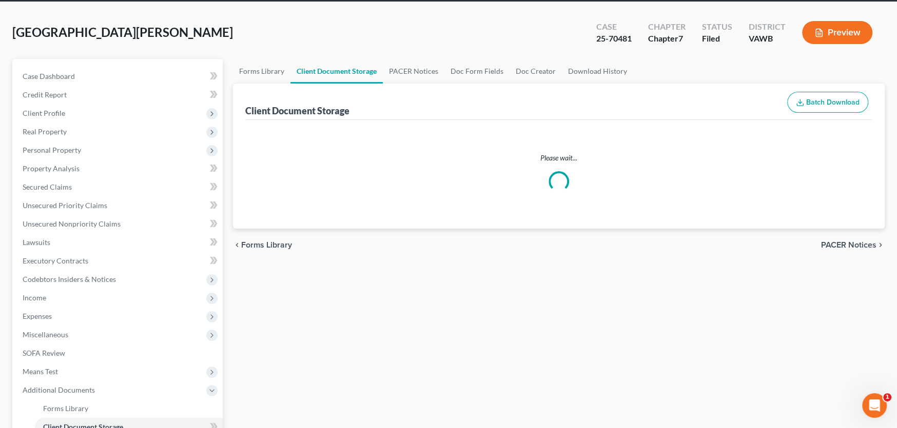
select select "0"
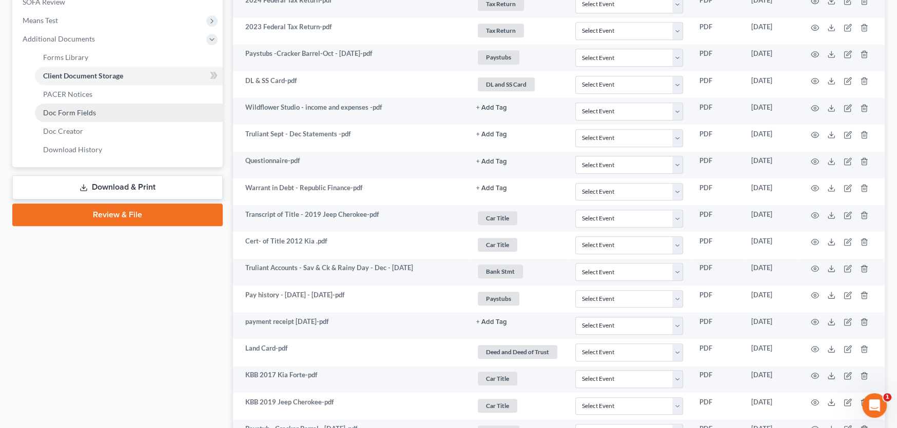
scroll to position [373, 0]
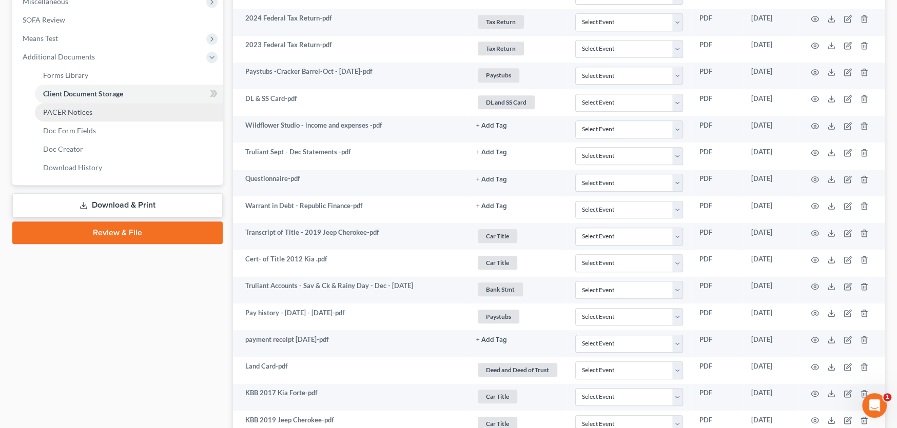
click at [81, 114] on span "PACER Notices" at bounding box center [67, 112] width 49 height 9
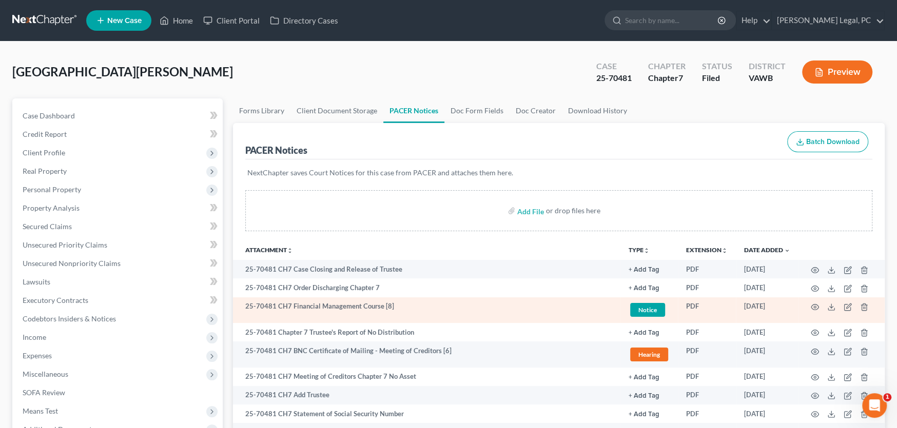
click at [409, 313] on td "25-70481 CH7 Financial Management Course [8]" at bounding box center [426, 311] width 387 height 26
click at [814, 306] on circle "button" at bounding box center [815, 307] width 2 height 2
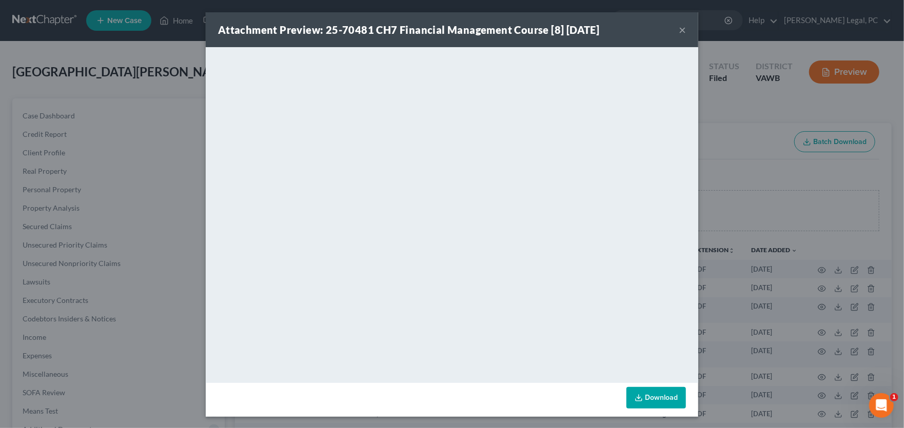
click at [679, 28] on button "×" at bounding box center [682, 30] width 7 height 12
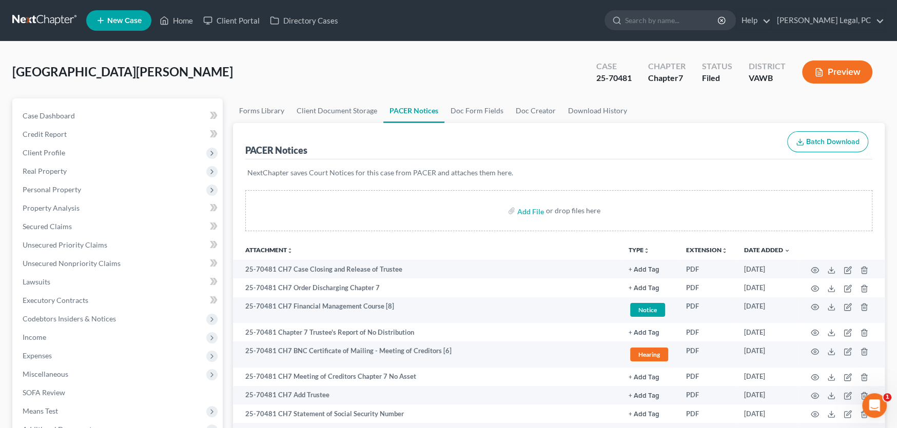
click at [51, 21] on link at bounding box center [45, 20] width 66 height 18
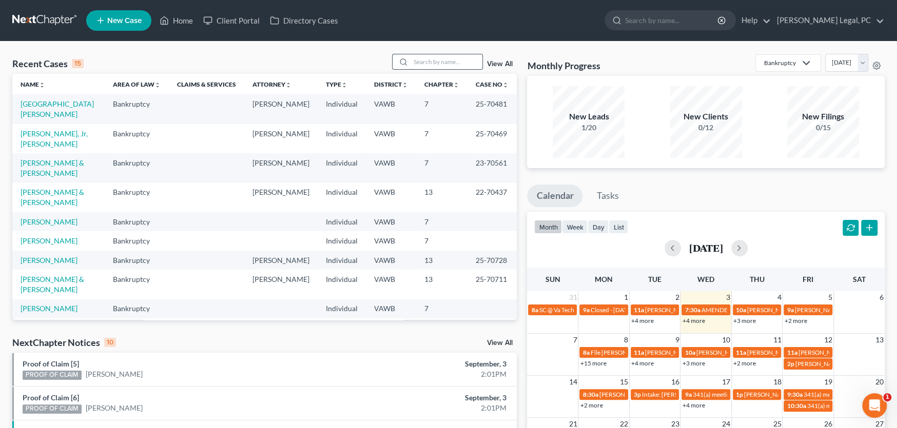
click at [429, 61] on input "search" at bounding box center [447, 61] width 72 height 15
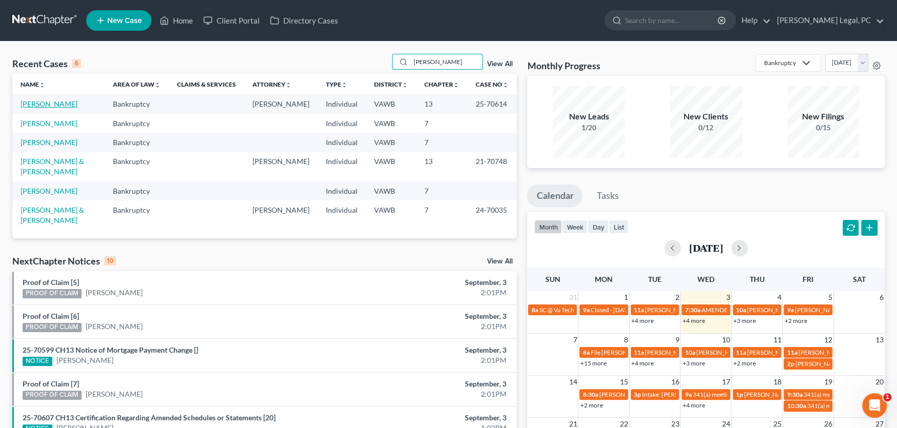
type input "[PERSON_NAME]"
click at [63, 103] on link "[PERSON_NAME]" at bounding box center [49, 104] width 57 height 9
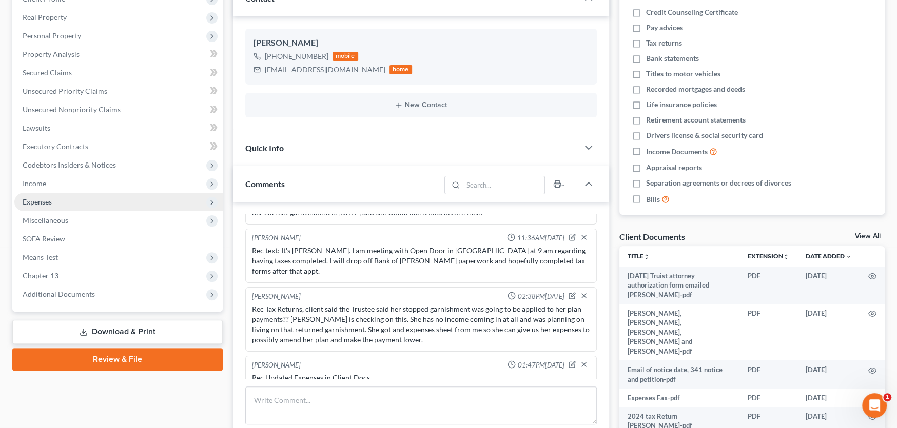
scroll to position [205, 0]
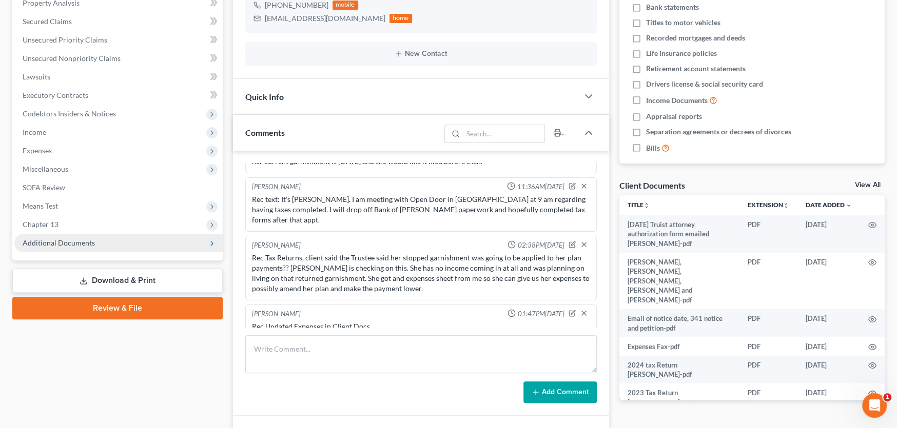
click at [84, 246] on span "Additional Documents" at bounding box center [118, 243] width 208 height 18
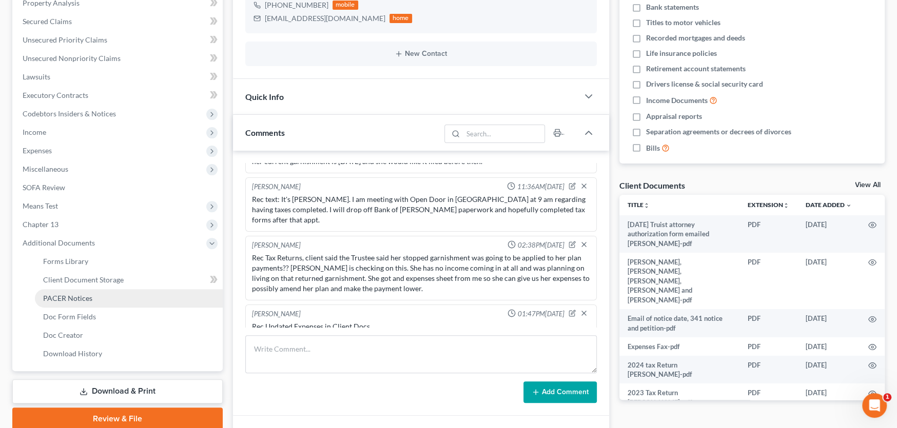
click at [88, 294] on span "PACER Notices" at bounding box center [67, 298] width 49 height 9
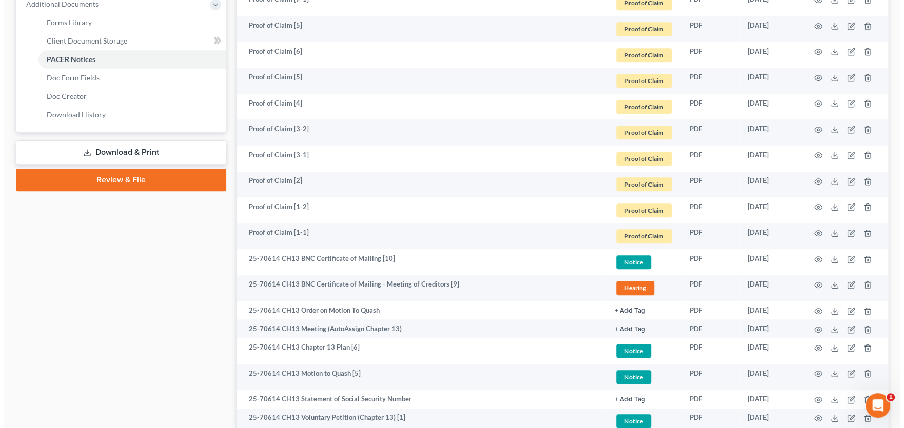
scroll to position [462, 0]
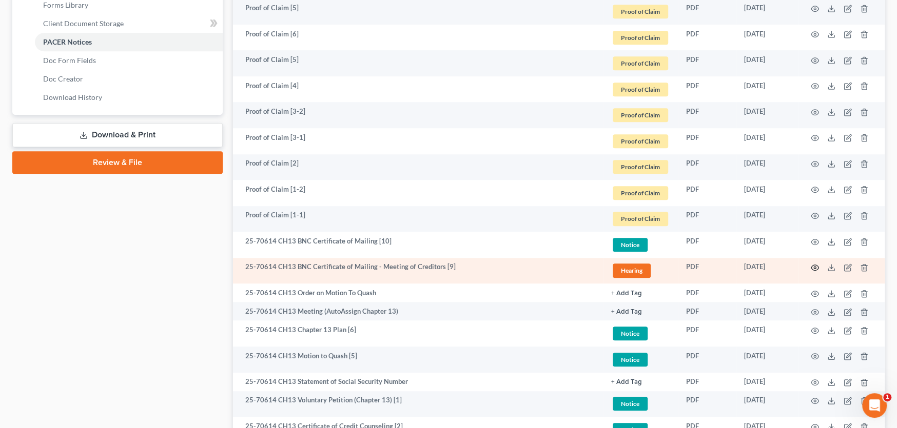
click at [817, 266] on icon "button" at bounding box center [815, 268] width 8 height 8
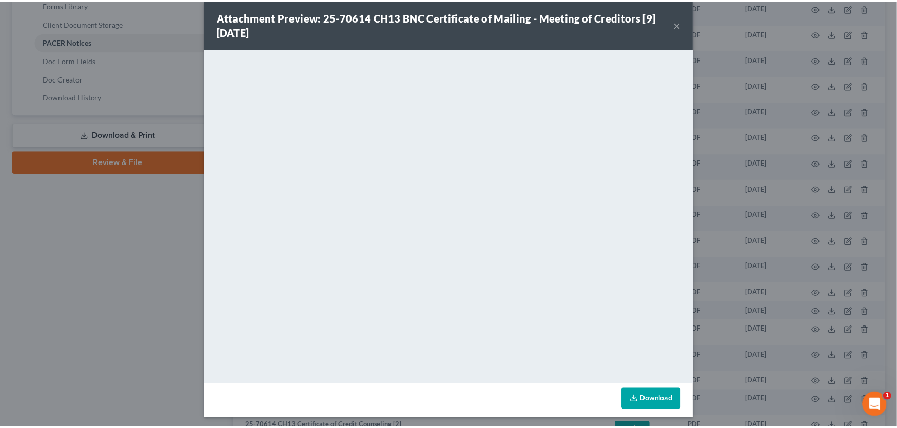
scroll to position [15, 0]
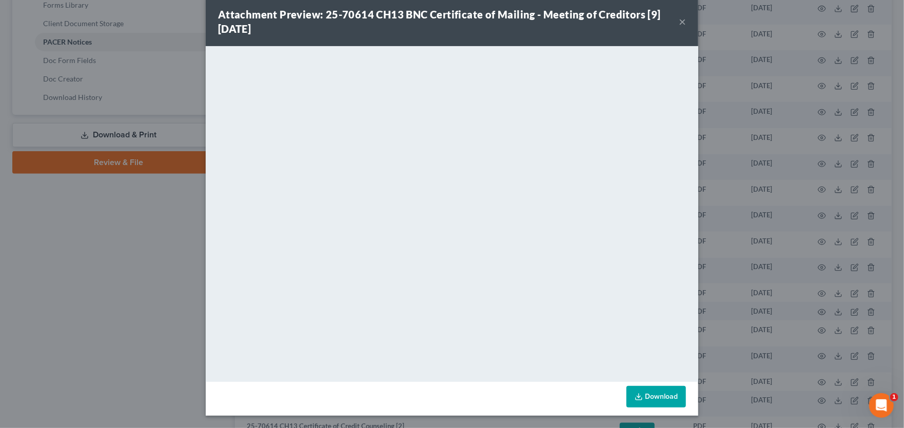
click at [679, 18] on button "×" at bounding box center [682, 21] width 7 height 12
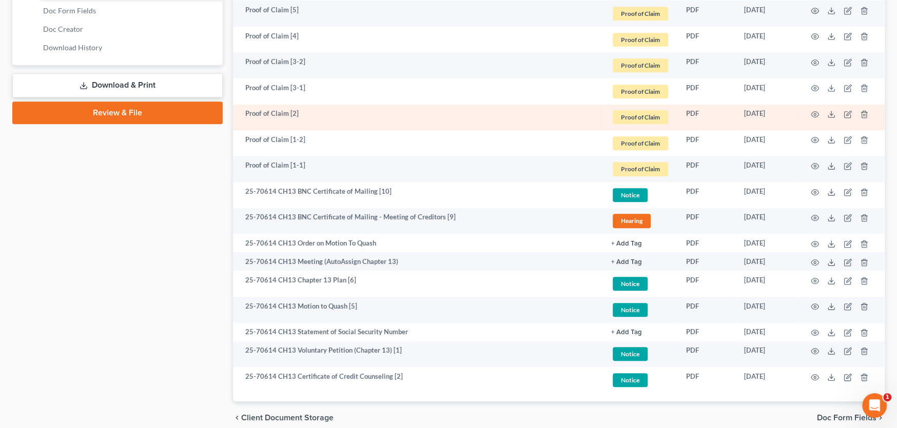
scroll to position [555, 0]
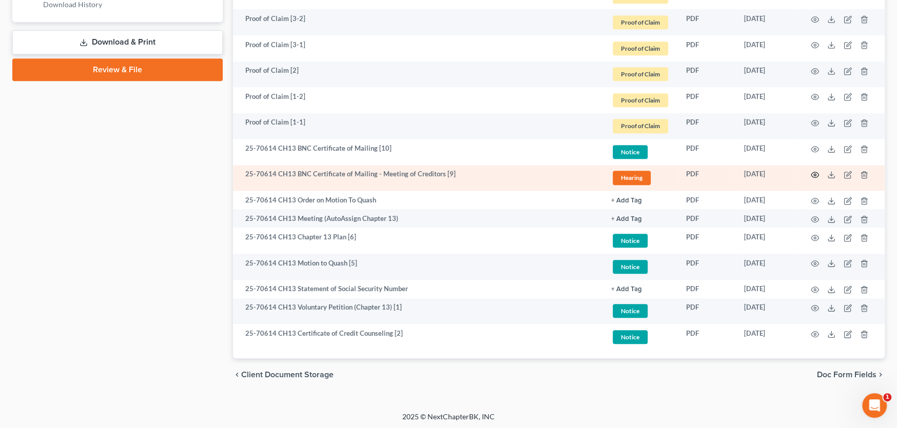
click at [812, 174] on icon "button" at bounding box center [815, 175] width 8 height 6
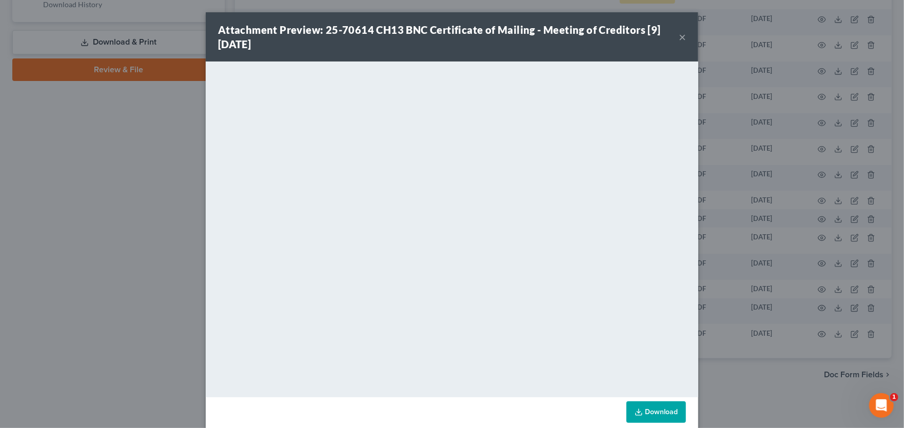
click at [681, 32] on button "×" at bounding box center [682, 37] width 7 height 12
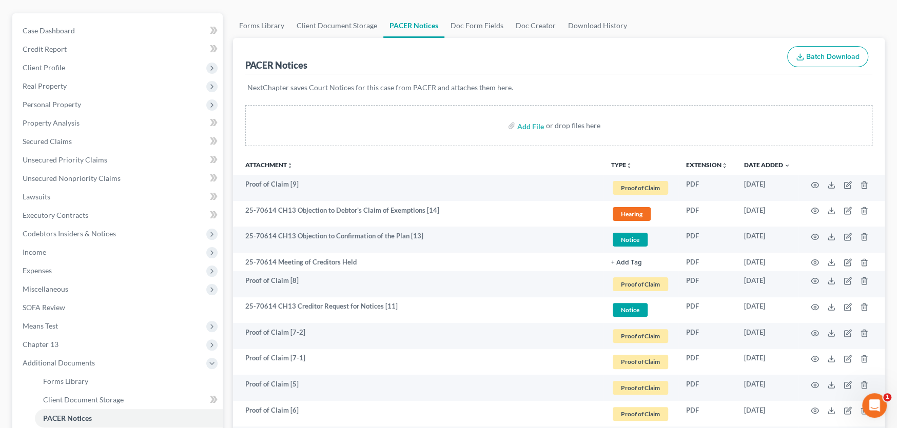
scroll to position [0, 0]
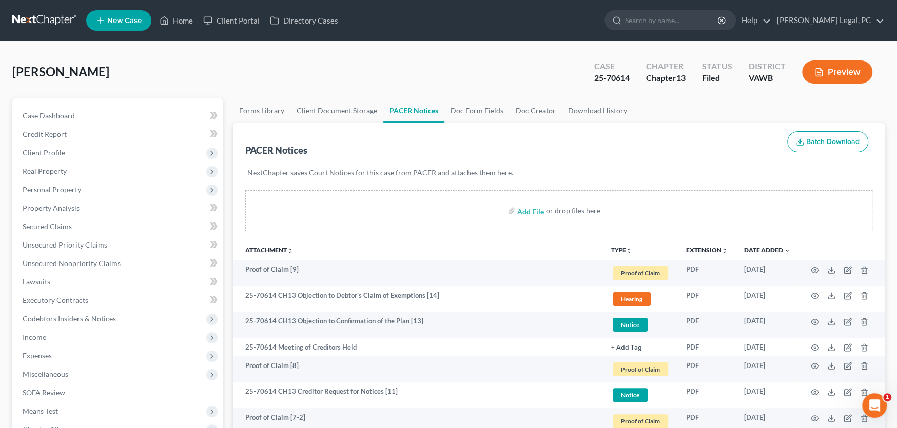
click at [51, 23] on link at bounding box center [45, 20] width 66 height 18
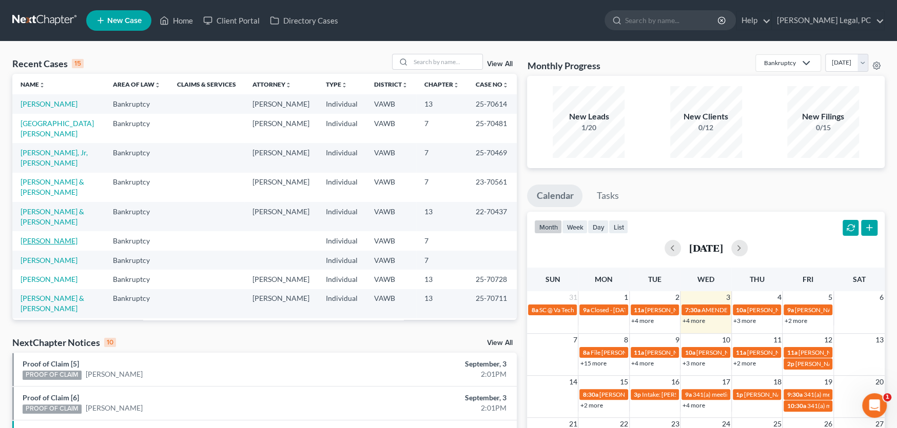
click at [64, 237] on link "[PERSON_NAME]" at bounding box center [49, 241] width 57 height 9
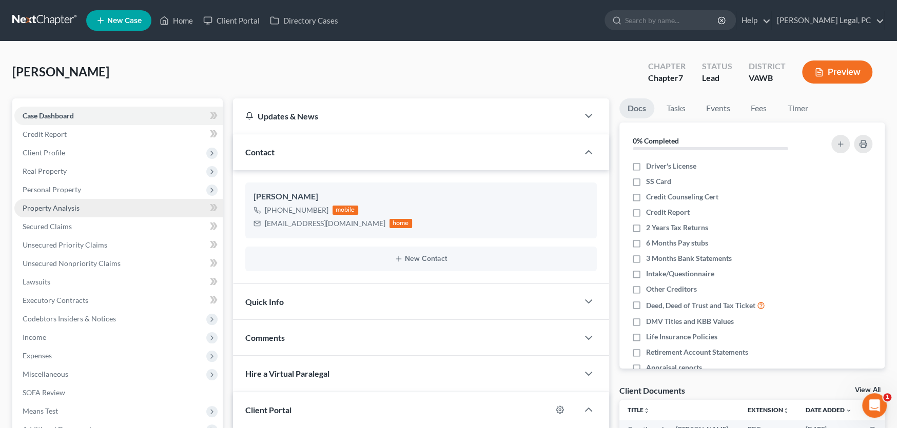
scroll to position [231, 0]
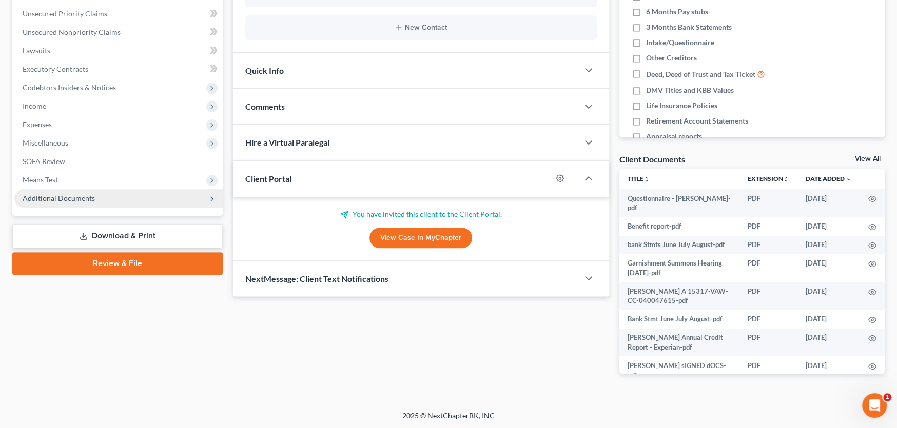
click at [95, 194] on span "Additional Documents" at bounding box center [118, 198] width 208 height 18
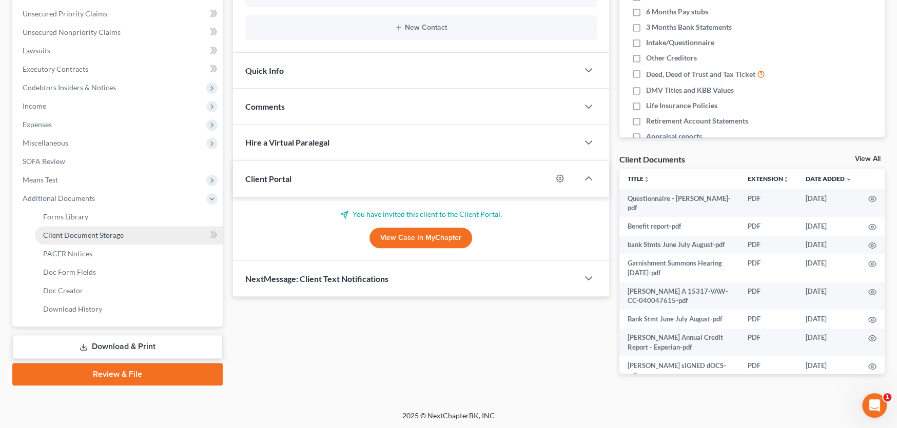
click at [93, 232] on span "Client Document Storage" at bounding box center [83, 235] width 81 height 9
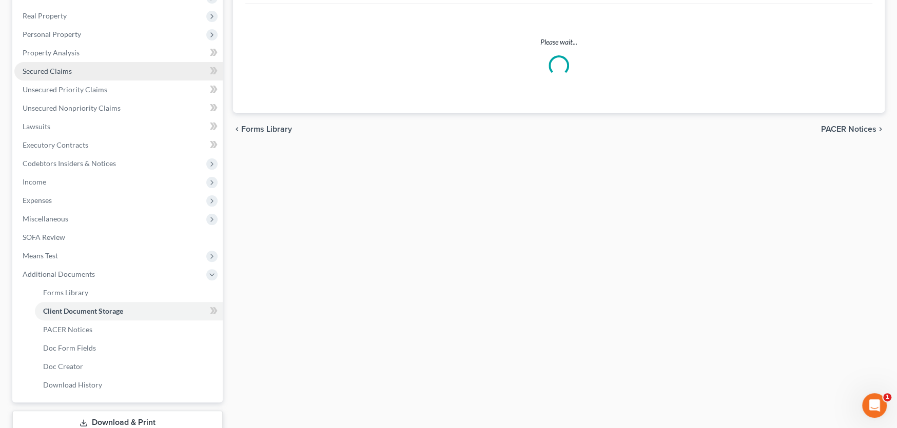
select select "0"
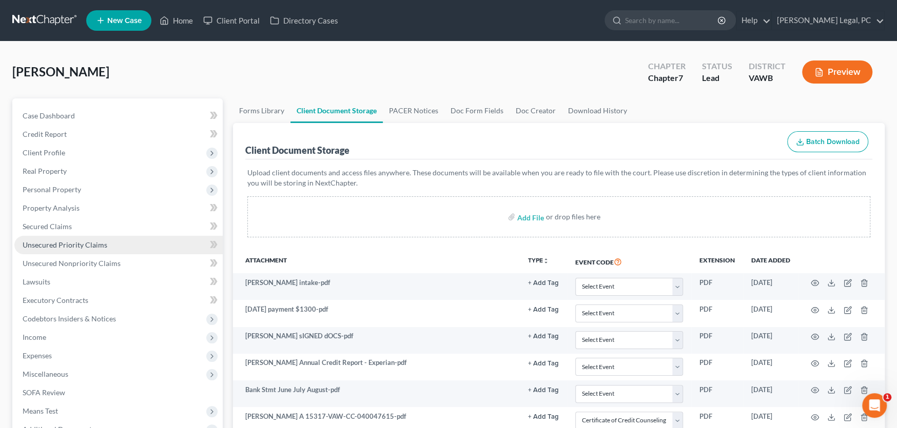
select select "0"
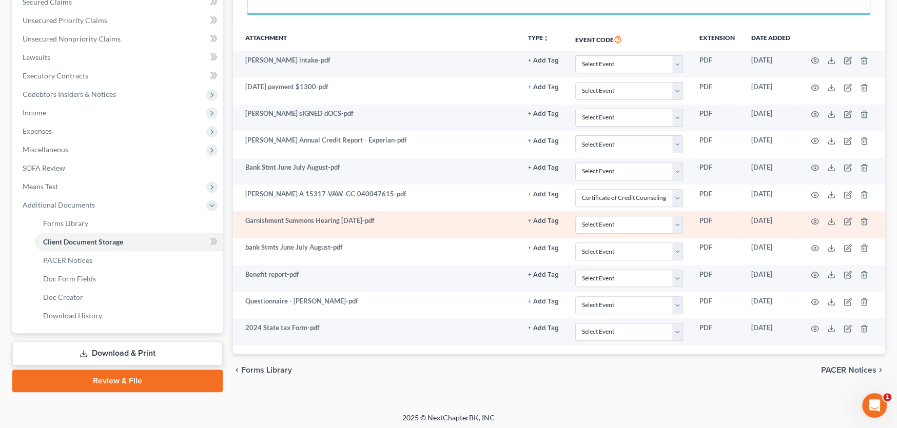
scroll to position [227, 0]
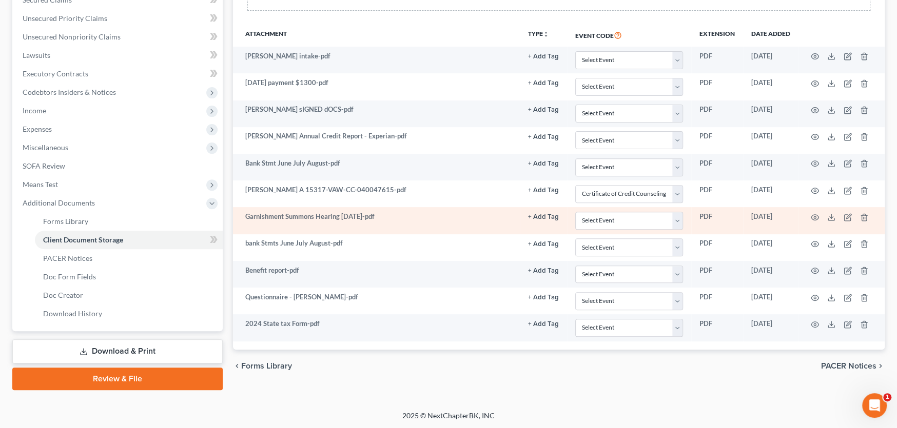
select select "0"
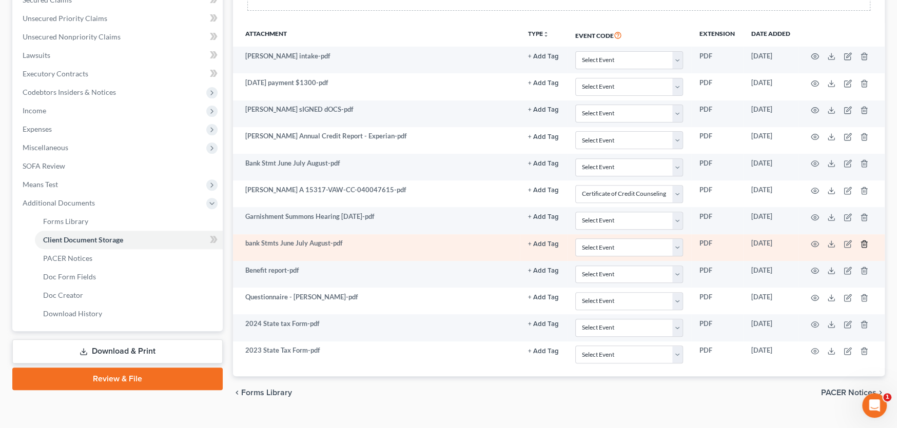
click at [864, 243] on icon "button" at bounding box center [864, 244] width 8 height 8
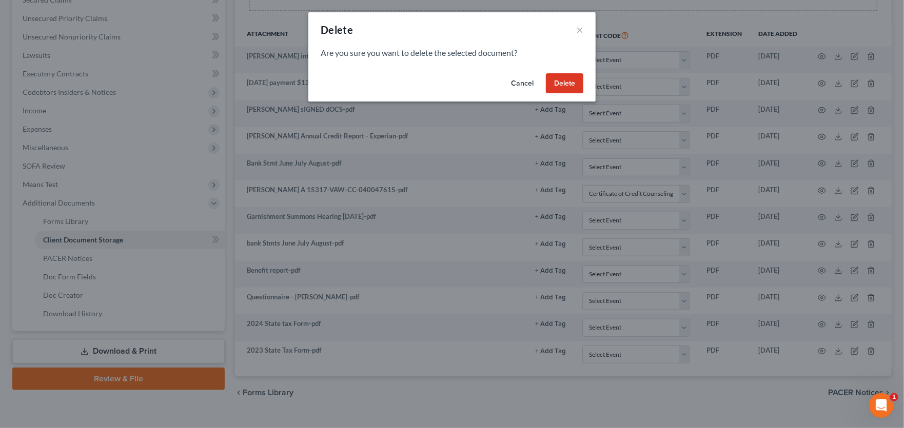
click at [568, 77] on button "Delete" at bounding box center [564, 83] width 37 height 21
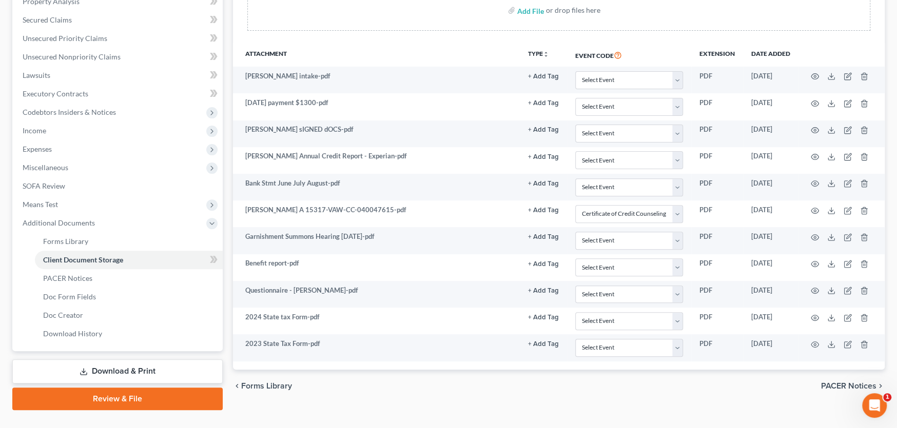
scroll to position [204, 0]
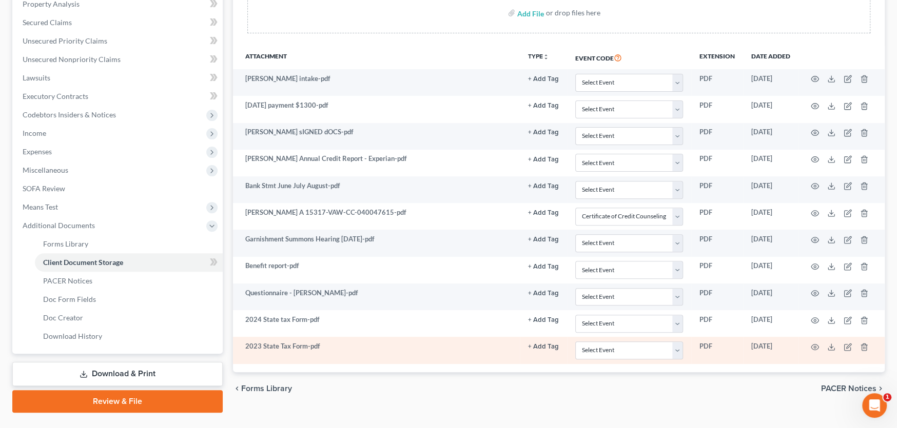
select select "0"
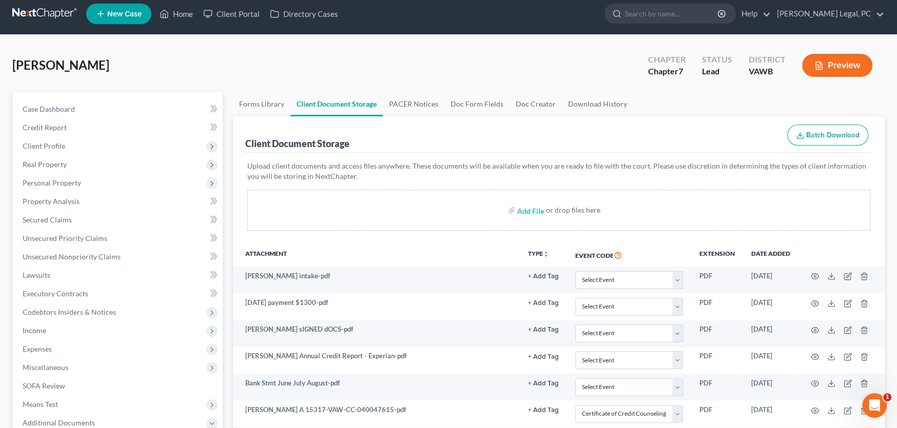
scroll to position [0, 0]
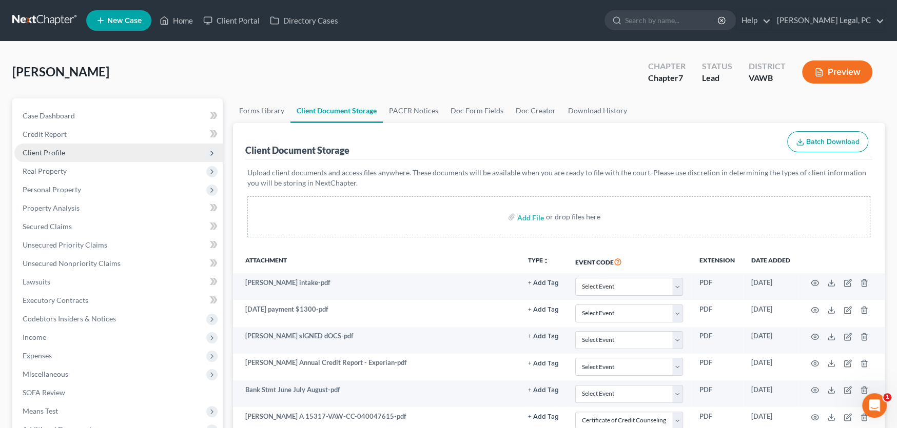
click at [49, 153] on span "Client Profile" at bounding box center [44, 152] width 43 height 9
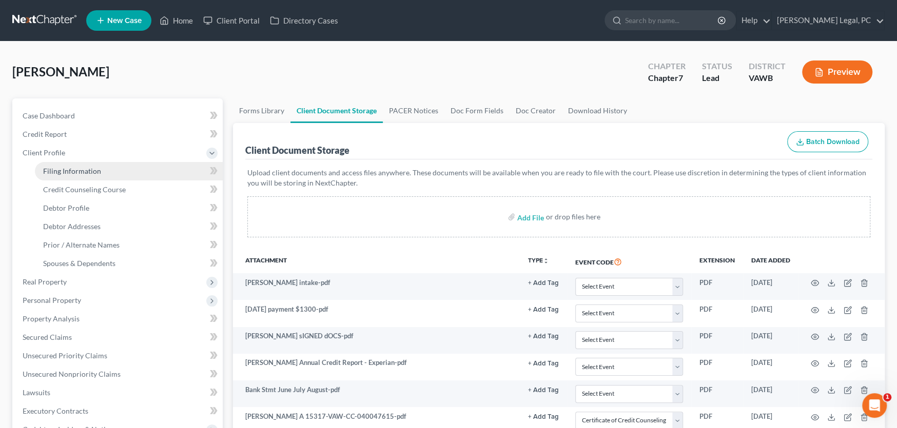
click at [52, 168] on span "Filing Information" at bounding box center [72, 171] width 58 height 9
select select "1"
select select "0"
select select "48"
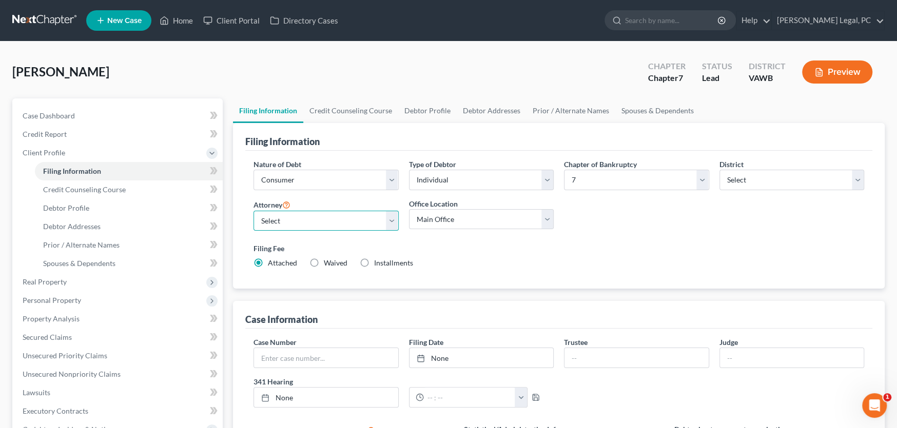
click at [256, 212] on select "Select [PERSON_NAME] - VAWB [PERSON_NAME] - VAWB" at bounding box center [325, 221] width 145 height 21
select select "0"
click at [253, 211] on select "Select [PERSON_NAME] - VAWB [PERSON_NAME] - VAWB" at bounding box center [325, 221] width 145 height 21
click at [413, 104] on link "Debtor Profile" at bounding box center [427, 111] width 58 height 25
select select "0"
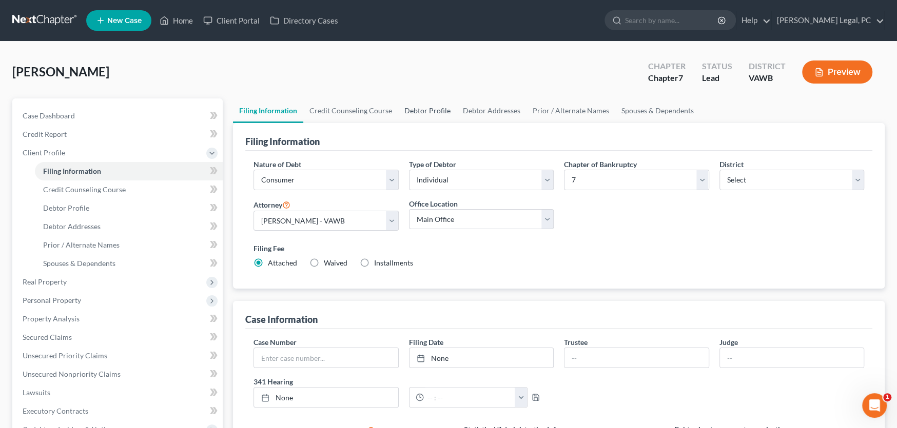
select select "0"
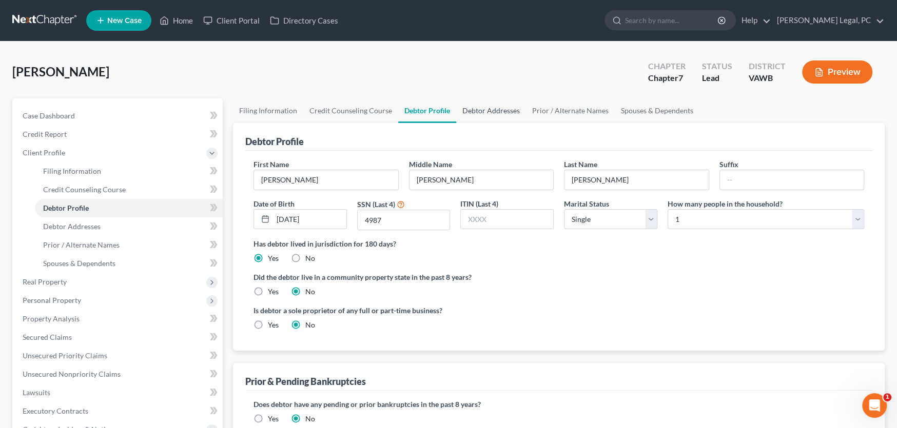
click at [505, 108] on link "Debtor Addresses" at bounding box center [491, 111] width 70 height 25
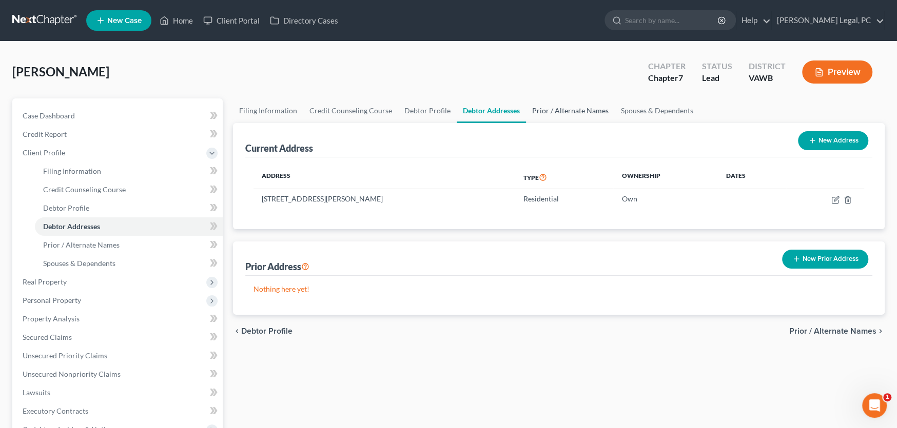
click at [552, 111] on link "Prior / Alternate Names" at bounding box center [570, 111] width 89 height 25
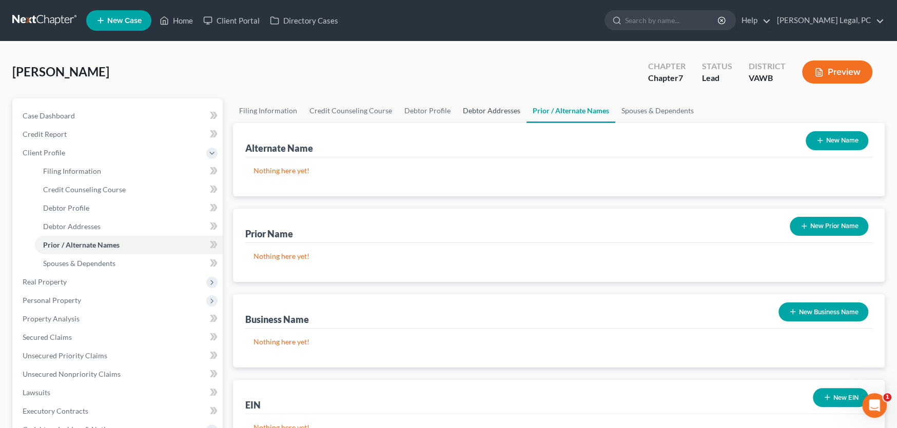
click at [487, 107] on link "Debtor Addresses" at bounding box center [492, 111] width 70 height 25
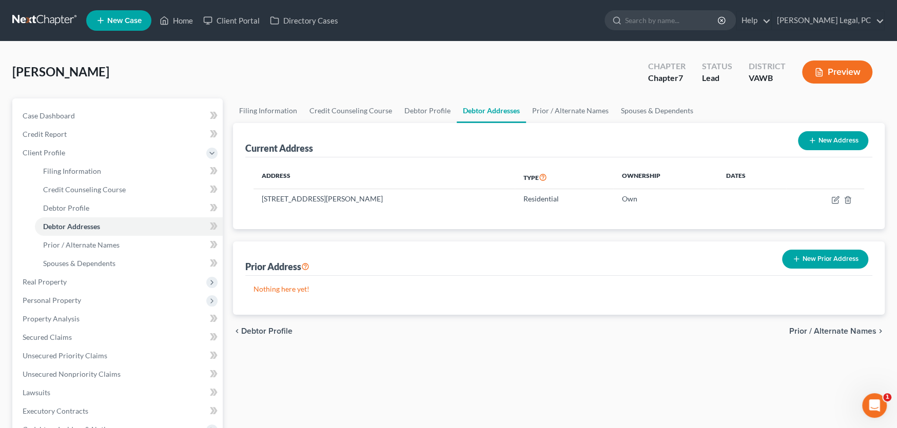
click at [38, 21] on link at bounding box center [45, 20] width 66 height 18
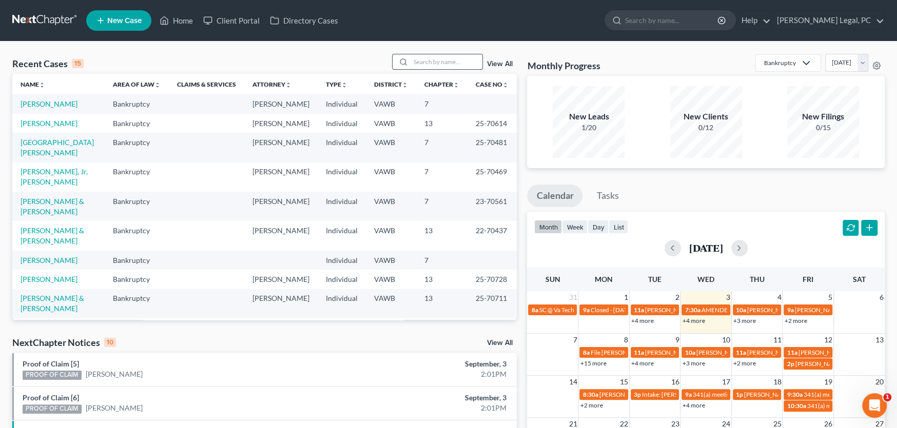
click at [425, 57] on input "search" at bounding box center [447, 61] width 72 height 15
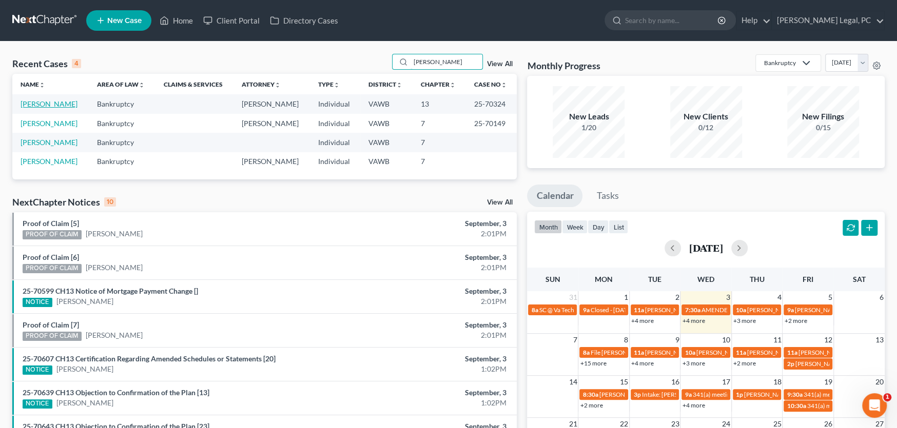
type input "lawson"
click at [46, 100] on link "Lawson, Perry" at bounding box center [49, 104] width 57 height 9
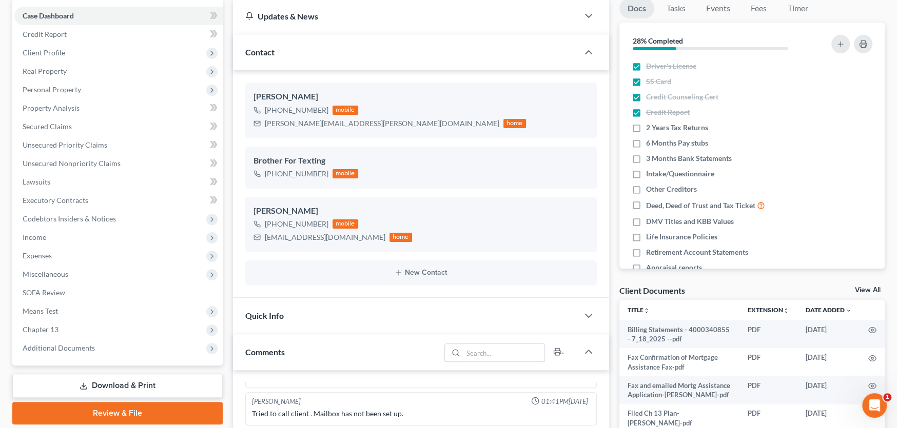
scroll to position [103, 0]
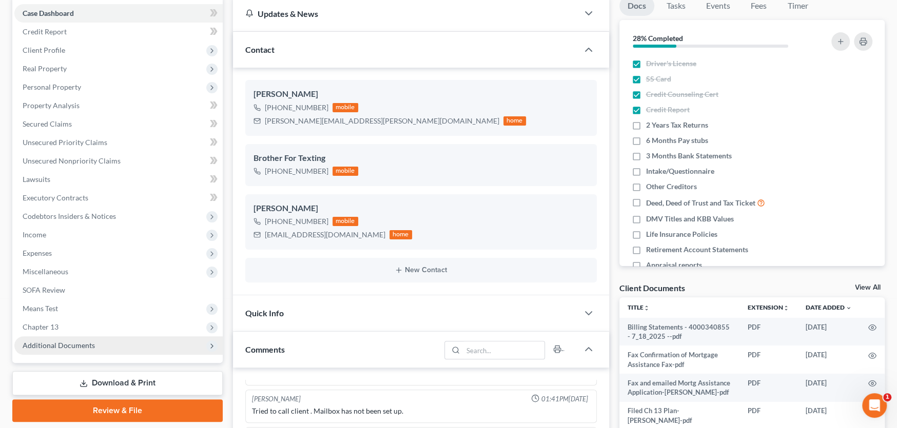
click at [58, 347] on span "Additional Documents" at bounding box center [59, 345] width 72 height 9
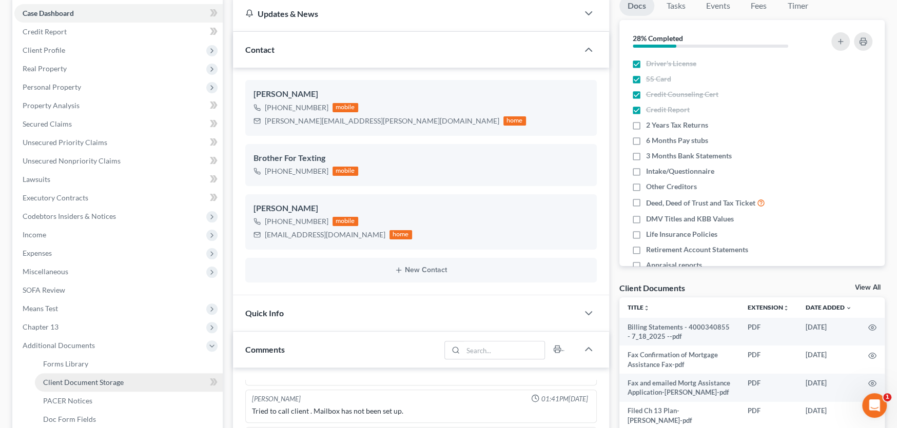
click at [61, 383] on span "Client Document Storage" at bounding box center [83, 382] width 81 height 9
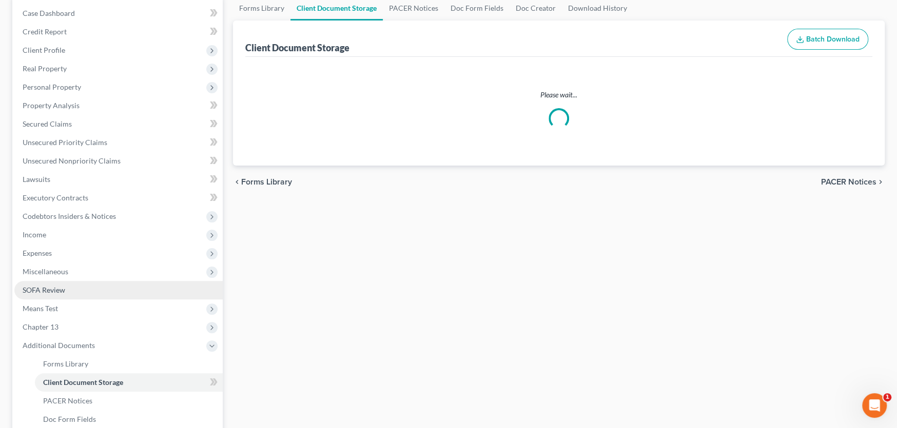
scroll to position [11, 0]
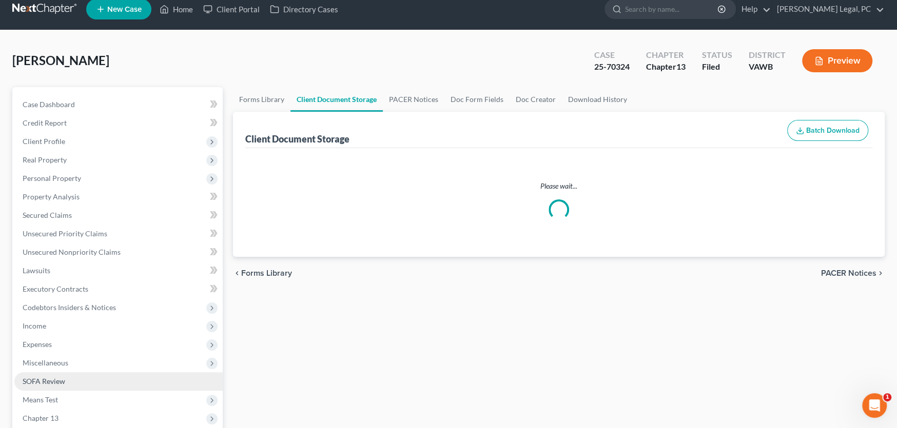
select select "0"
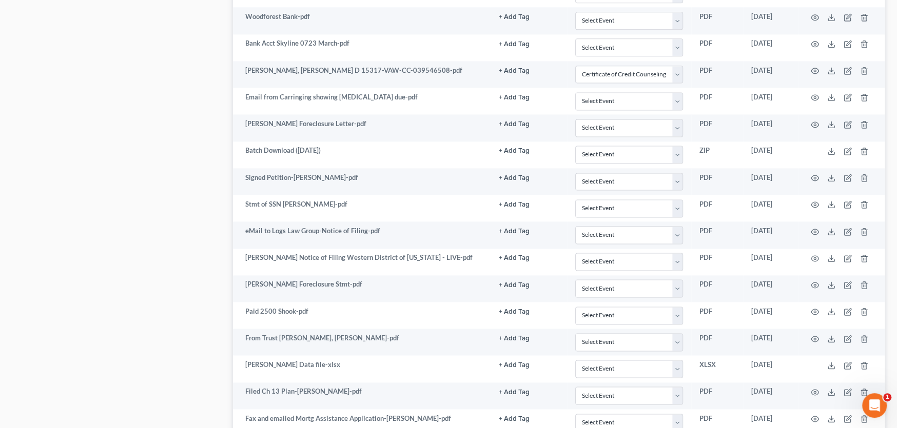
scroll to position [1208, 0]
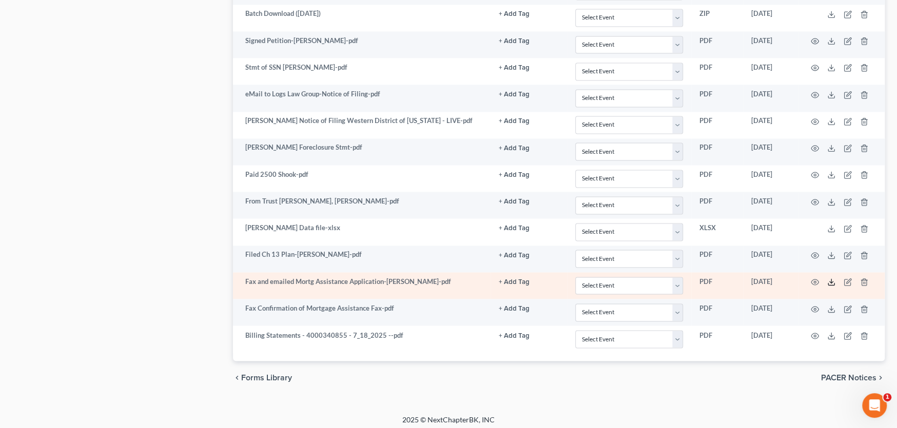
click at [831, 279] on icon at bounding box center [831, 282] width 8 height 8
click at [815, 281] on circle "button" at bounding box center [815, 282] width 2 height 2
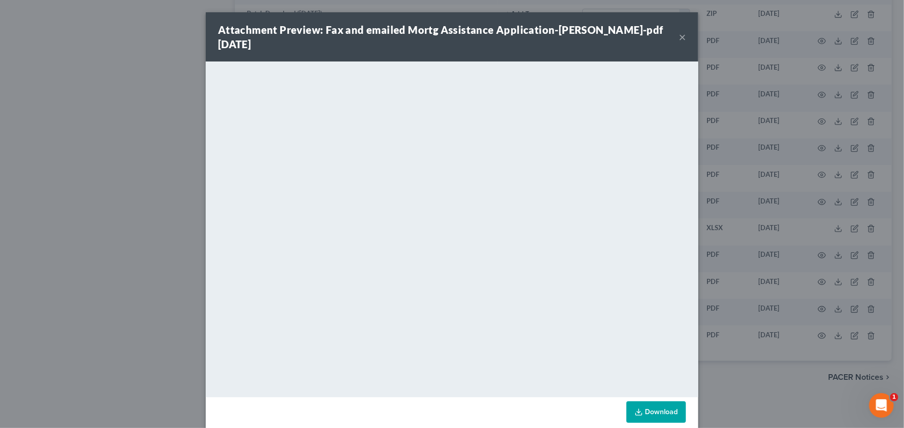
click at [679, 31] on button "×" at bounding box center [682, 37] width 7 height 12
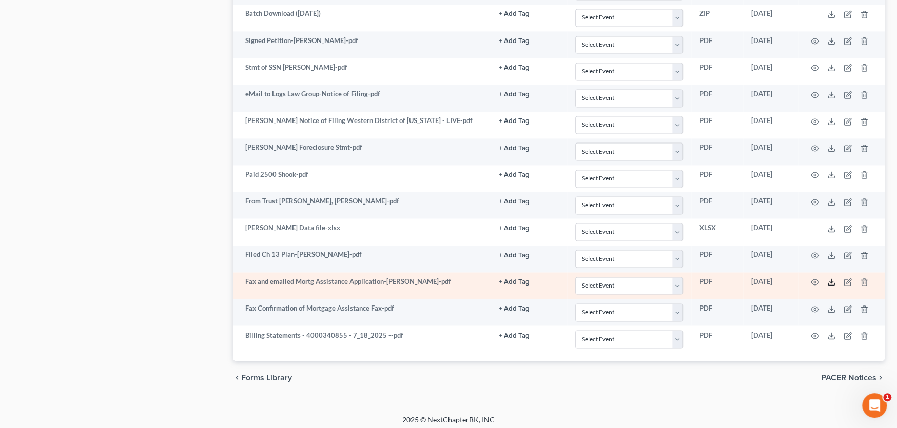
click at [828, 278] on icon at bounding box center [831, 282] width 8 height 8
